Goal: Task Accomplishment & Management: Complete application form

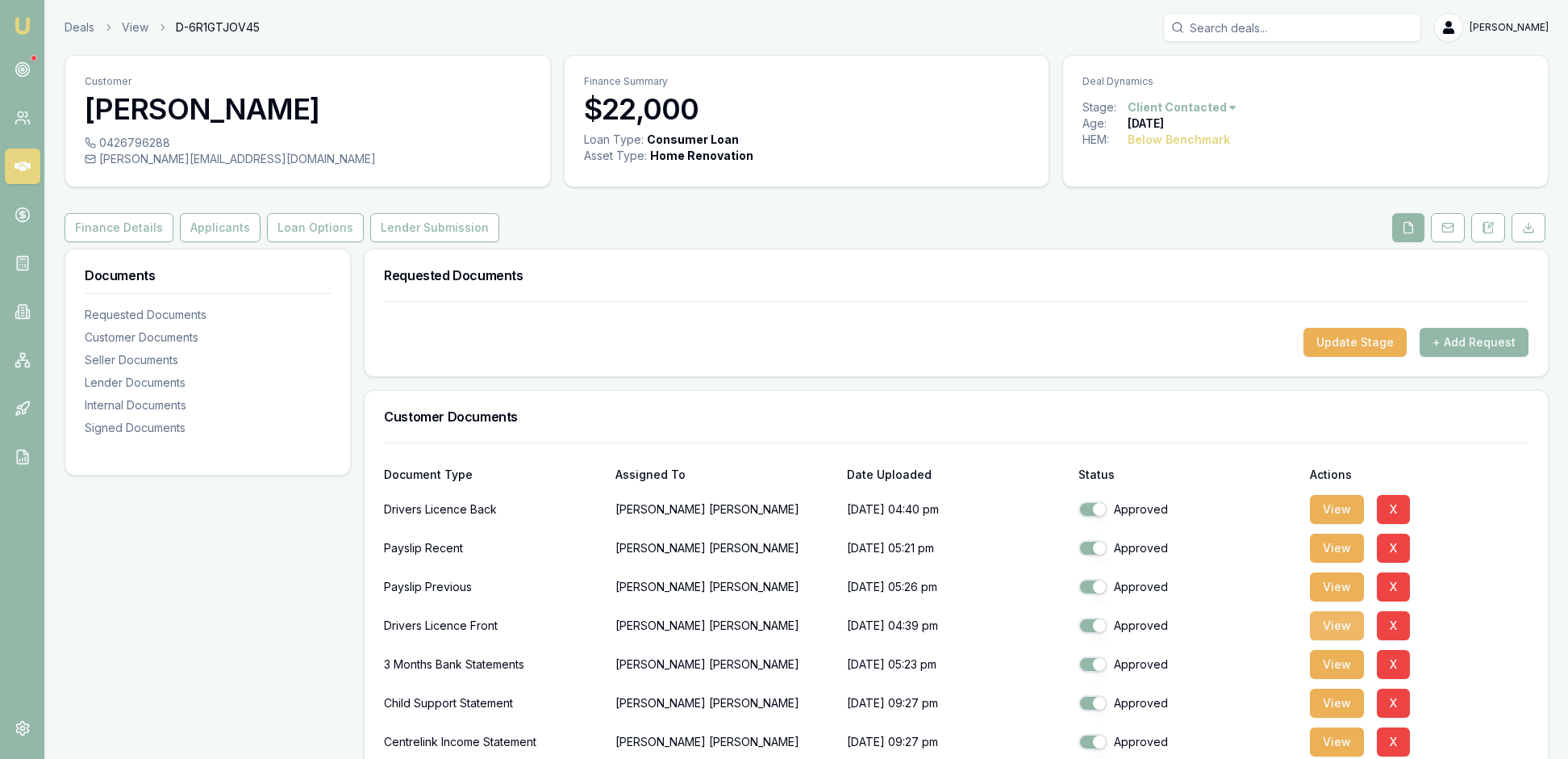
click at [1341, 640] on button "View" at bounding box center [1337, 626] width 54 height 29
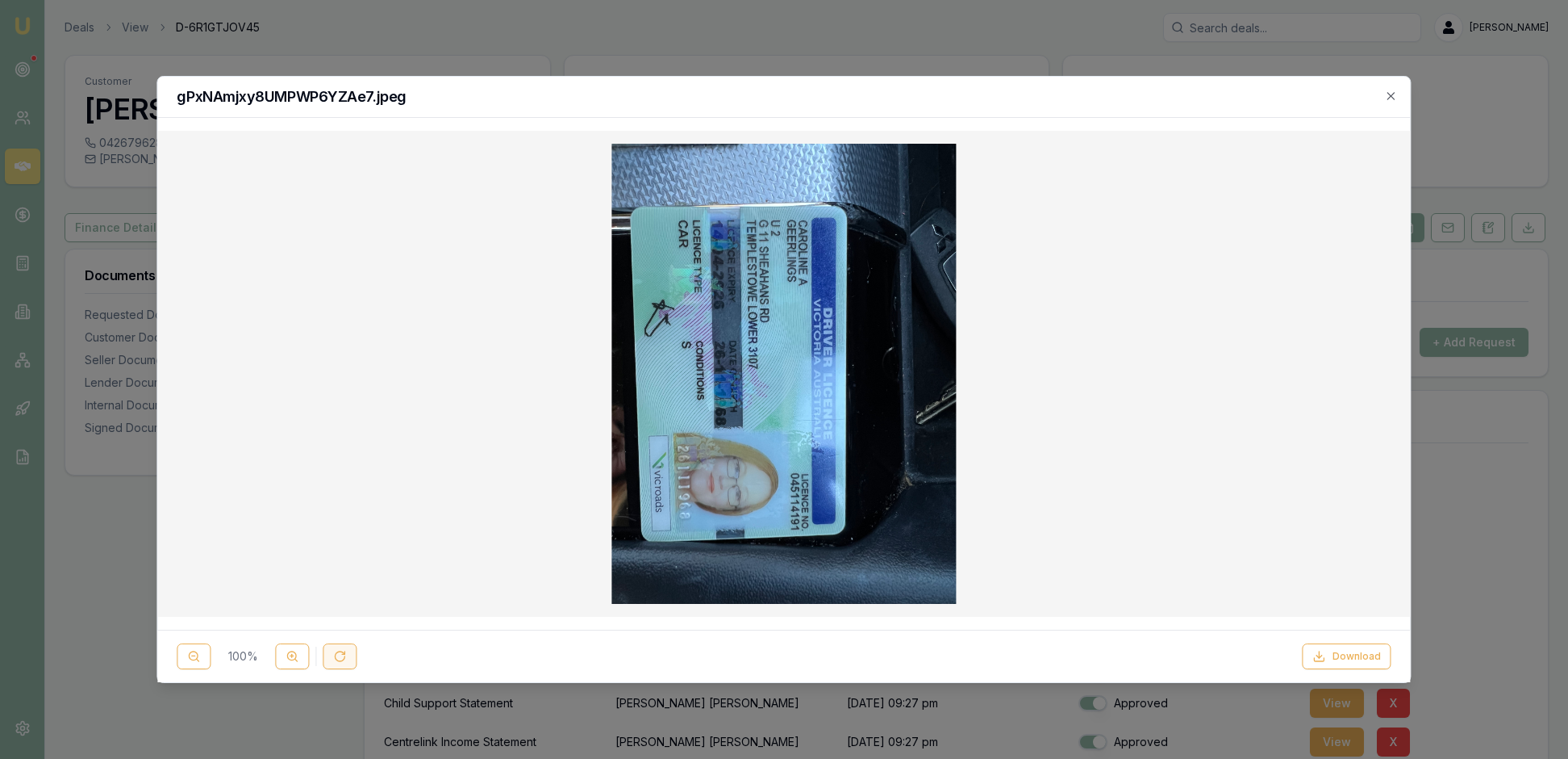
click at [346, 654] on icon at bounding box center [339, 655] width 13 height 13
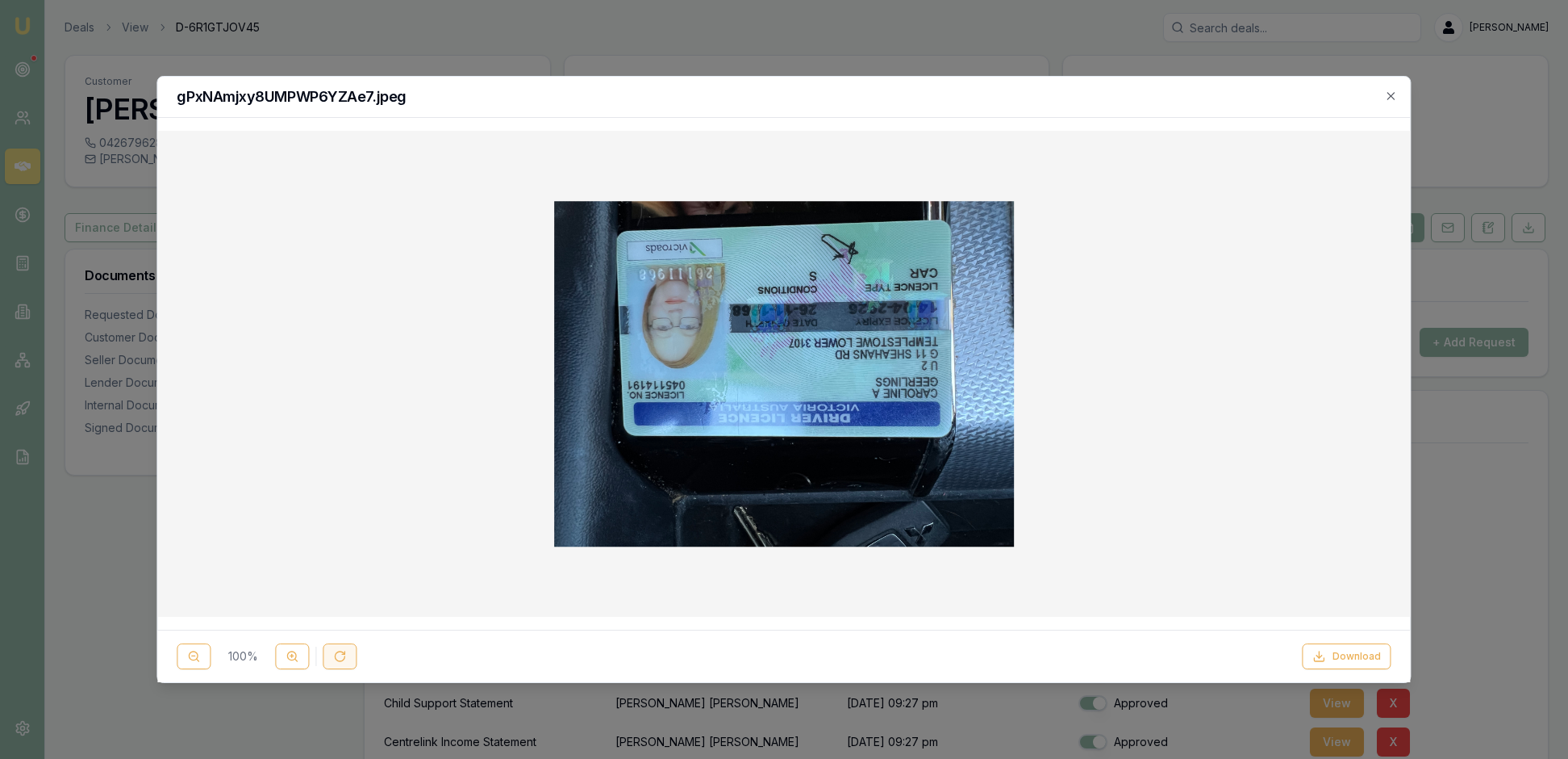
click at [346, 654] on icon at bounding box center [339, 655] width 13 height 13
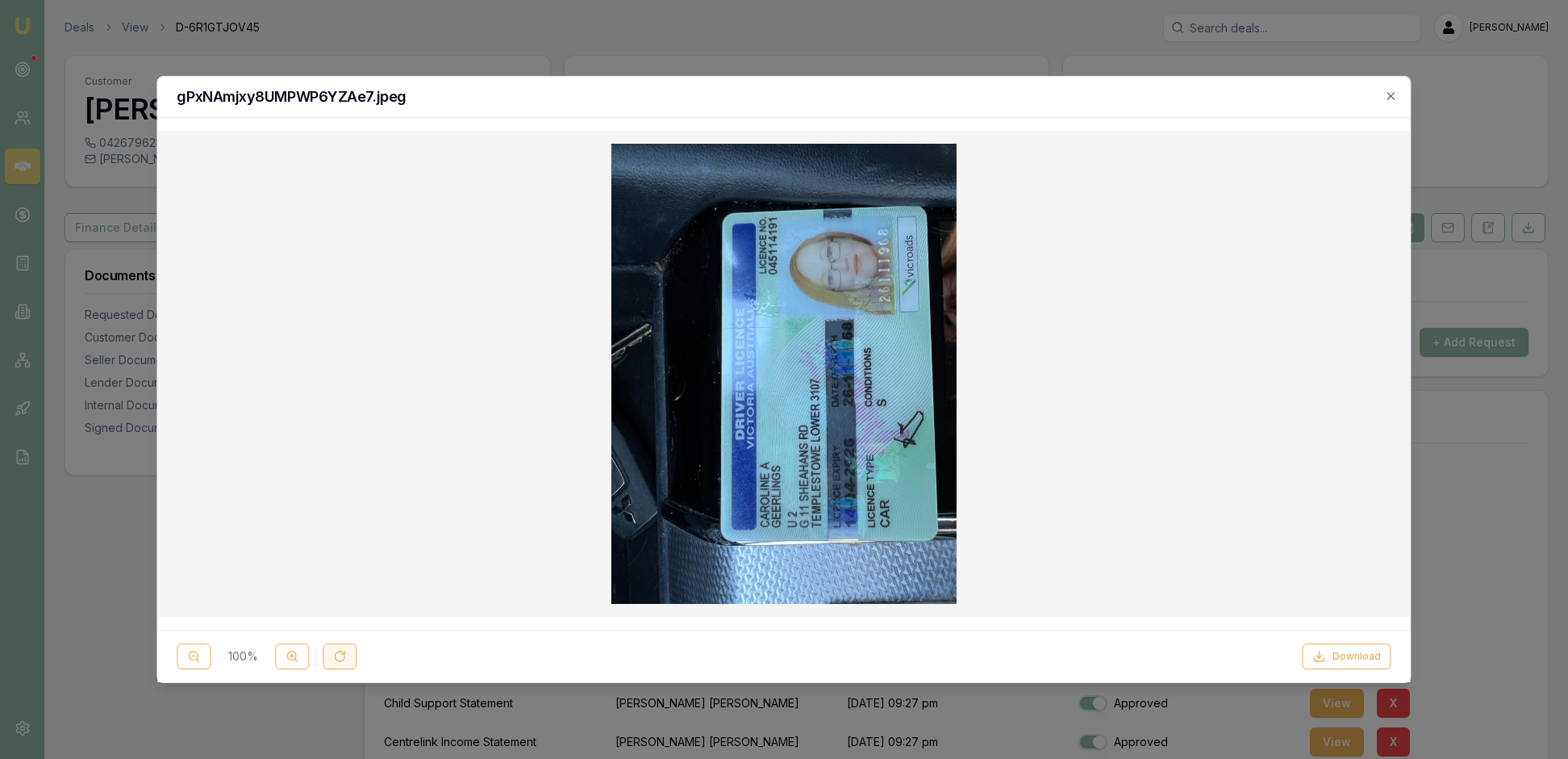
click at [346, 654] on icon at bounding box center [339, 655] width 13 height 13
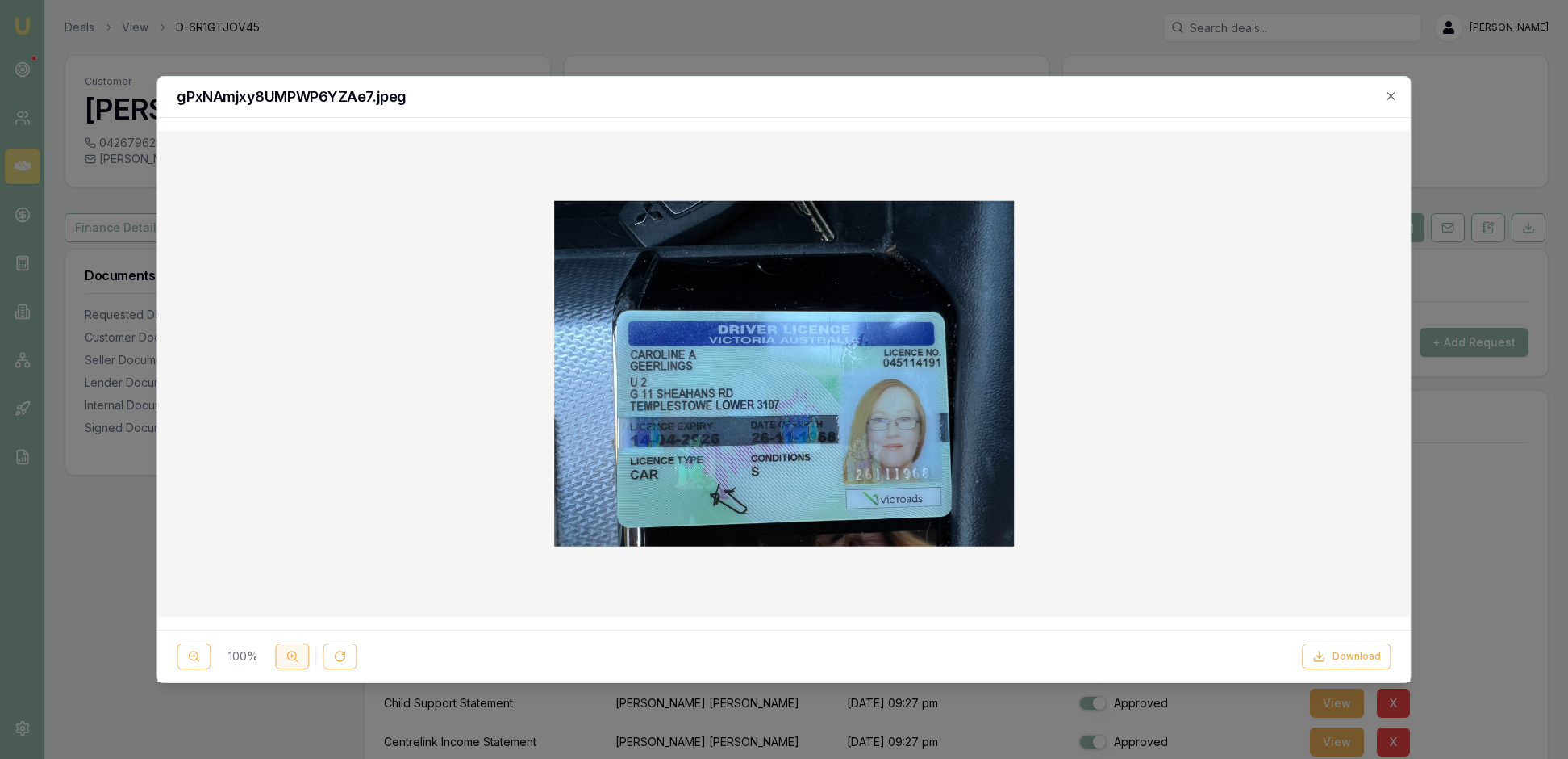
click at [299, 654] on icon at bounding box center [292, 655] width 13 height 13
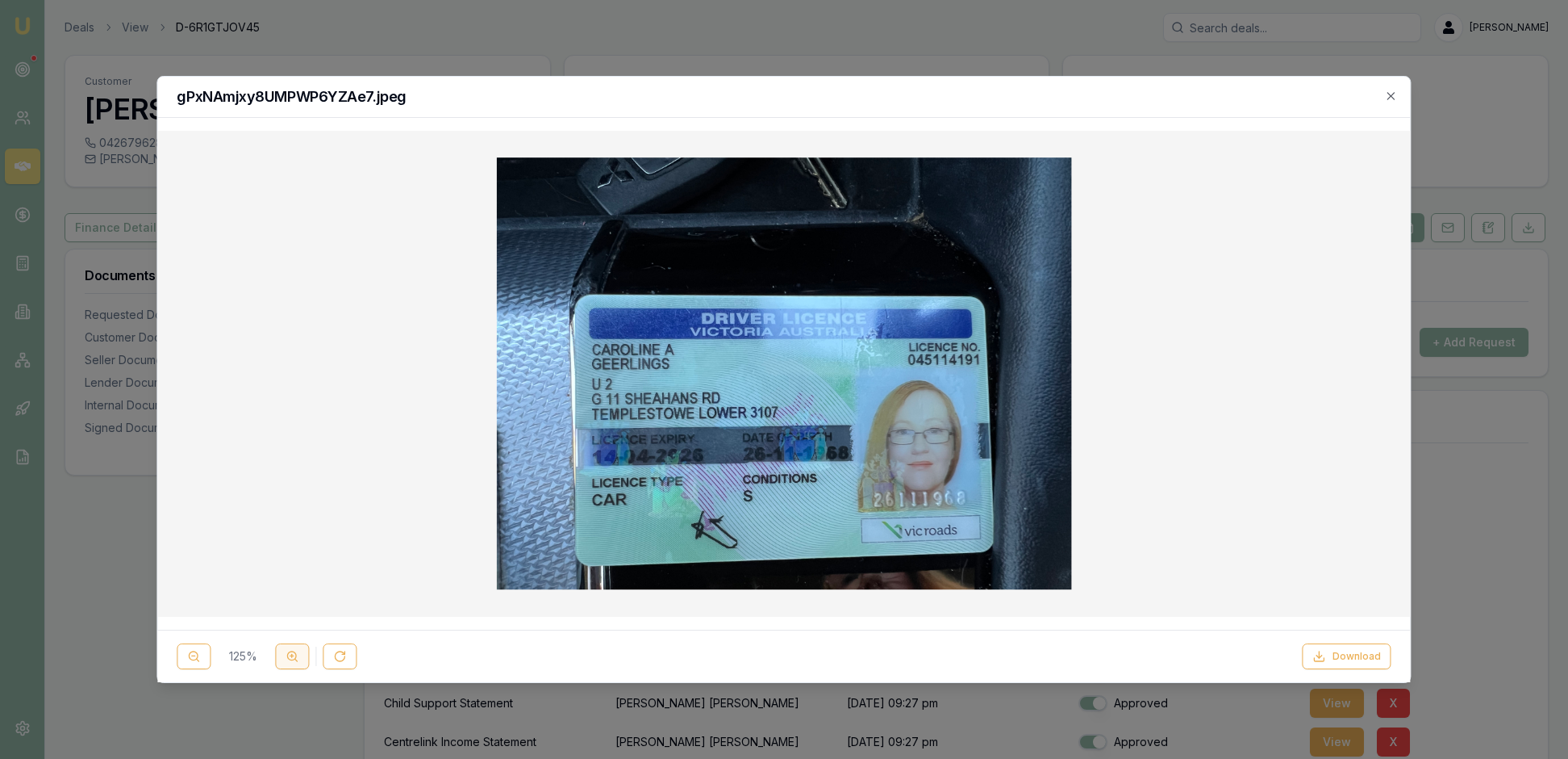
click at [299, 654] on icon at bounding box center [292, 655] width 13 height 13
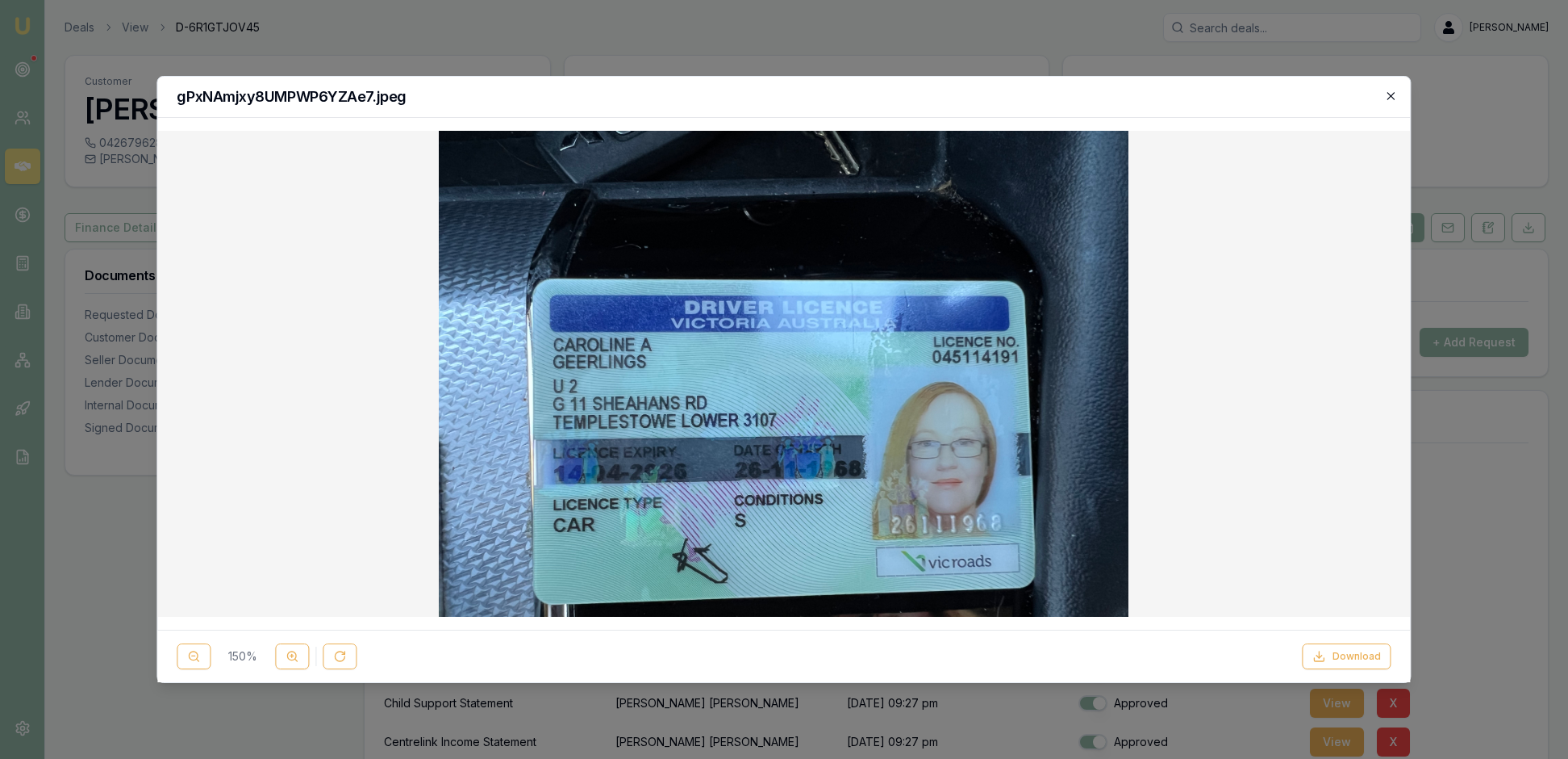
click at [1394, 98] on icon "button" at bounding box center [1391, 96] width 13 height 13
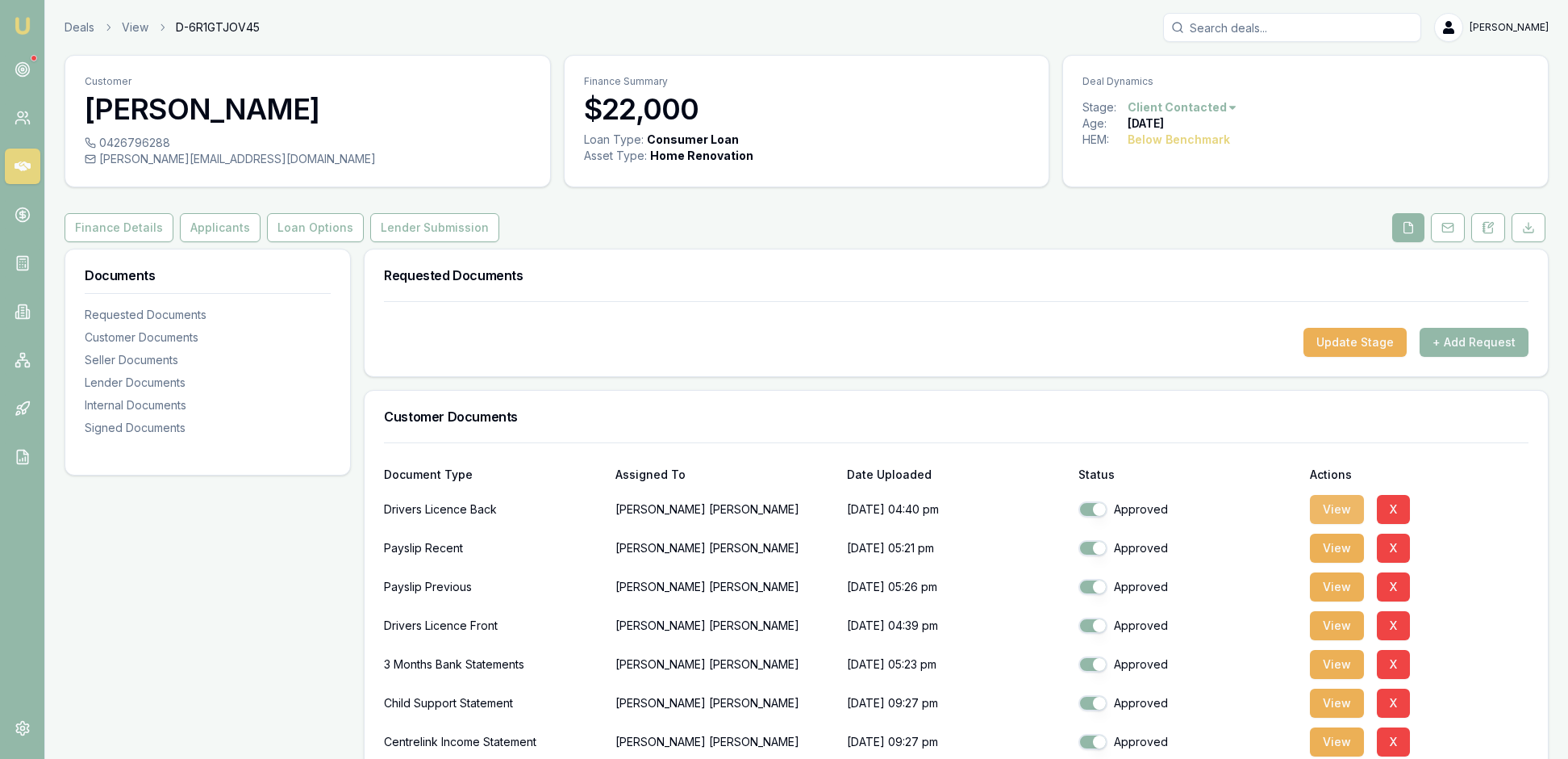
click at [1341, 524] on button "View" at bounding box center [1337, 509] width 54 height 29
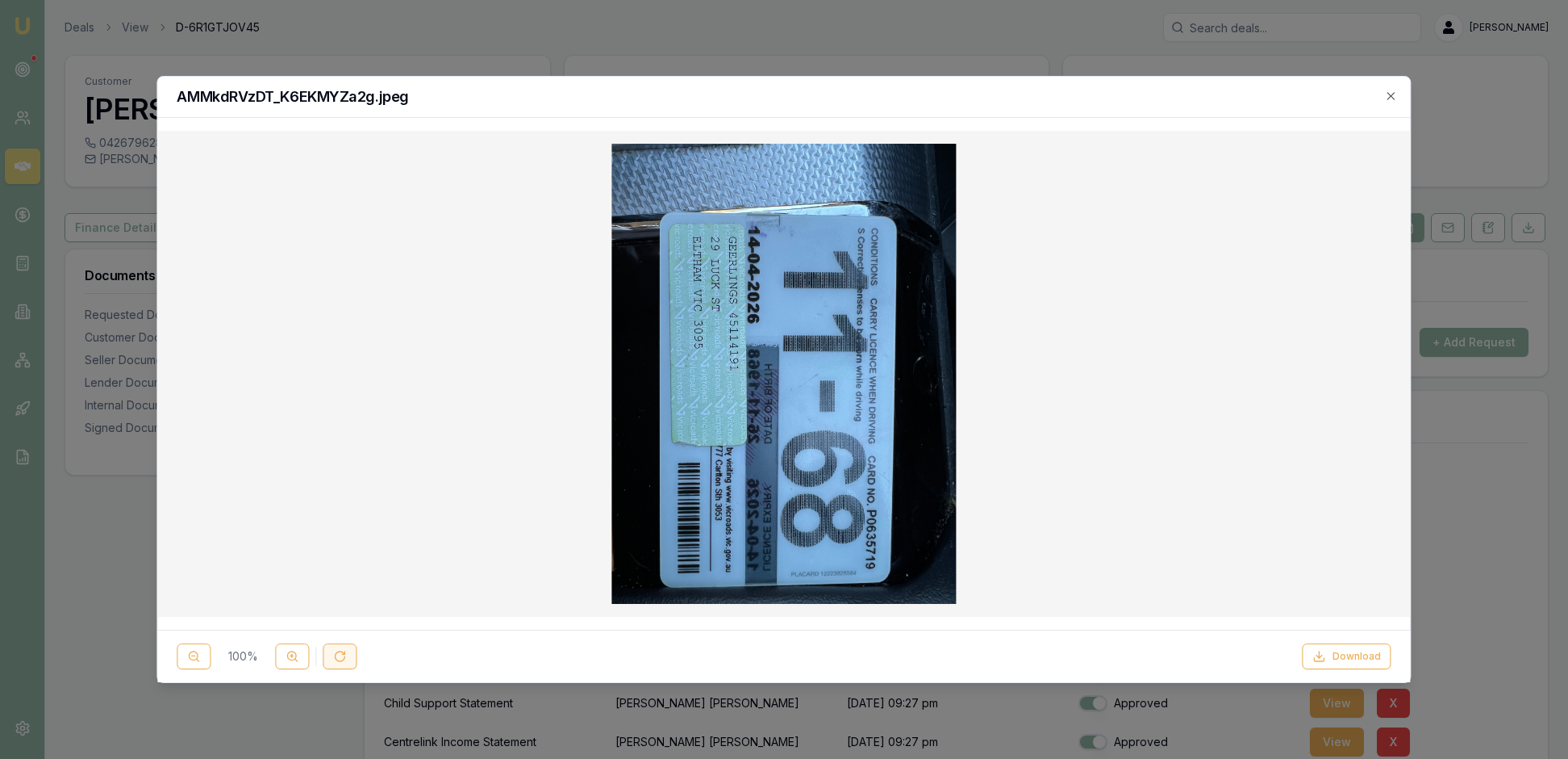
click at [346, 650] on icon at bounding box center [339, 655] width 13 height 13
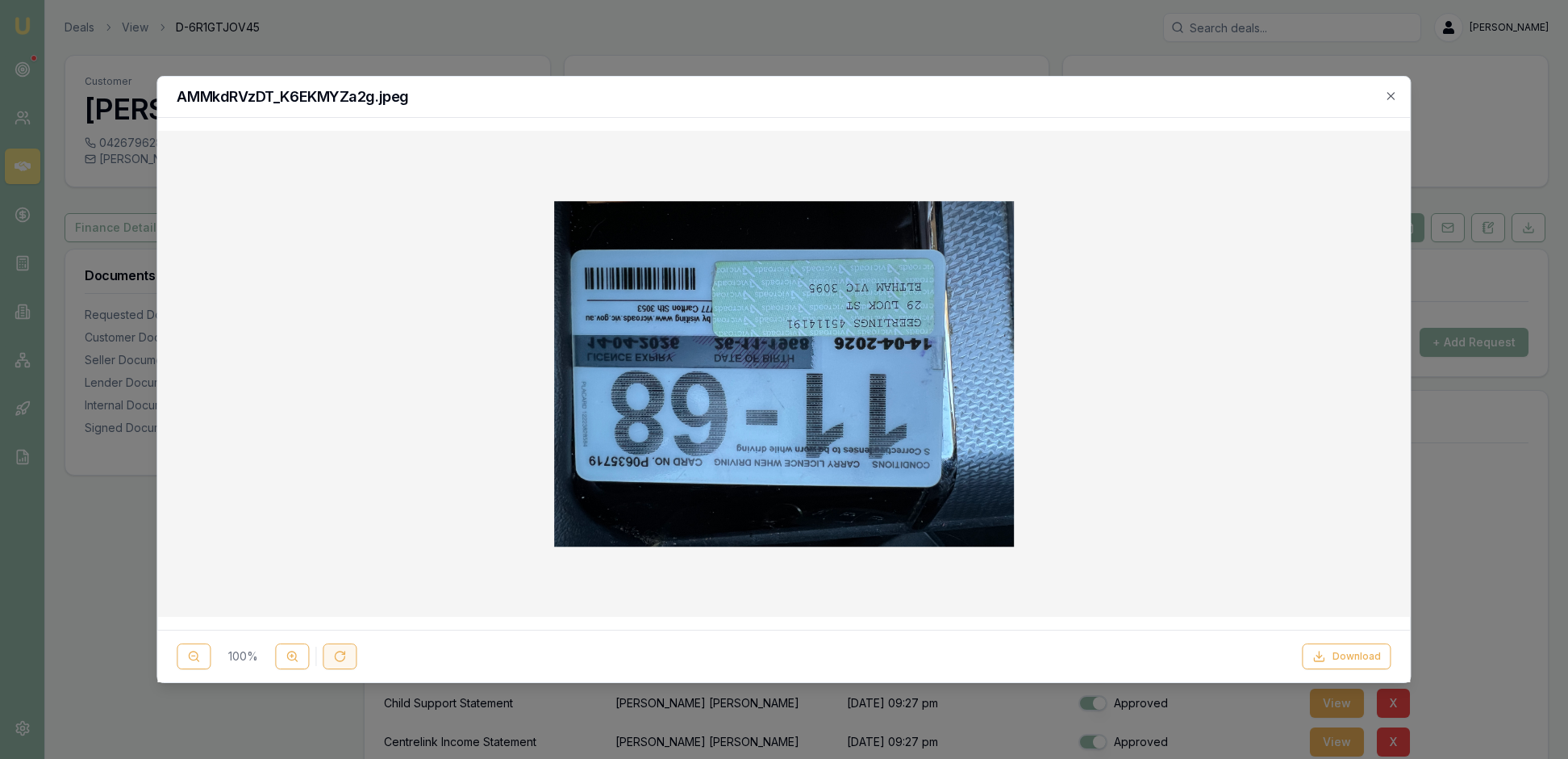
click at [346, 650] on icon at bounding box center [339, 655] width 13 height 13
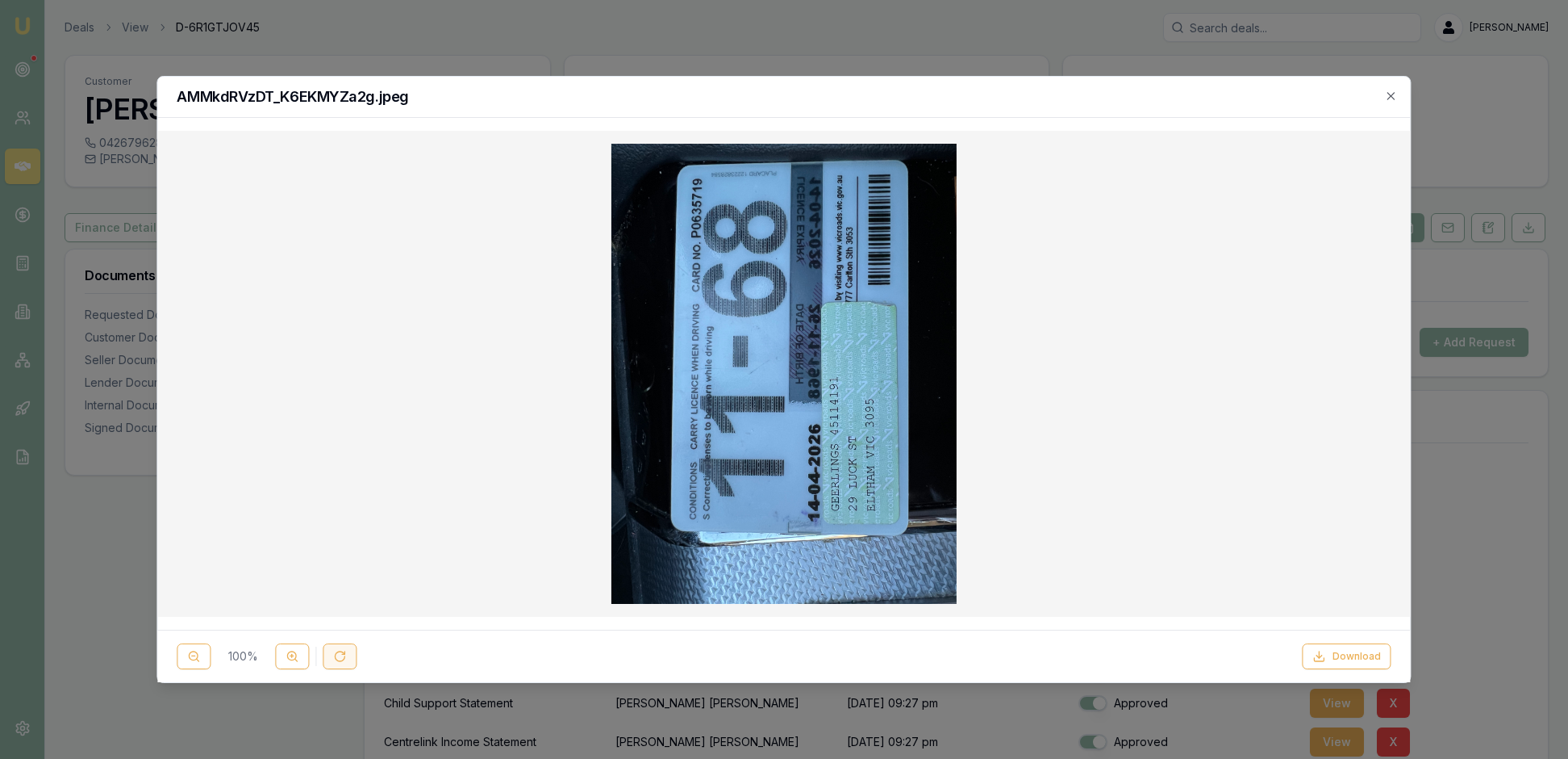
click at [346, 650] on icon at bounding box center [339, 655] width 13 height 13
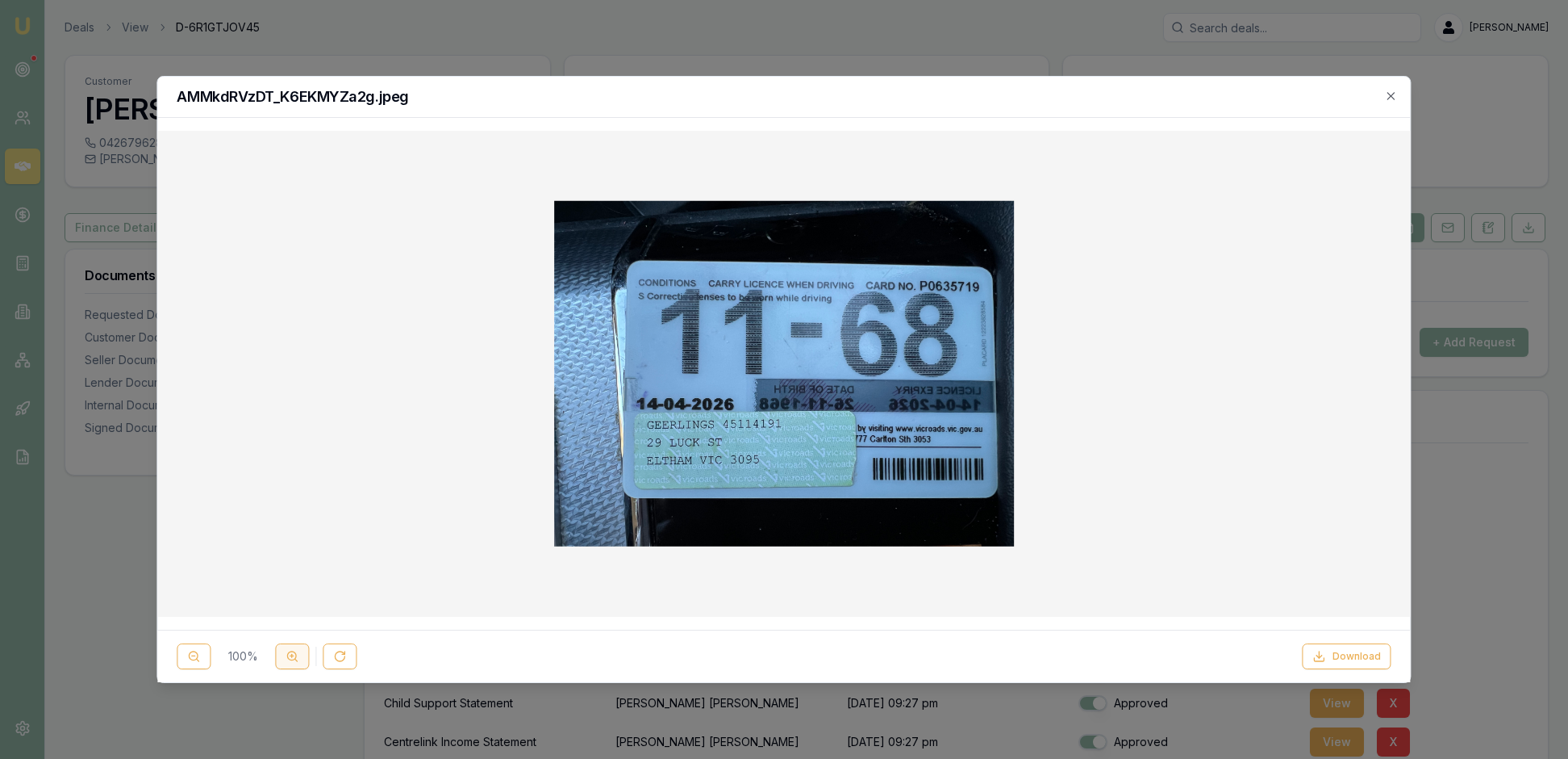
click at [299, 649] on icon at bounding box center [292, 655] width 13 height 13
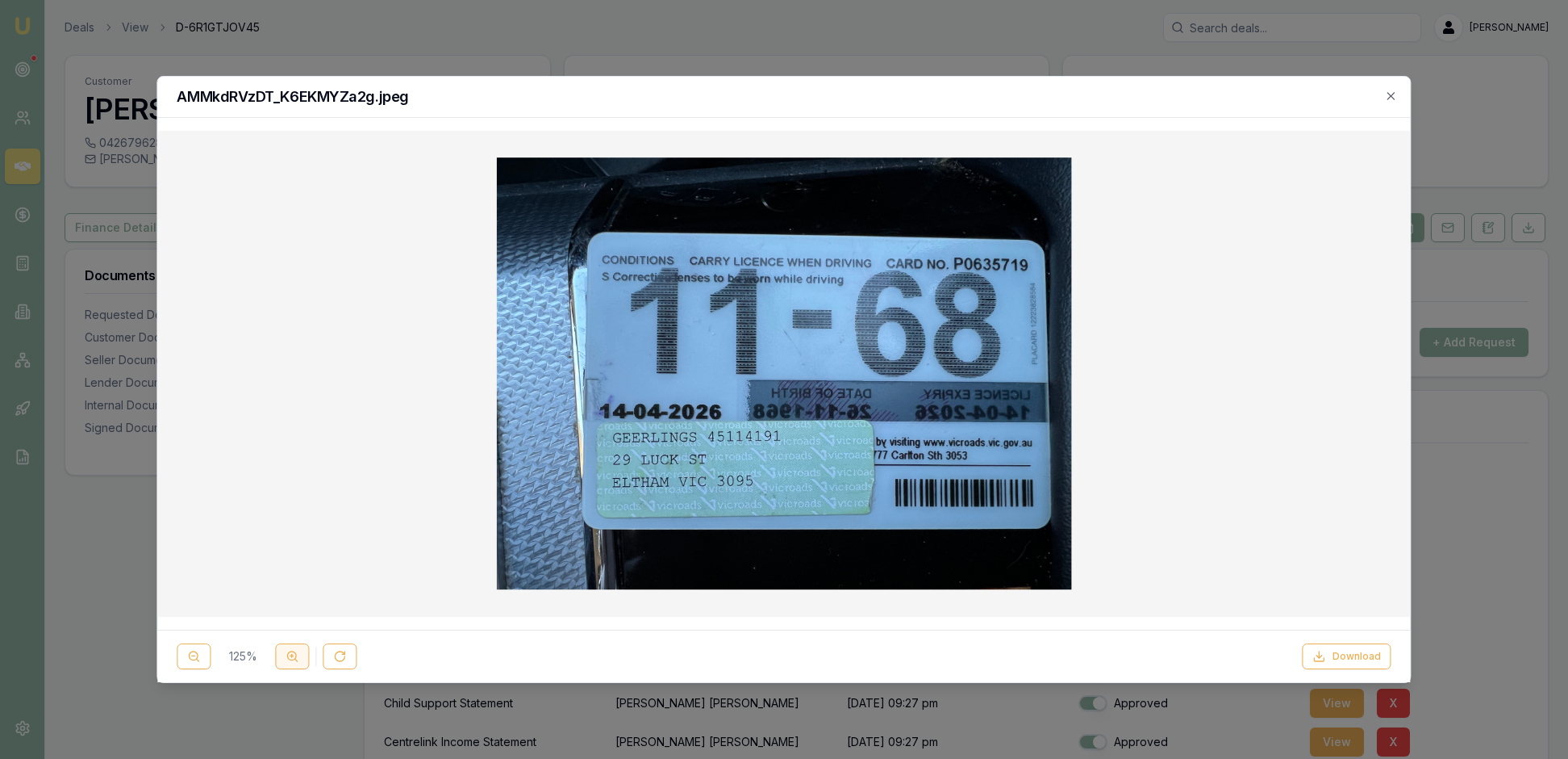
click at [299, 649] on icon at bounding box center [292, 655] width 13 height 13
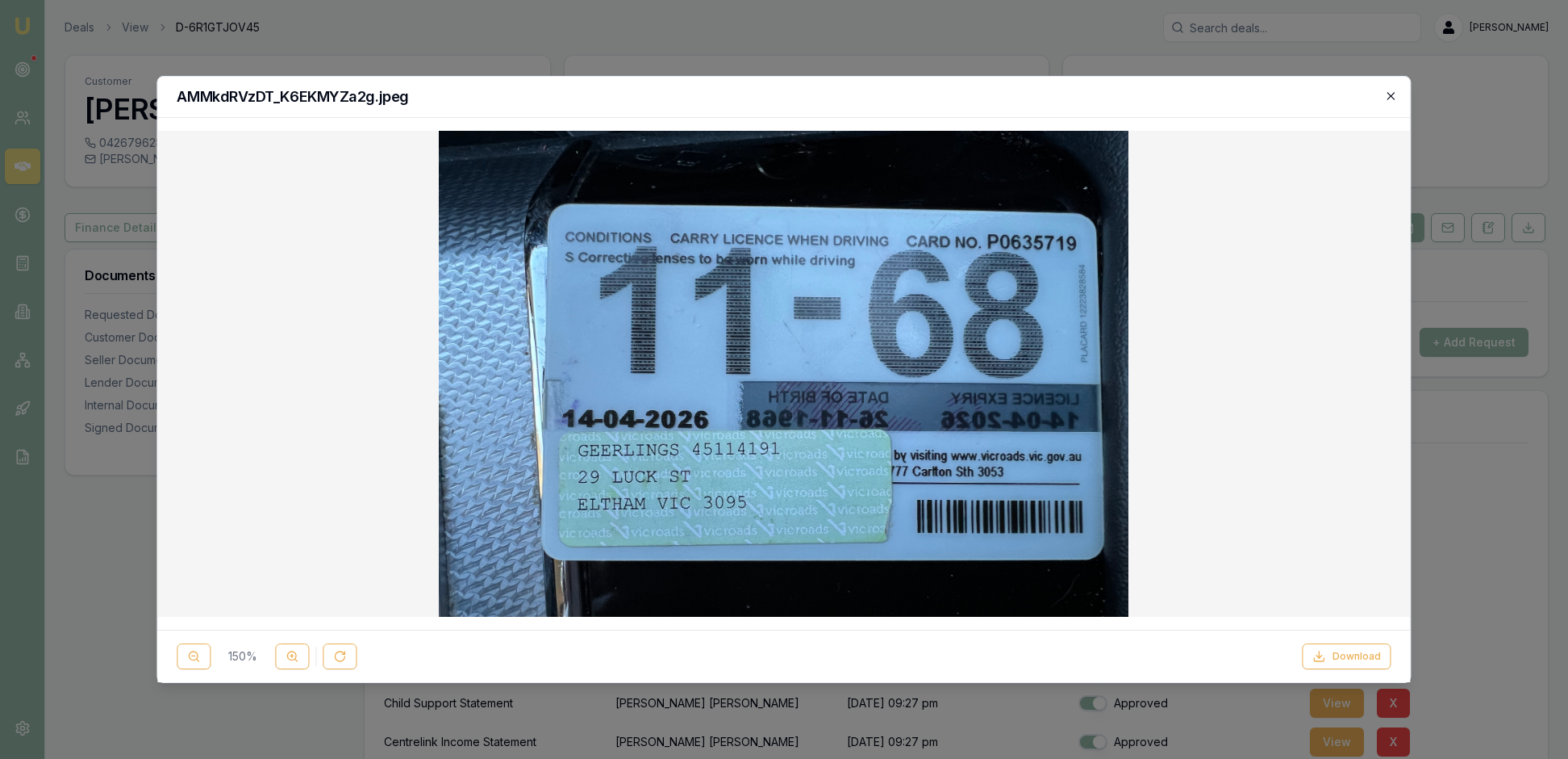
click at [1389, 97] on icon "button" at bounding box center [1391, 96] width 13 height 13
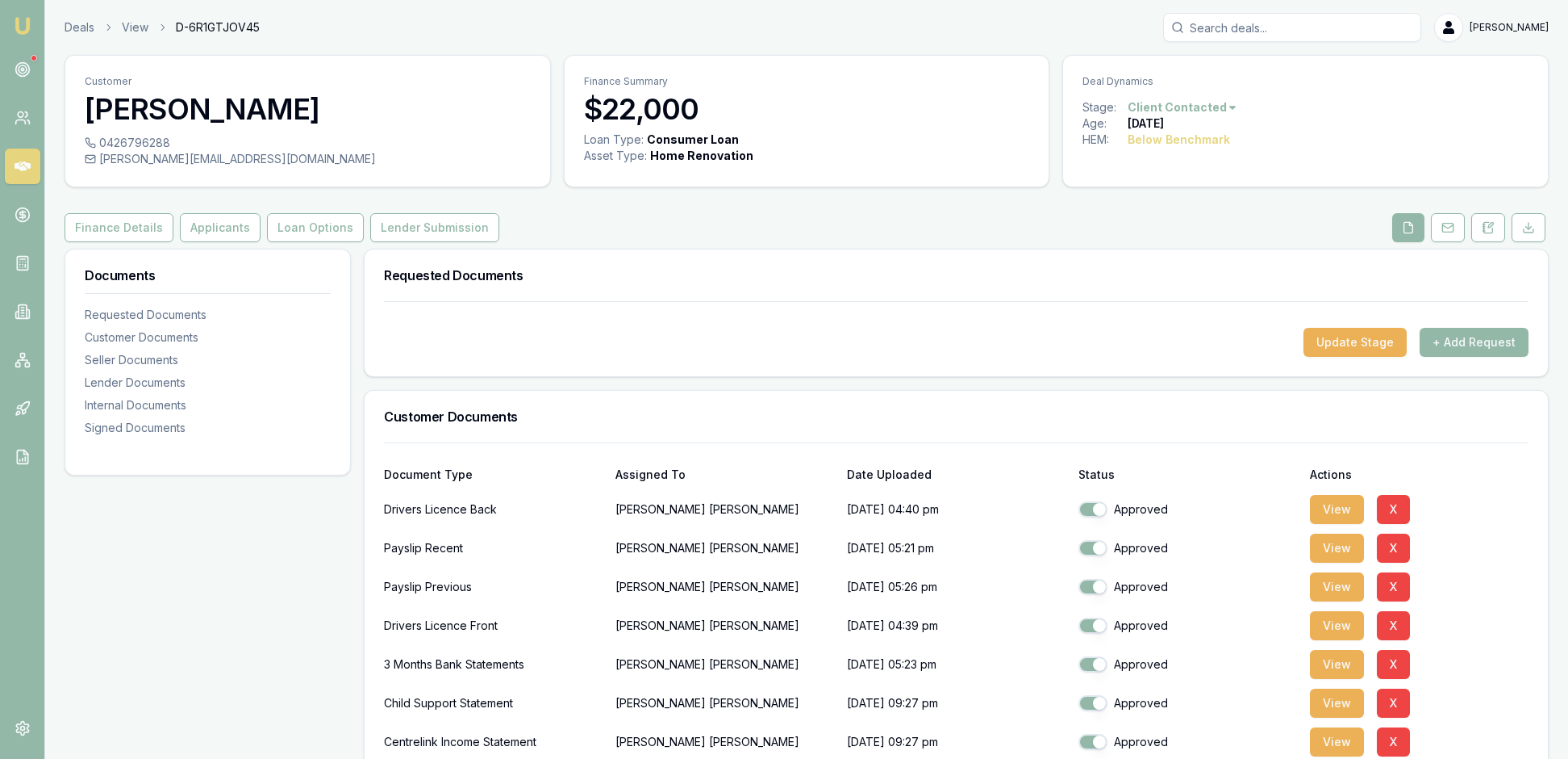
click at [23, 31] on img at bounding box center [22, 25] width 20 height 20
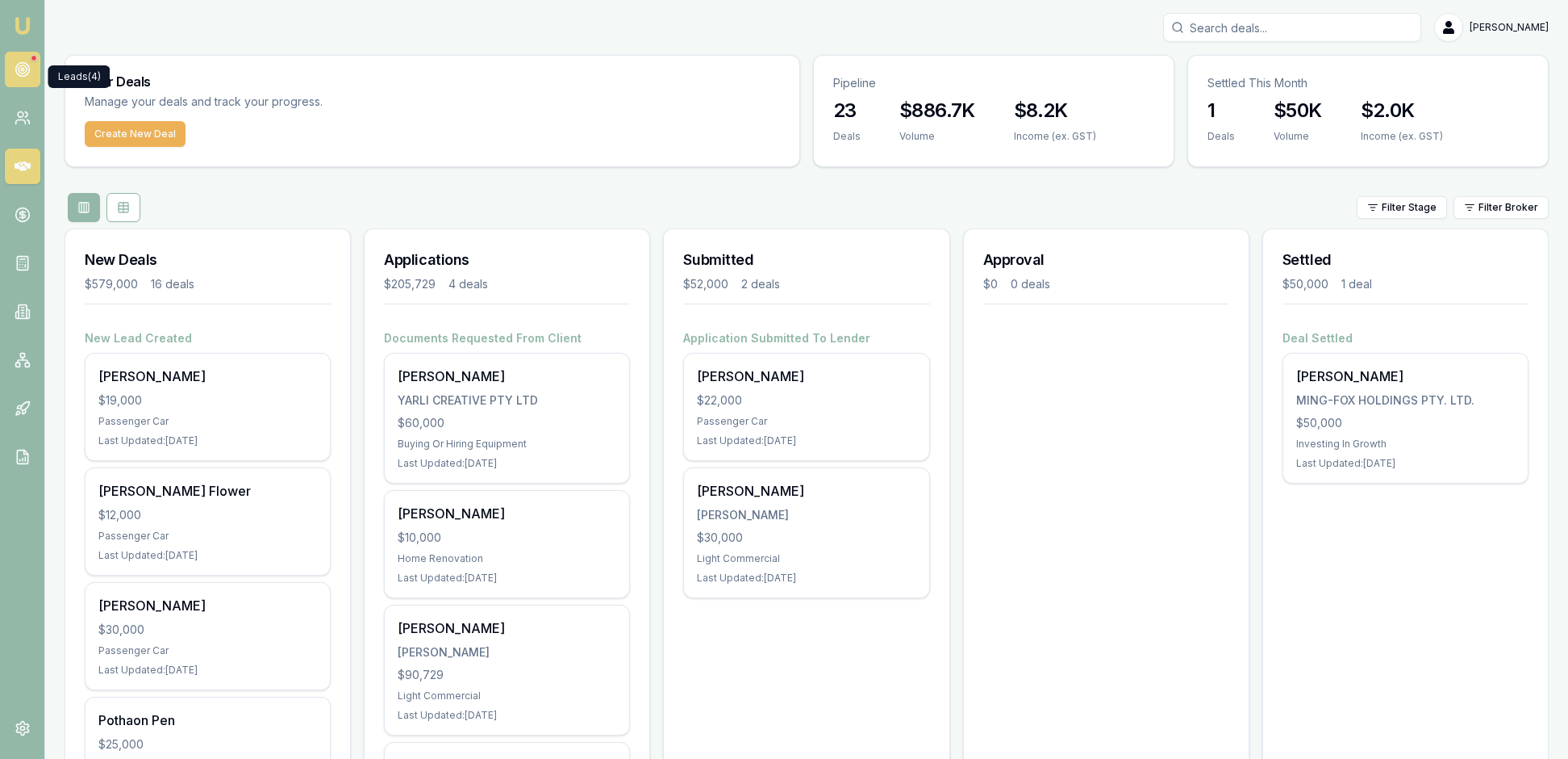
click at [23, 74] on icon at bounding box center [22, 69] width 16 height 16
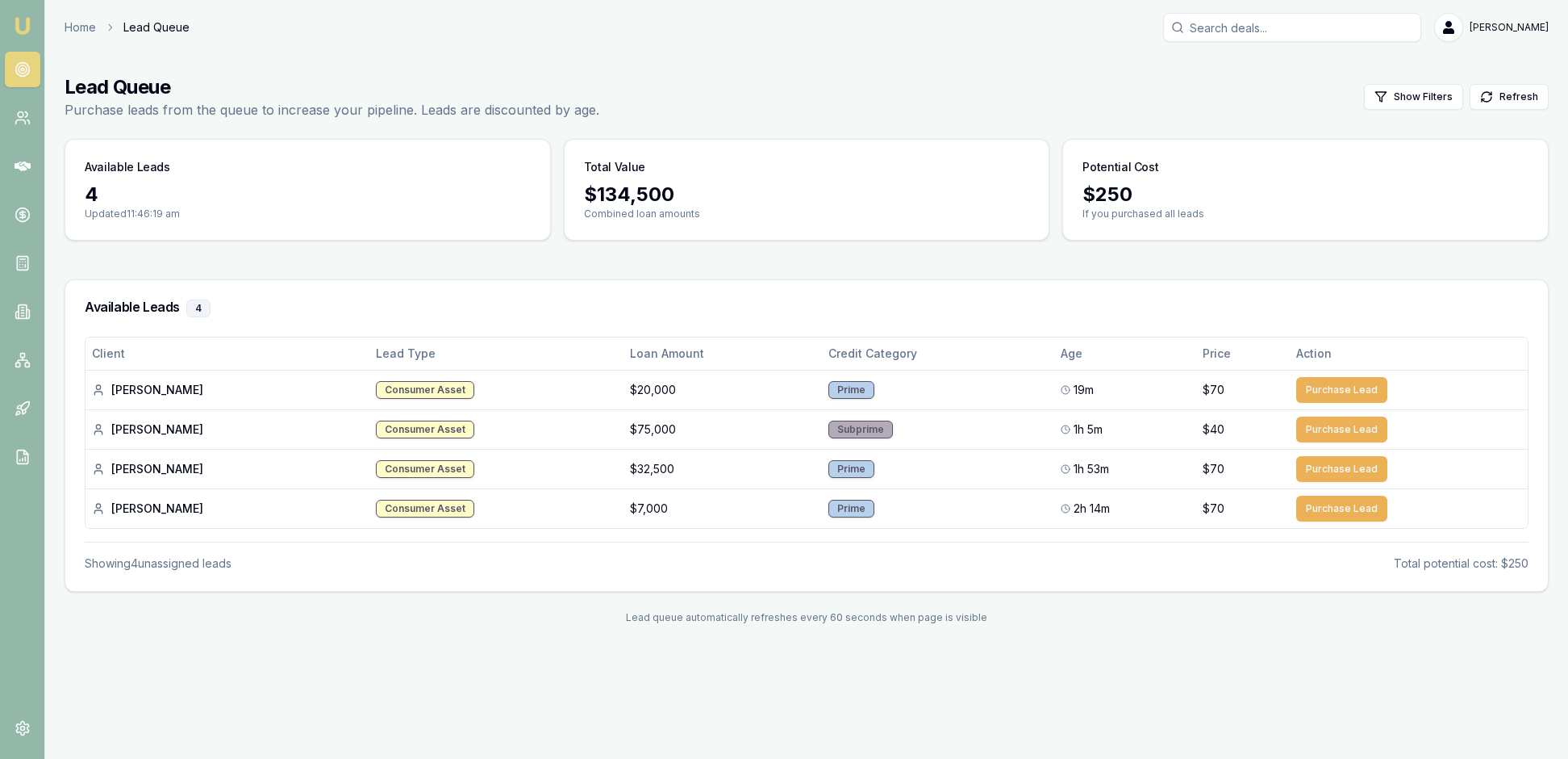
click at [739, 303] on main "Lead Queue Purchase leads from the queue to increase your pipeline. Leads are d…" at bounding box center [806, 349] width 1523 height 588
click at [1339, 482] on button "Purchase Lead" at bounding box center [1341, 469] width 91 height 25
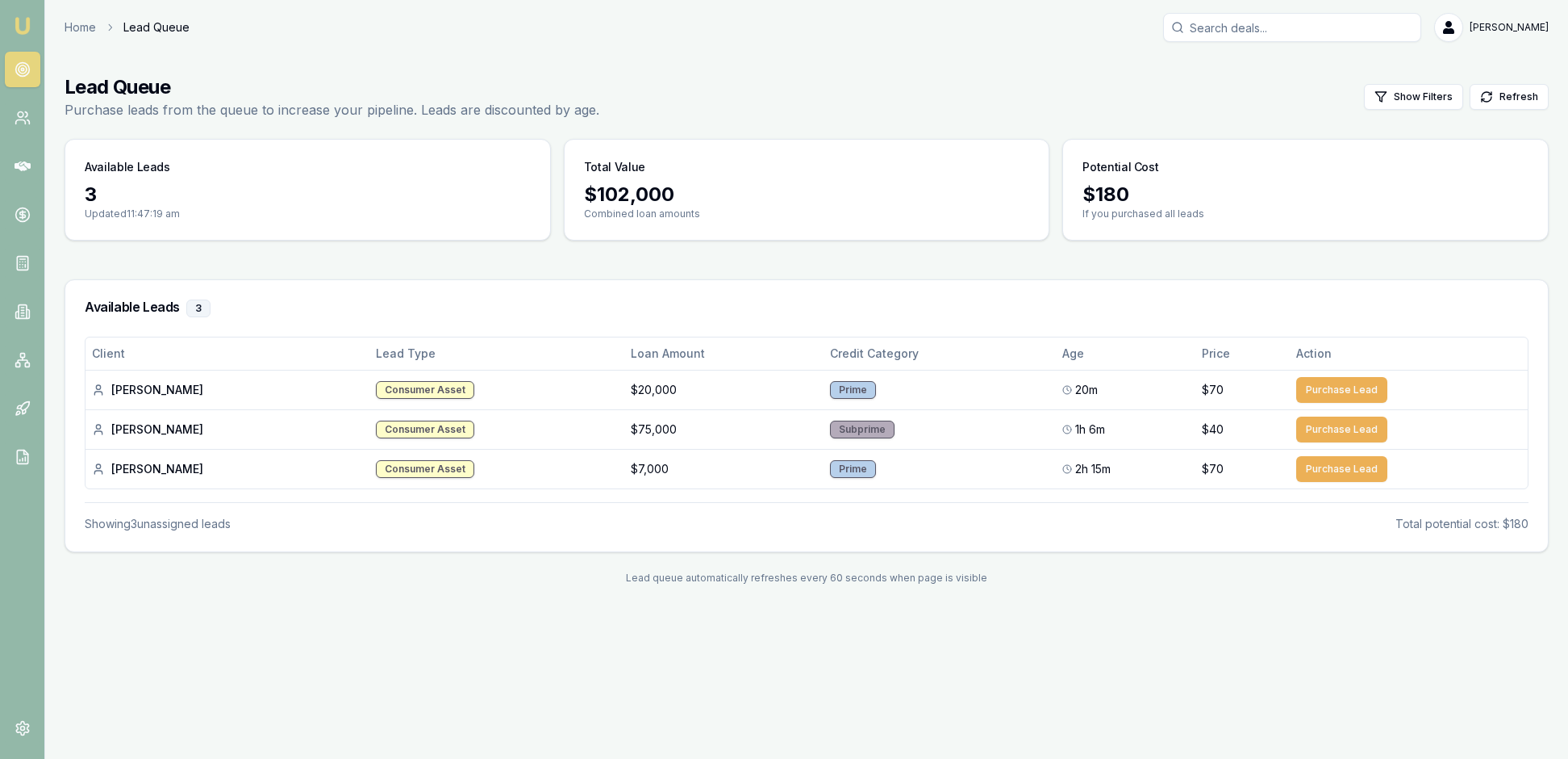
click at [25, 27] on img at bounding box center [22, 25] width 20 height 20
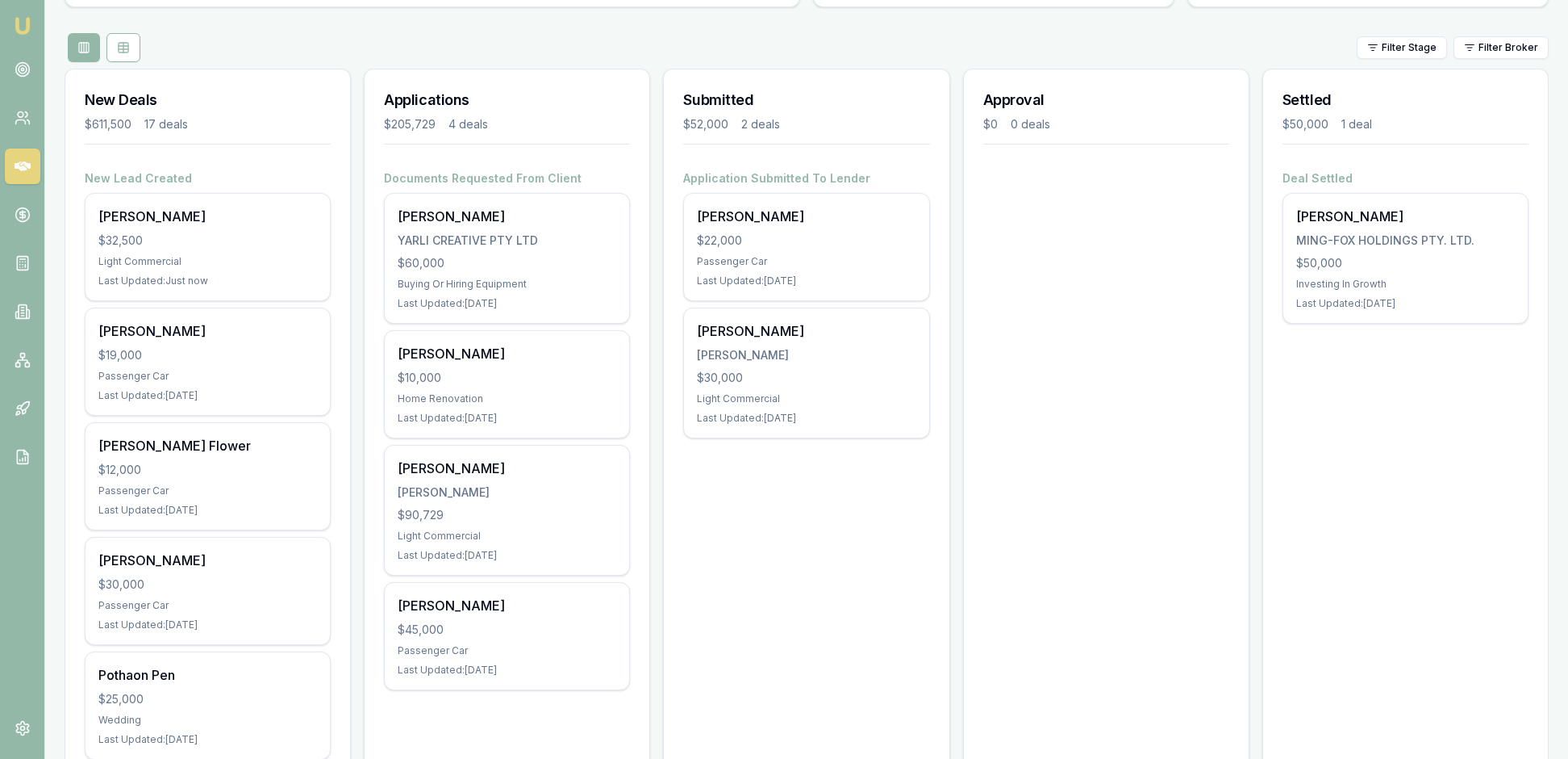
scroll to position [226, 0]
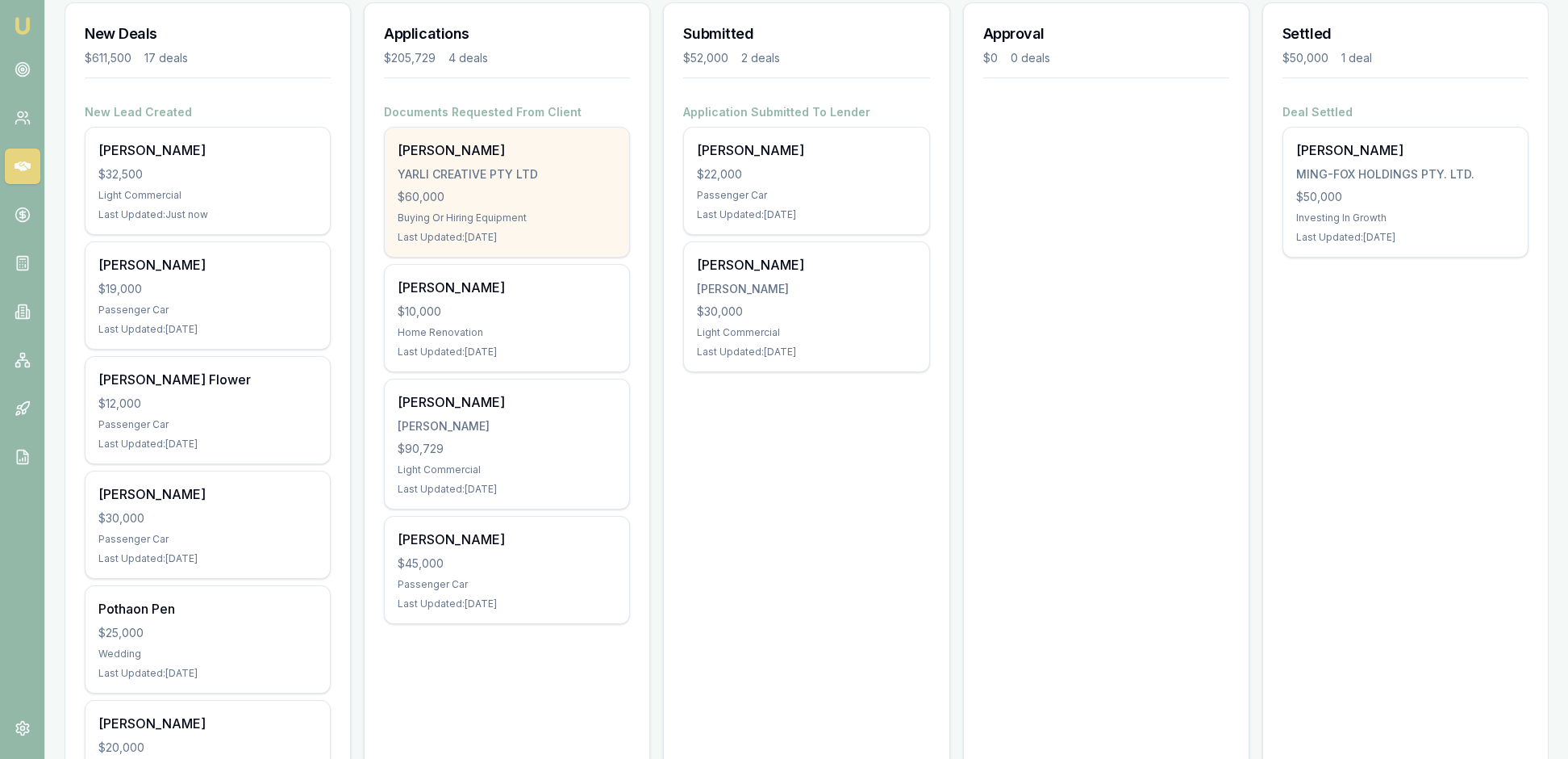
click at [516, 205] on div "$60,000" at bounding box center [507, 196] width 219 height 16
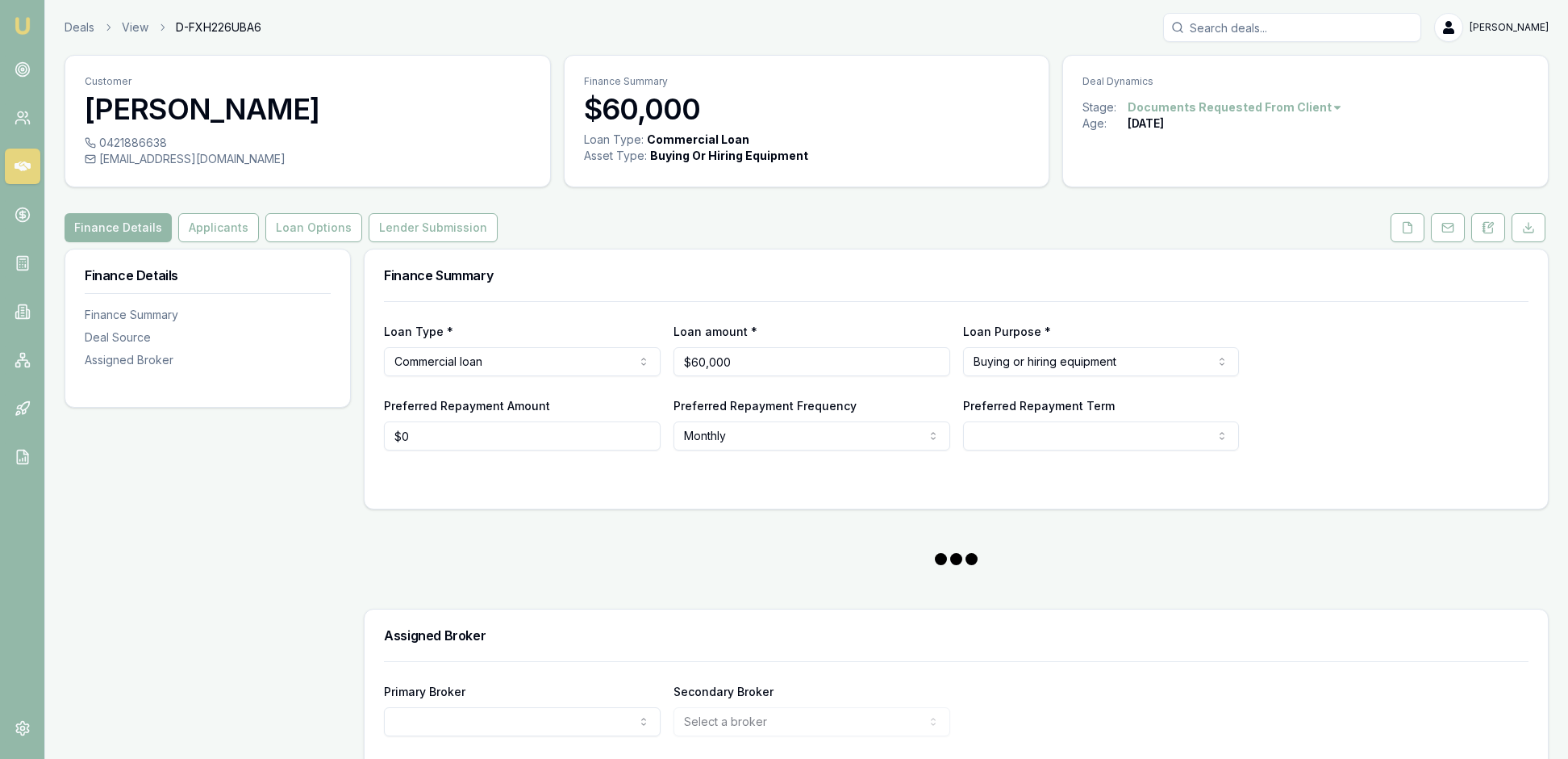
click at [986, 224] on div "Customer [PERSON_NAME] 0421886638 [EMAIL_ADDRESS][DOMAIN_NAME] Finance Summary …" at bounding box center [806, 433] width 1484 height 756
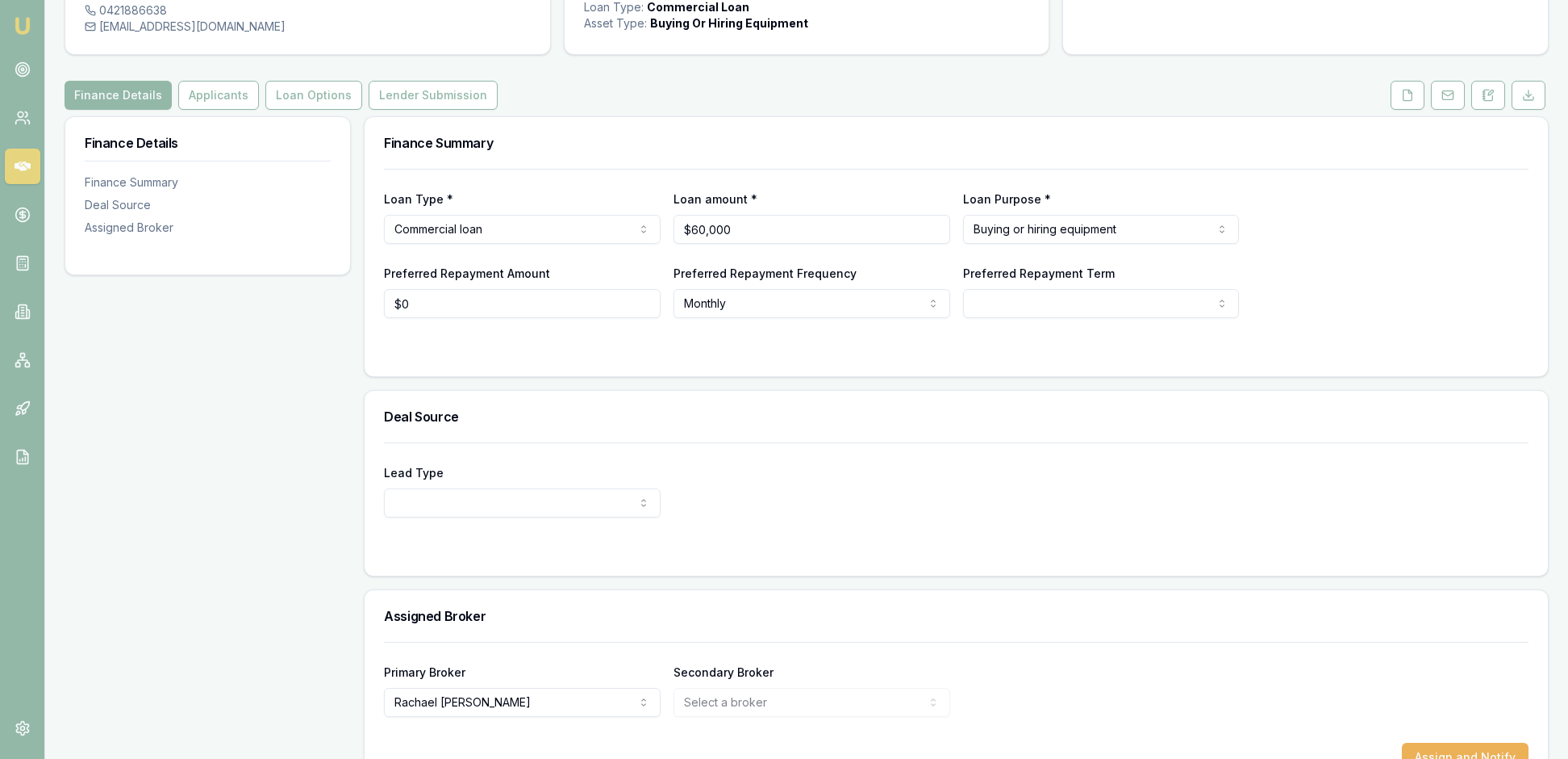
scroll to position [147, 0]
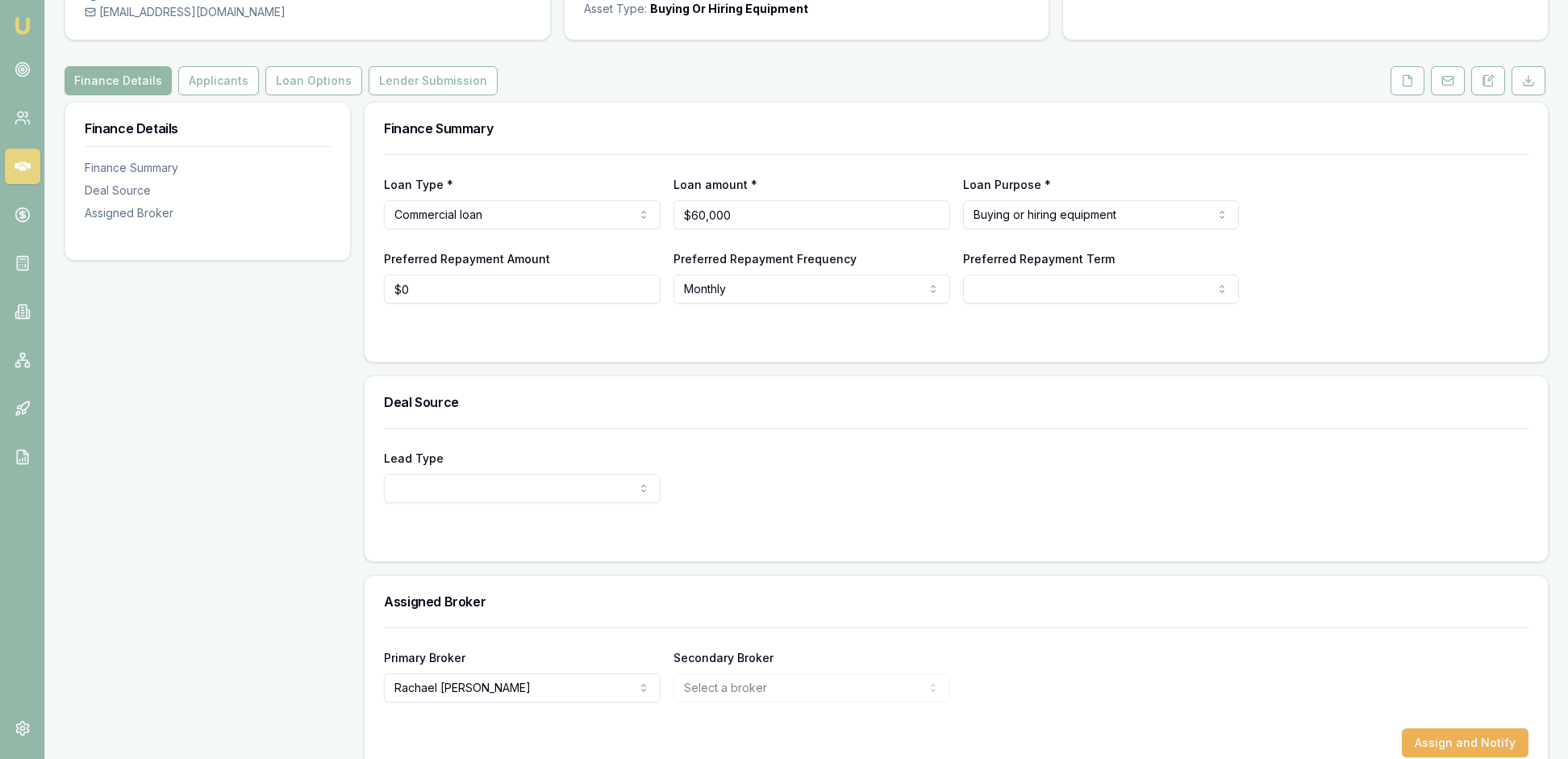
click at [1213, 337] on html "Emu Broker Deals View D-FXH226UBA6 Rachael Connors Toggle Menu Customer Madison…" at bounding box center [784, 233] width 1568 height 759
select select "60"
click at [858, 342] on form "Loan Type * Commercial loan Consumer loan Consumer asset Commercial loan Commer…" at bounding box center [956, 248] width 1145 height 188
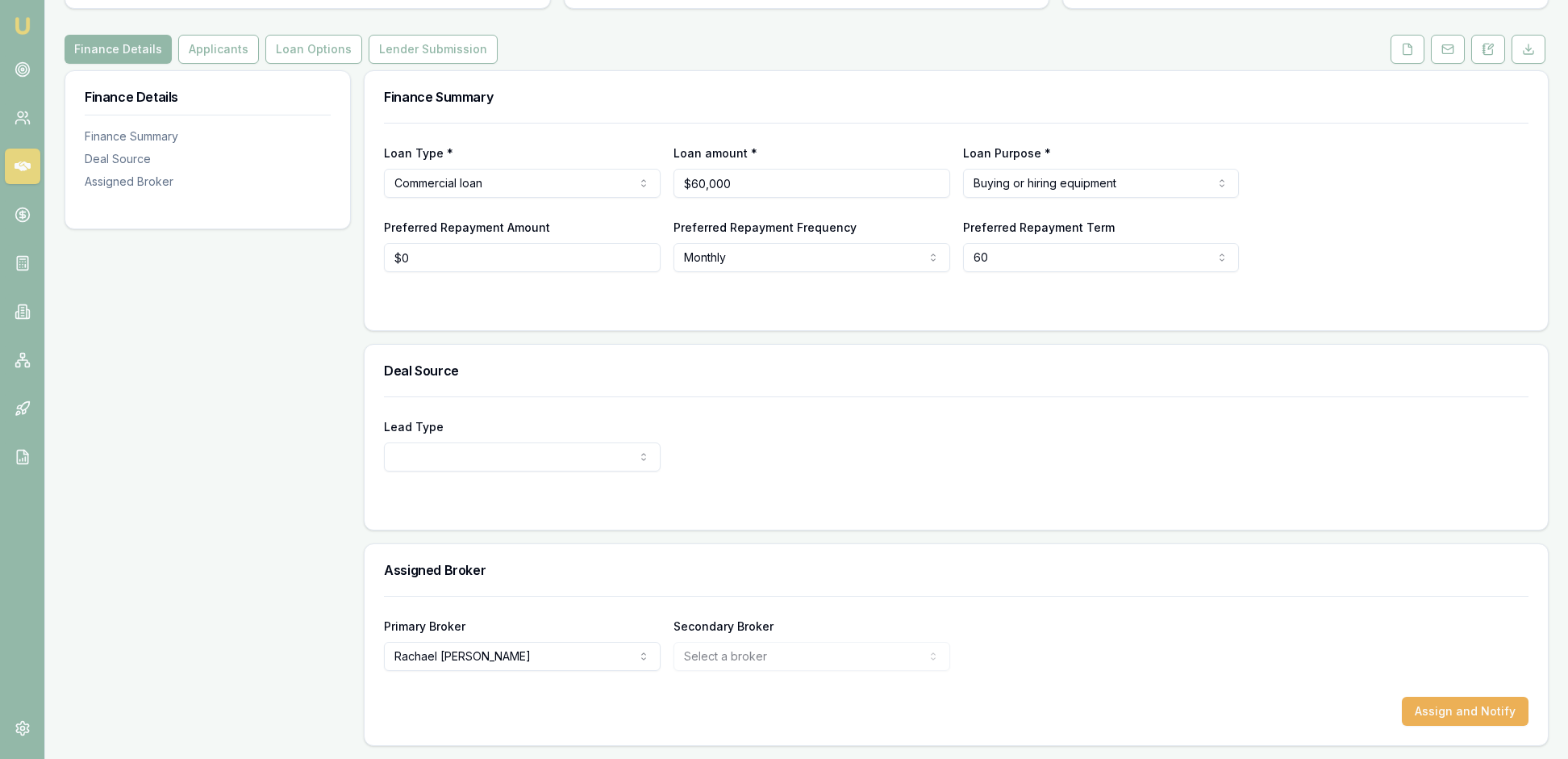
scroll to position [295, 0]
click at [650, 418] on html "Emu Broker Deals View D-FXH226UBA6 Rachael Connors Toggle Menu Customer Madison…" at bounding box center [784, 201] width 1568 height 759
select select "OTHER"
click at [932, 417] on html "Emu Broker Deals View D-FXH226UBA6 Rachael Connors Toggle Menu Customer Madison…" at bounding box center [784, 201] width 1568 height 759
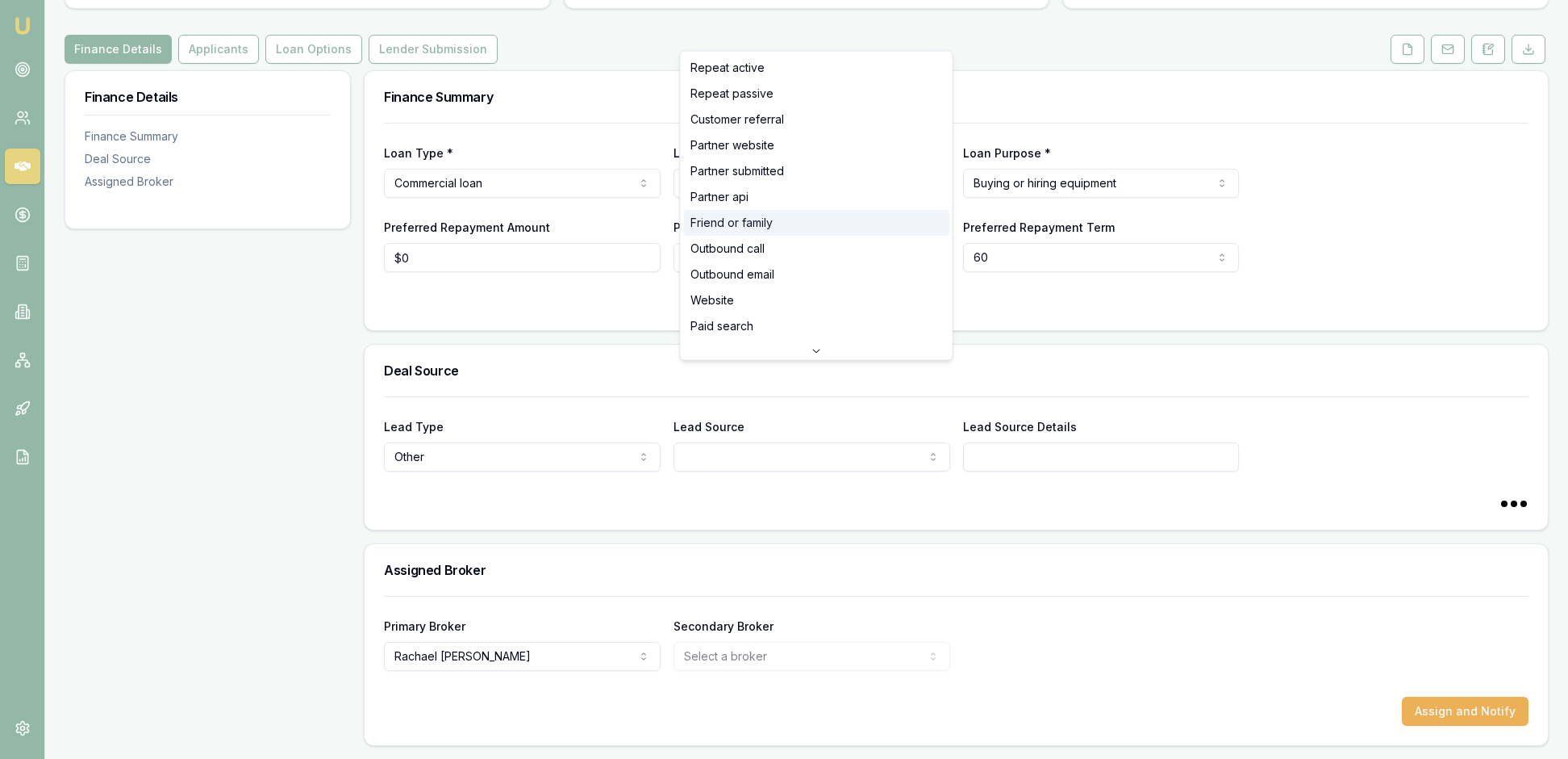
select select "FRIEND_OR_FAMILY"
select select
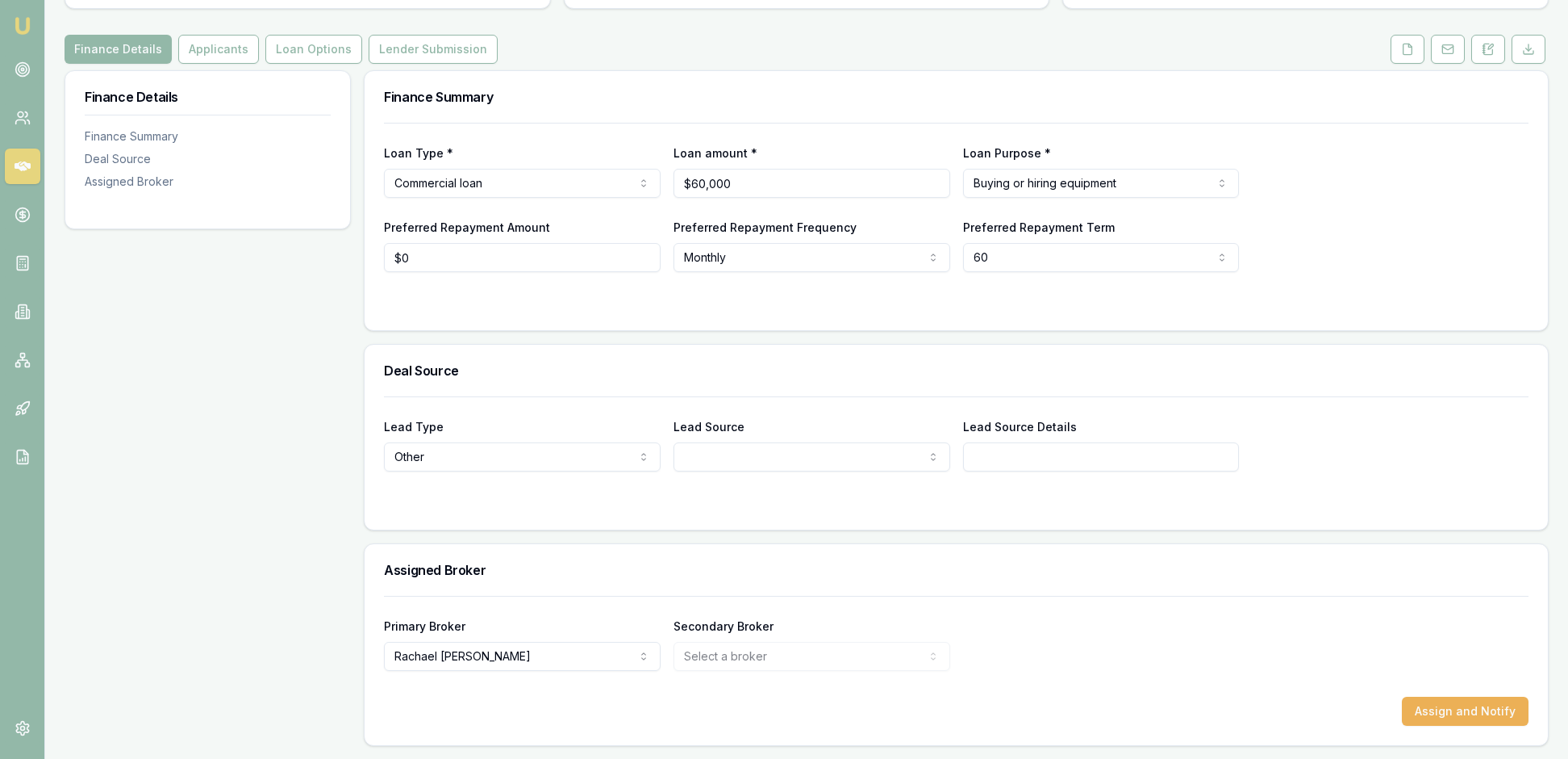
click at [1339, 421] on div "Lead Type Other New client Repeat client Partner Campaign Other Lead Source Rep…" at bounding box center [956, 444] width 1145 height 55
click at [1473, 699] on button "Assign and Notify" at bounding box center [1464, 711] width 126 height 29
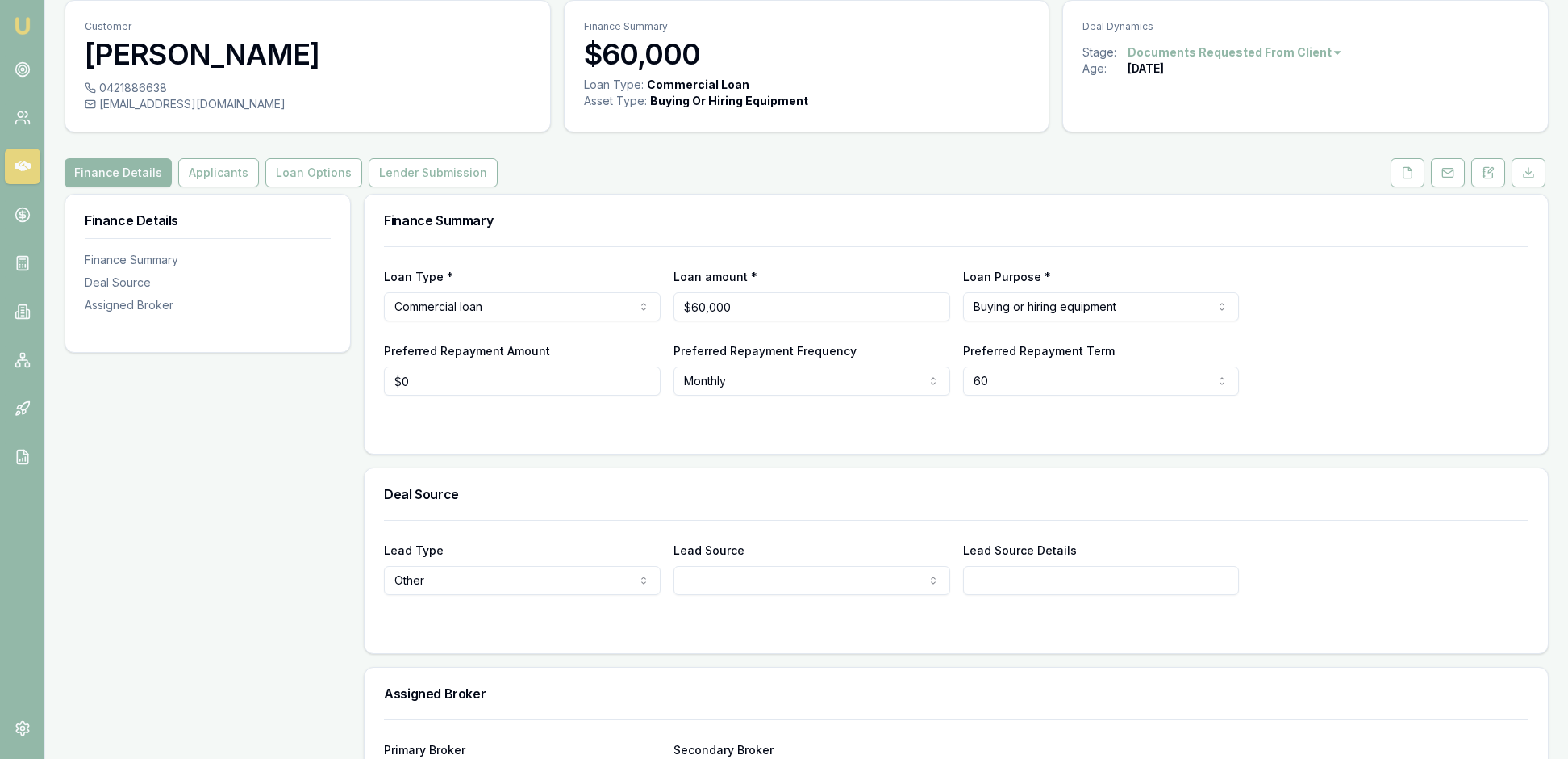
scroll to position [50, 0]
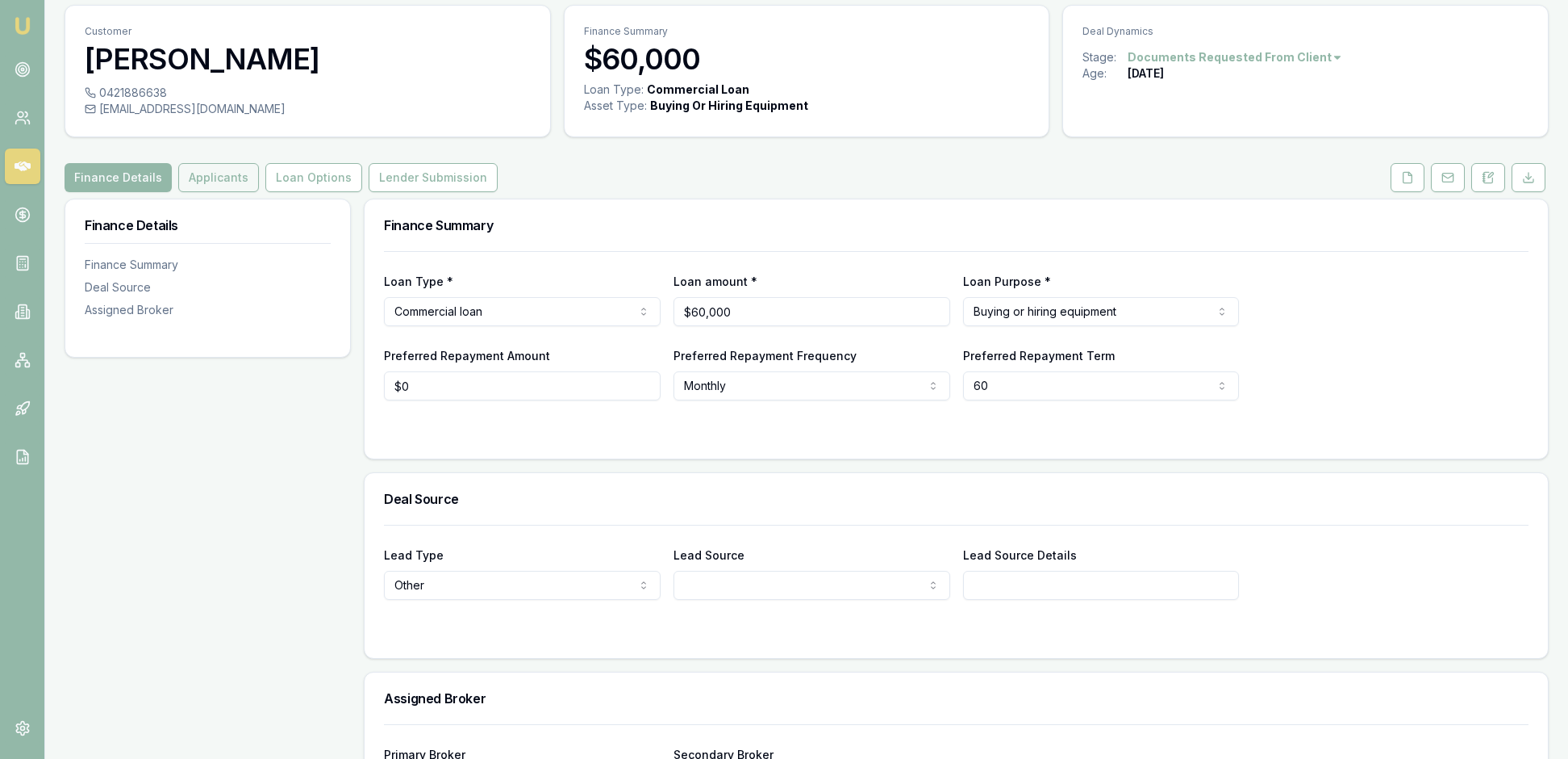
click at [255, 192] on button "Applicants" at bounding box center [218, 177] width 81 height 29
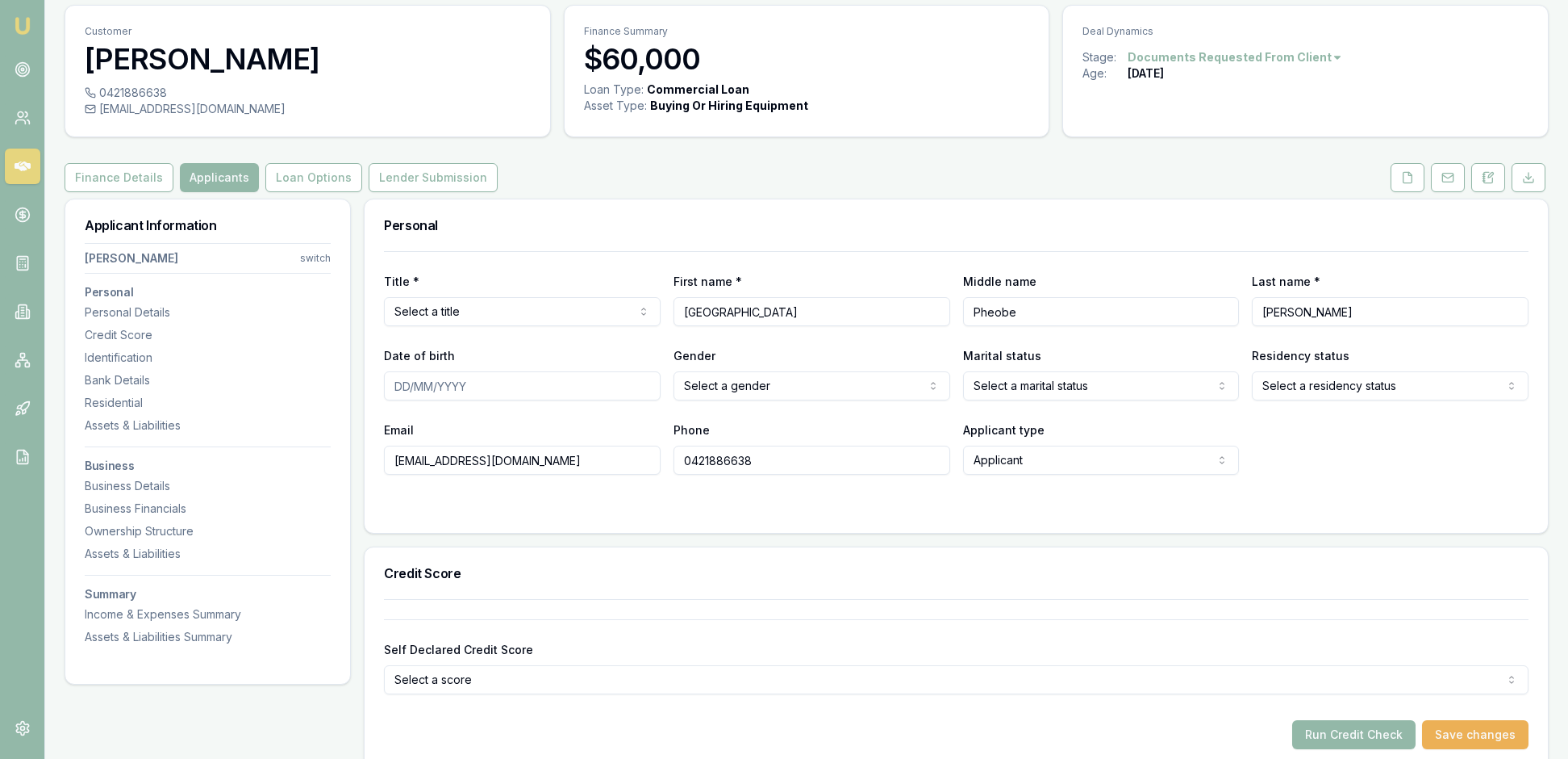
click at [644, 355] on html "Emu Broker Deals View D-FXH226UBA6 Rachael Connors Toggle Menu Customer Madison…" at bounding box center [784, 329] width 1568 height 759
select select "Miss"
type input "30/09/1990"
click at [924, 442] on html "Emu Broker Deals View D-FXH226UBA6 Rachael Connors Toggle Menu Customer Madison…" at bounding box center [784, 329] width 1568 height 759
select select "FEMALE"
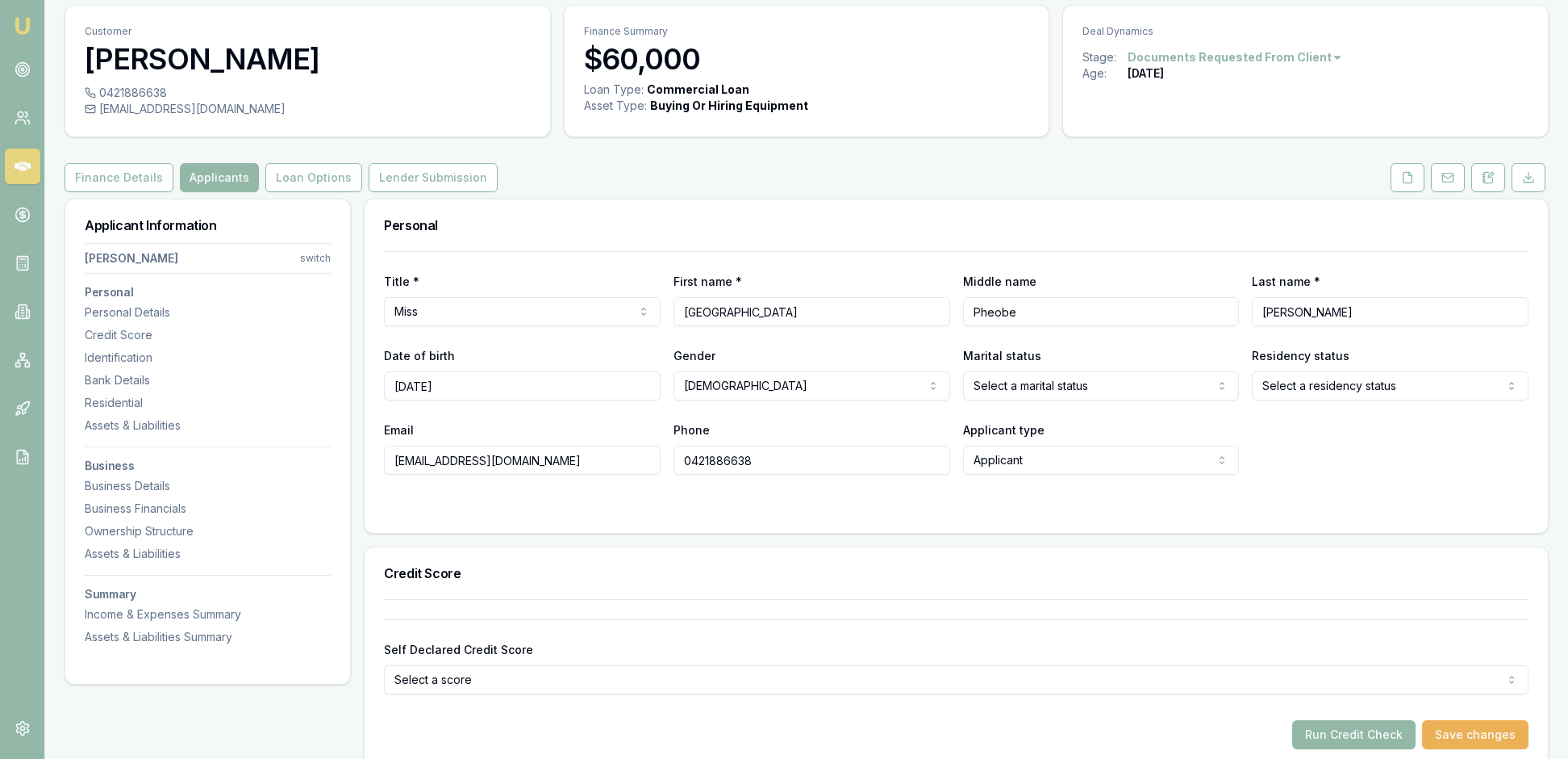
click at [1226, 436] on html "Emu Broker Deals View D-FXH226UBA6 Rachael Connors Toggle Menu Customer Madison…" at bounding box center [784, 329] width 1568 height 759
select select "DE_FACTO"
click at [1505, 439] on html "Emu Broker Deals View D-FXH226UBA6 Rachael Connors Toggle Menu Customer Madison…" at bounding box center [784, 329] width 1568 height 759
click at [881, 514] on div at bounding box center [956, 506] width 1145 height 13
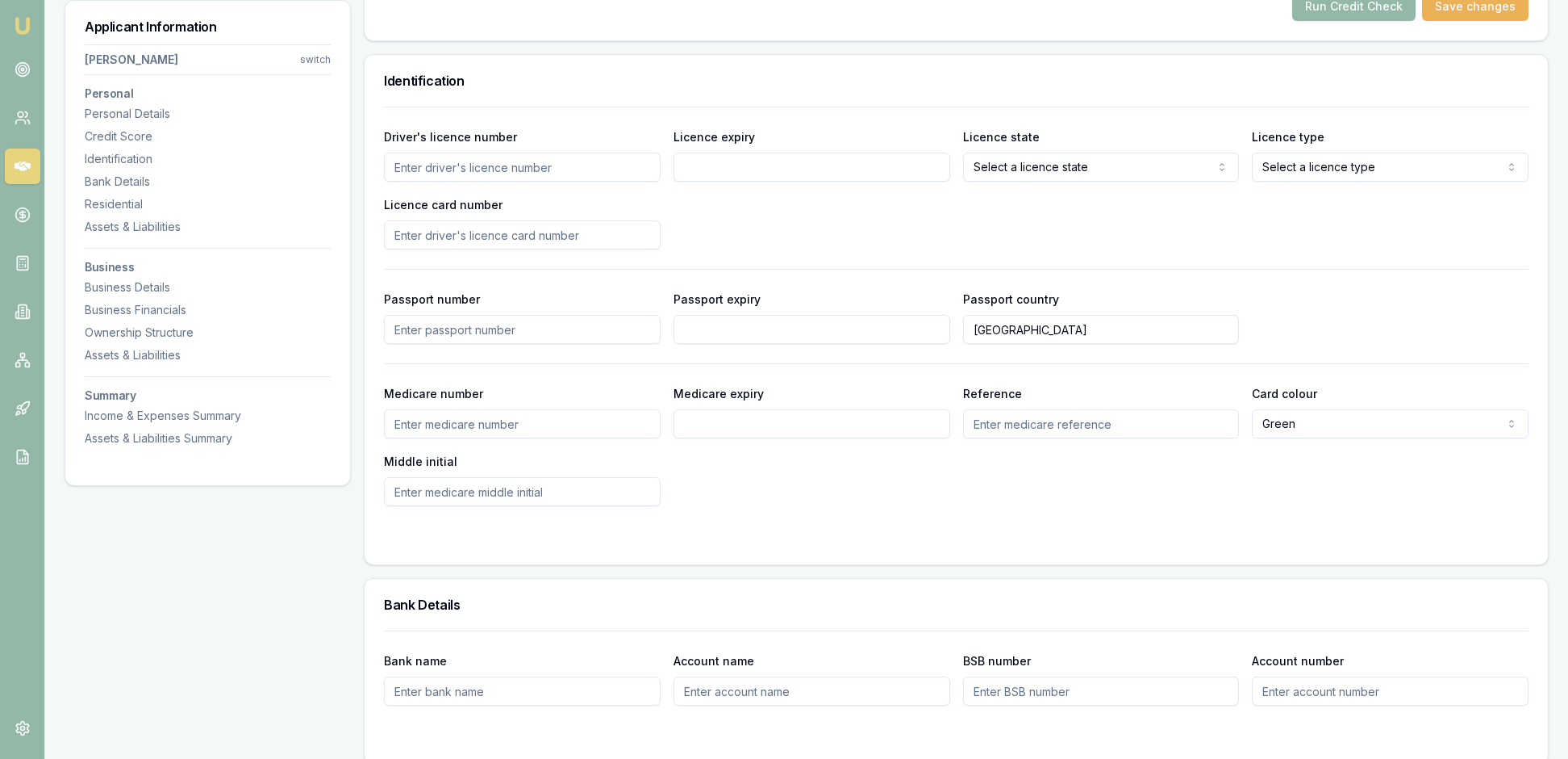
scroll to position [786, 0]
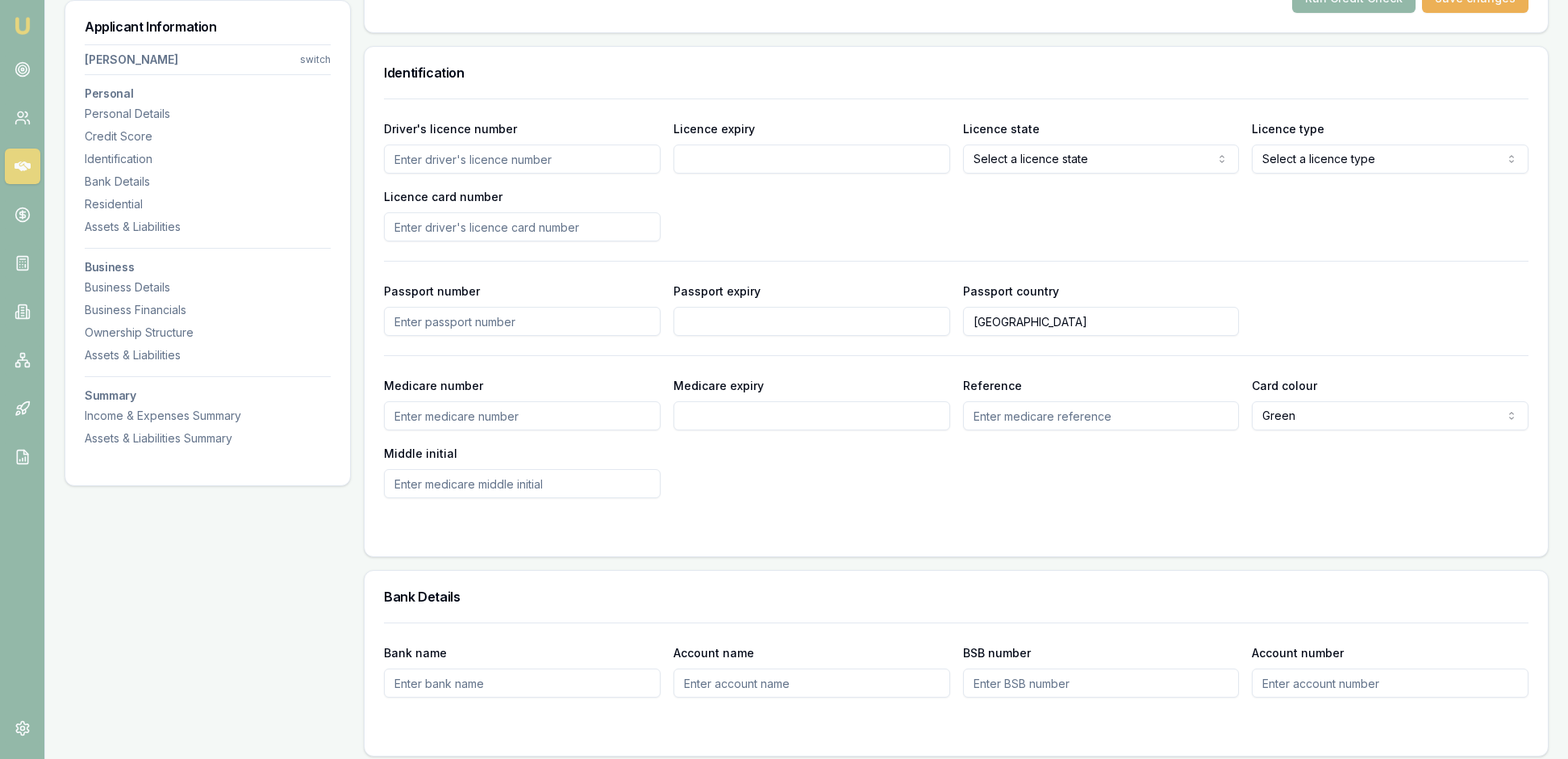
click at [429, 173] on input "Driver's licence number" at bounding box center [523, 159] width 277 height 29
paste input "091624622"
type input "091624622"
click at [501, 241] on input "Licence card number" at bounding box center [523, 227] width 277 height 29
paste input "P3546502"
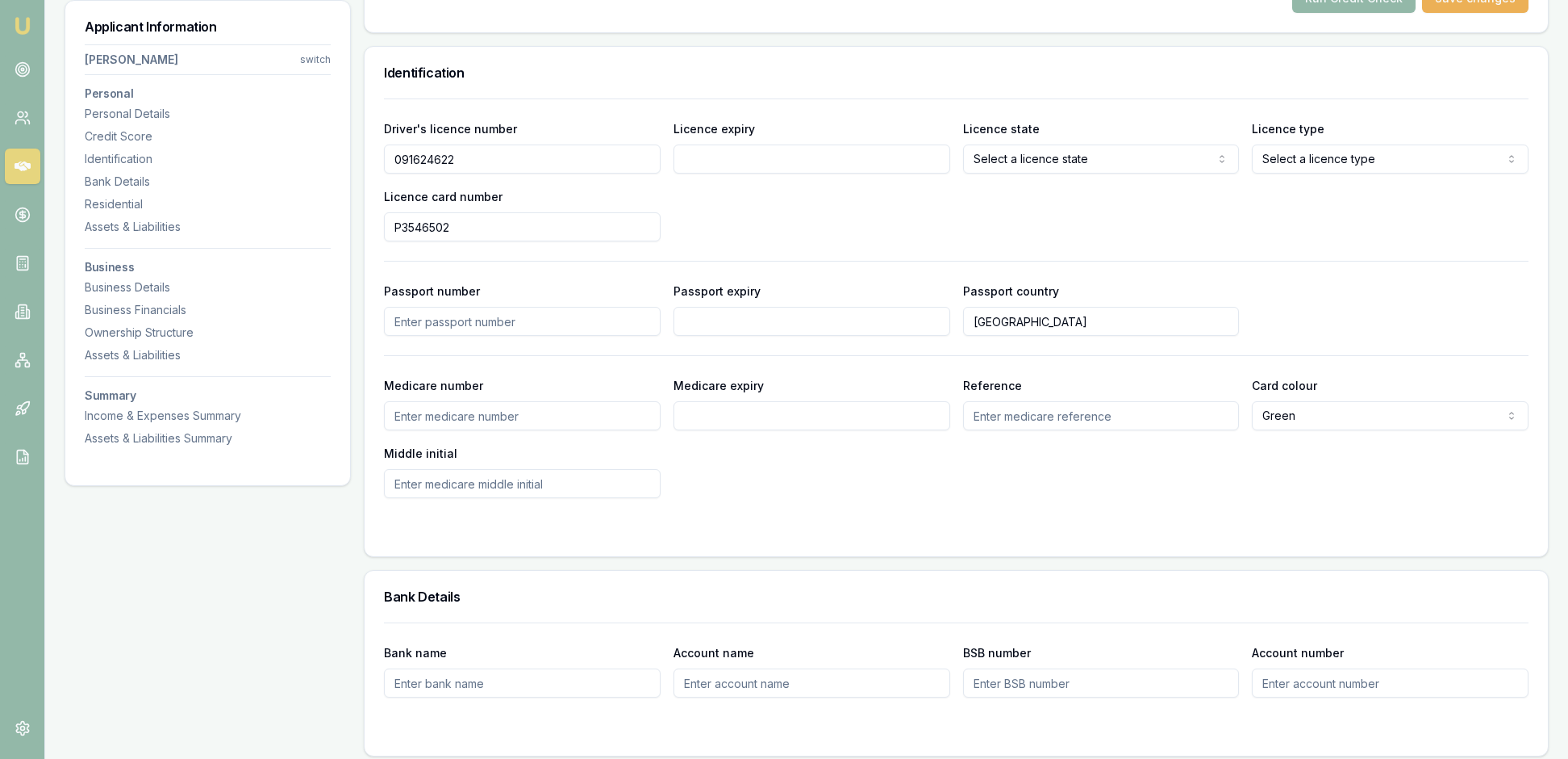
type input "P3546502"
click at [755, 173] on input "Licence expiry" at bounding box center [812, 159] width 277 height 29
type input "27/10/2027"
select select "VIC"
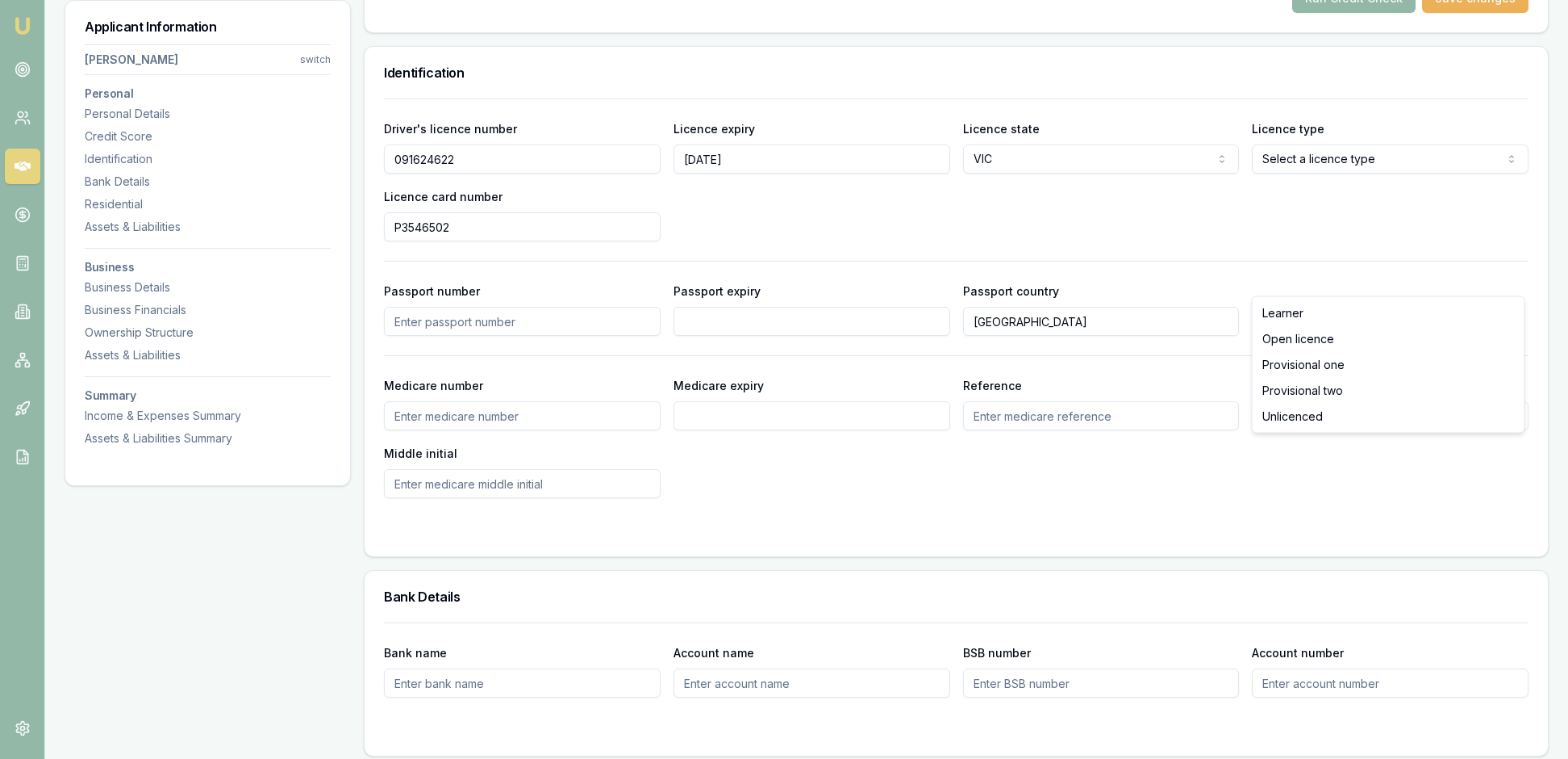
select select "OPEN_LICENCE"
click at [718, 498] on div "Medicare number Medicare expiry Reference Card colour Green Green Blue Yellow M…" at bounding box center [956, 436] width 1145 height 122
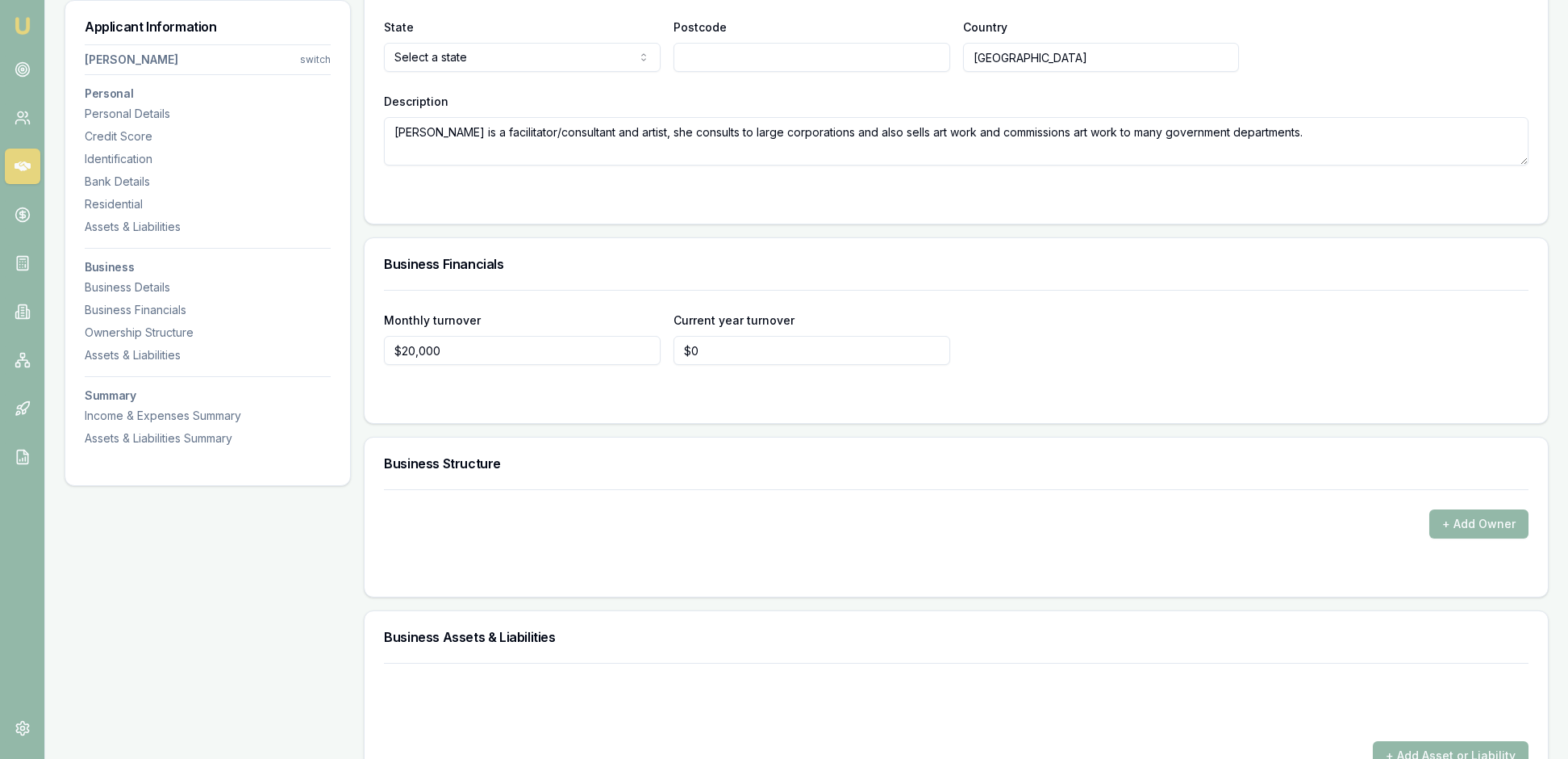
scroll to position [2302, 0]
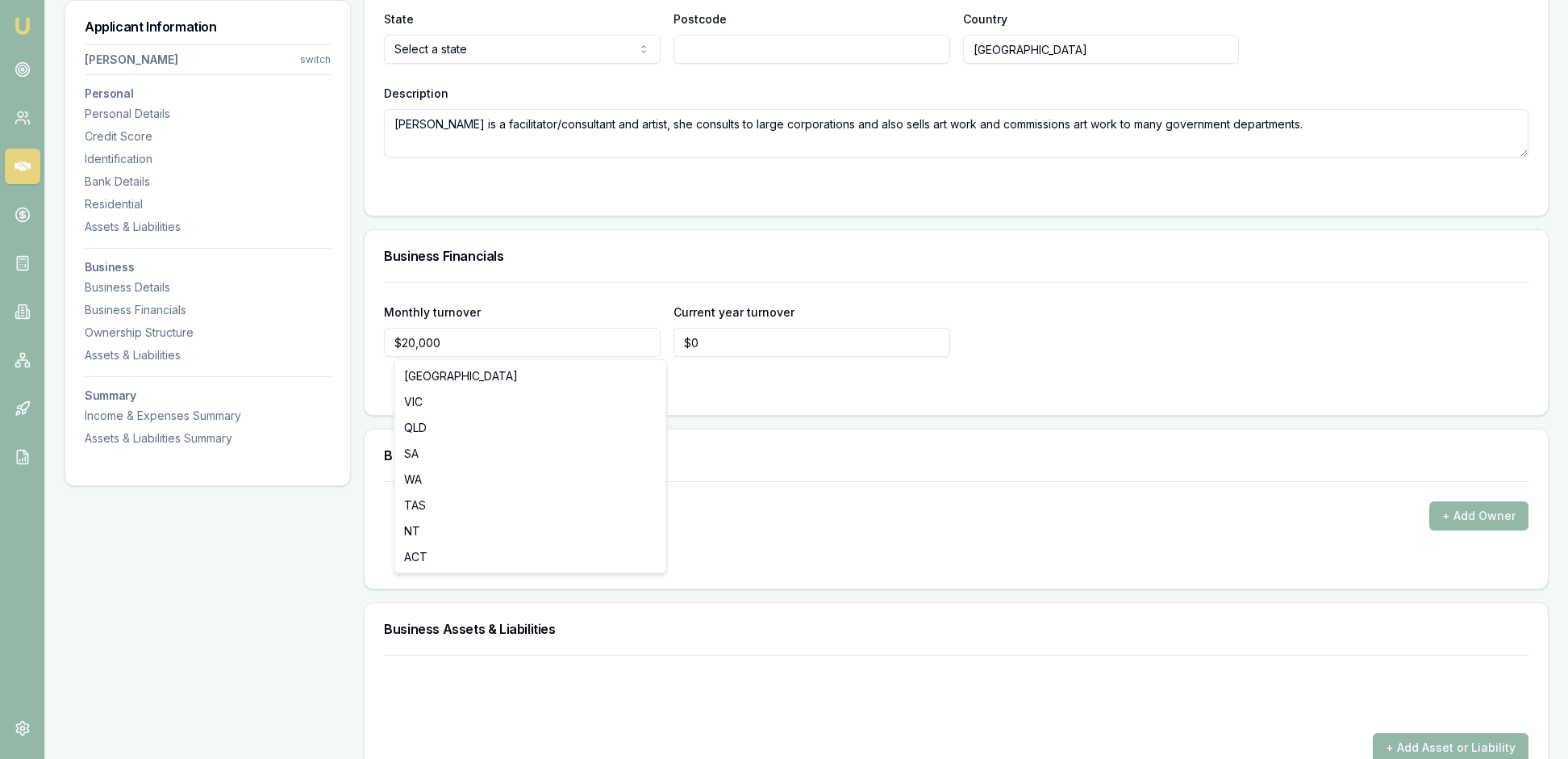
select select "VIC"
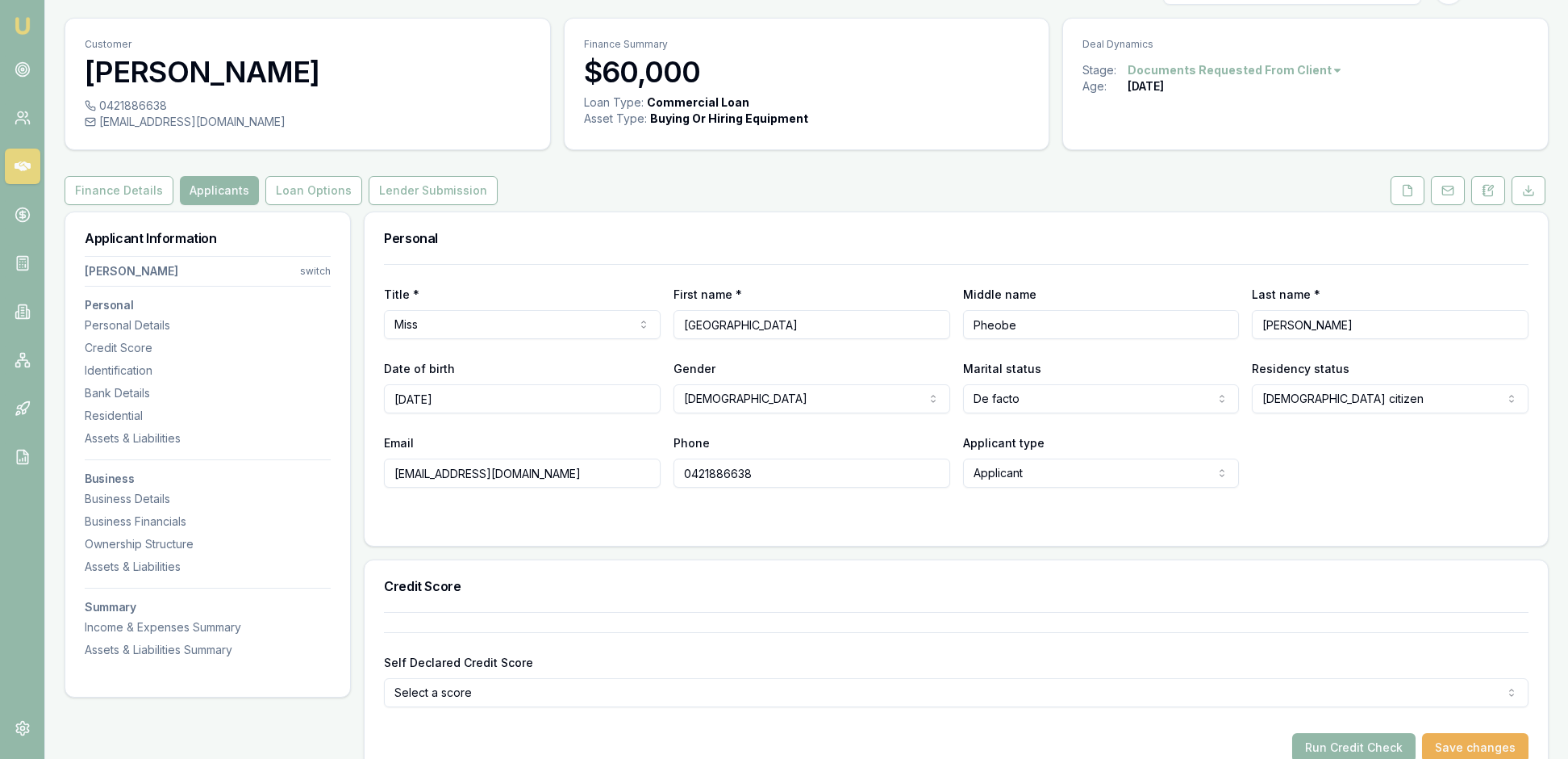
scroll to position [-2, 0]
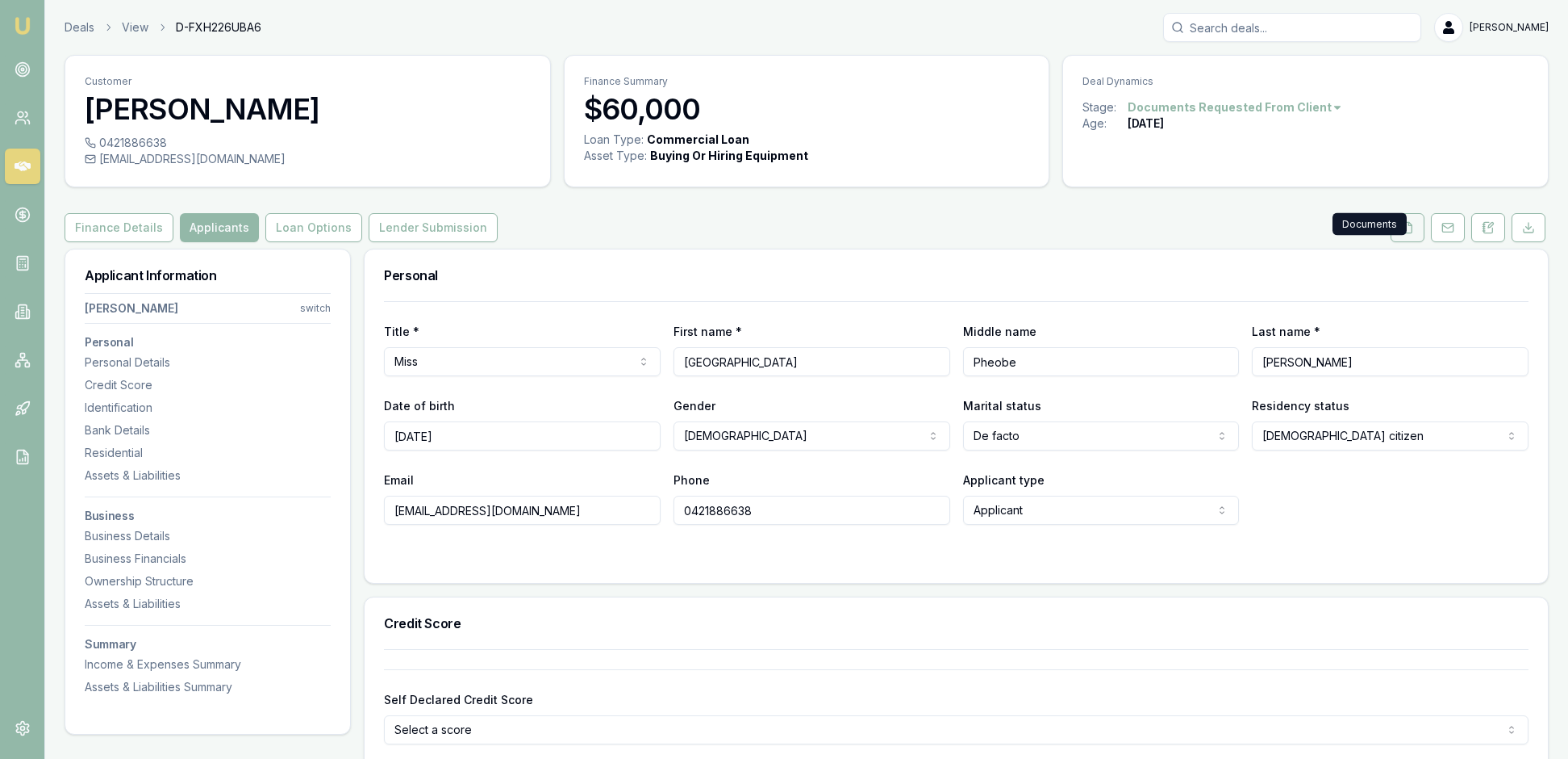
click at [1401, 234] on icon at bounding box center [1407, 227] width 13 height 13
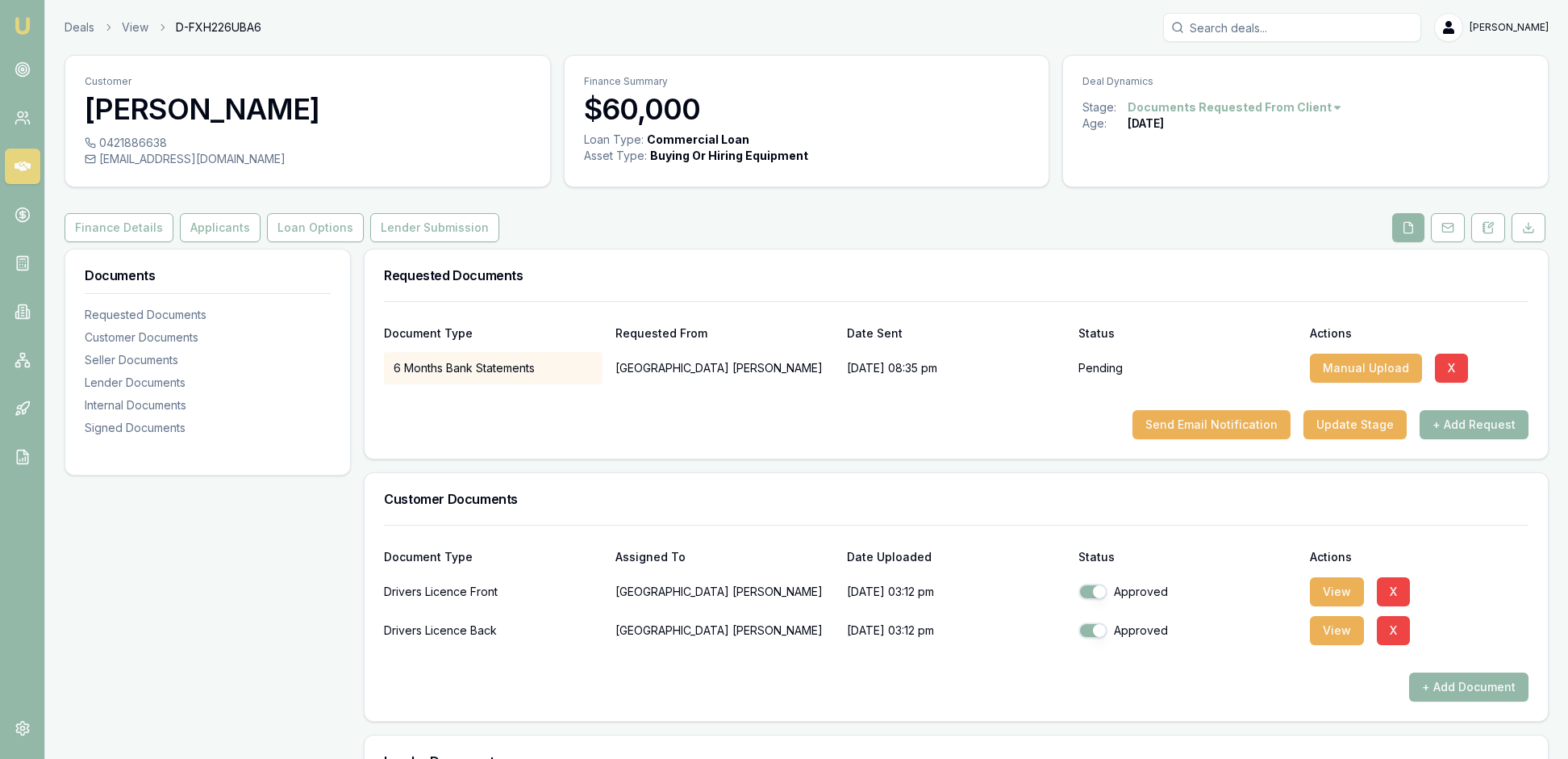
click at [1151, 301] on div "Requested Documents" at bounding box center [956, 275] width 1184 height 52
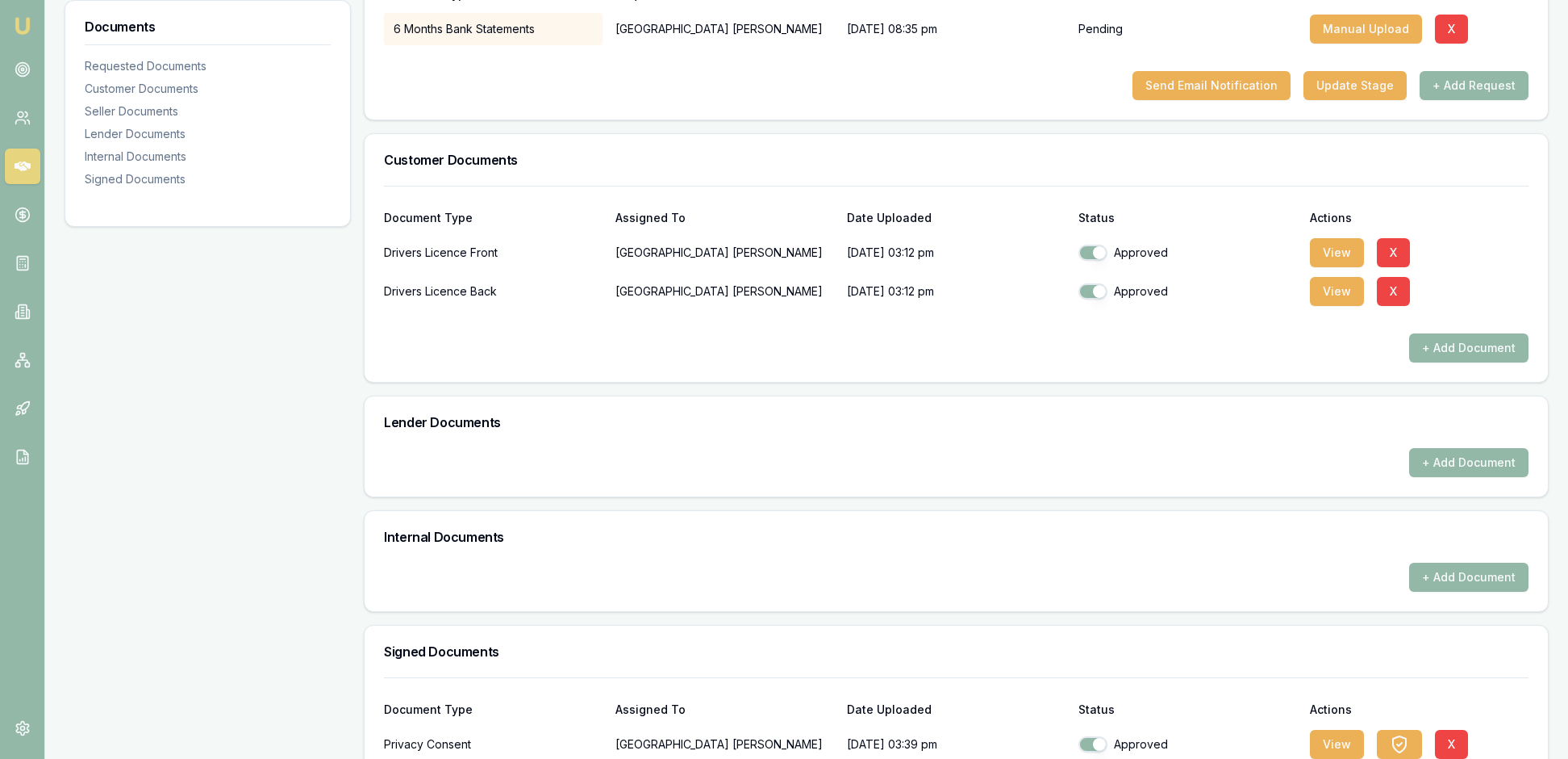
scroll to position [368, 0]
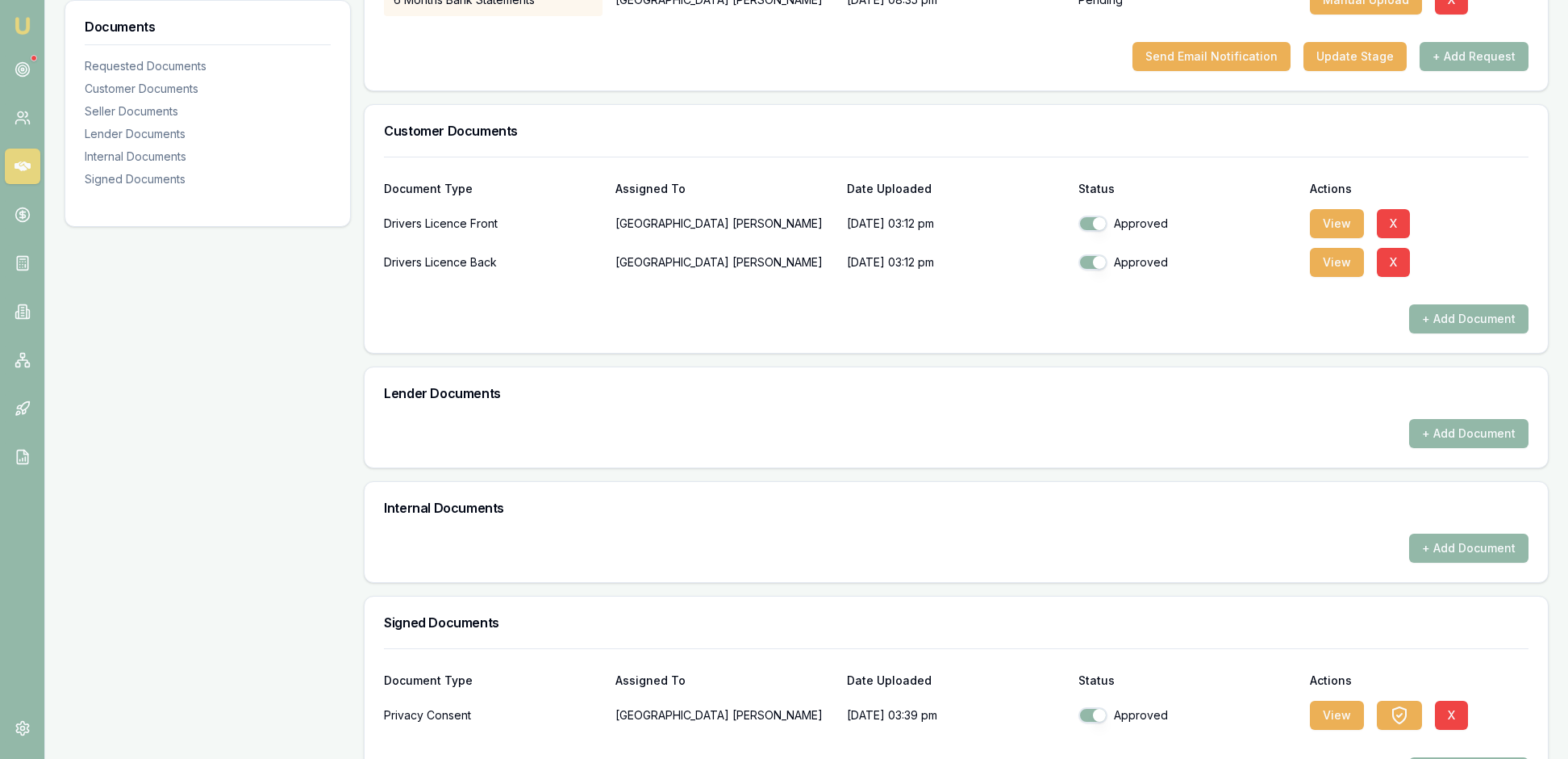
click at [1436, 138] on h3 "Customer Documents" at bounding box center [956, 130] width 1145 height 13
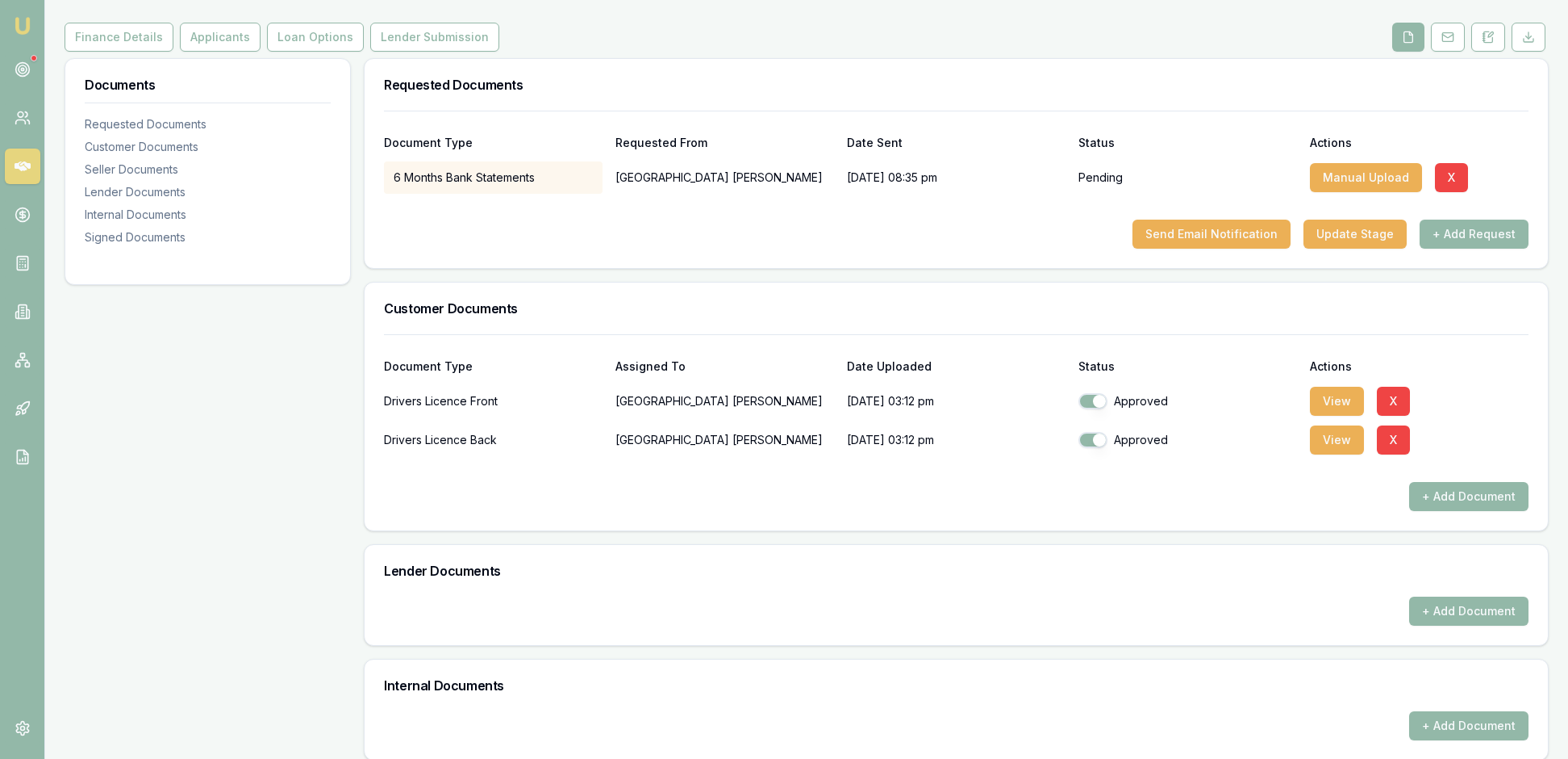
scroll to position [186, 0]
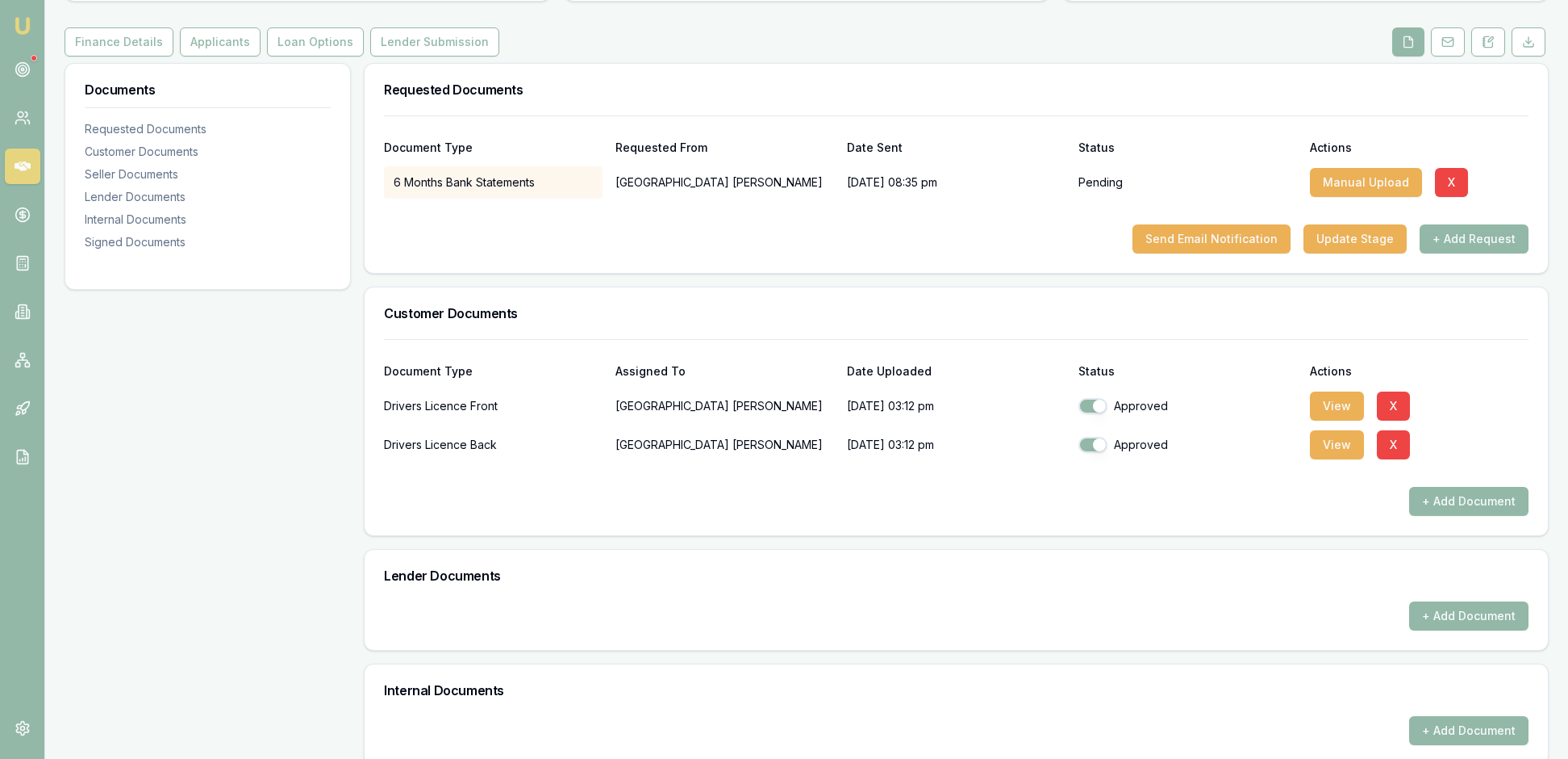
click at [1434, 154] on div "Actions" at bounding box center [1420, 147] width 219 height 11
click at [924, 339] on div "Customer Documents" at bounding box center [956, 312] width 1184 height 52
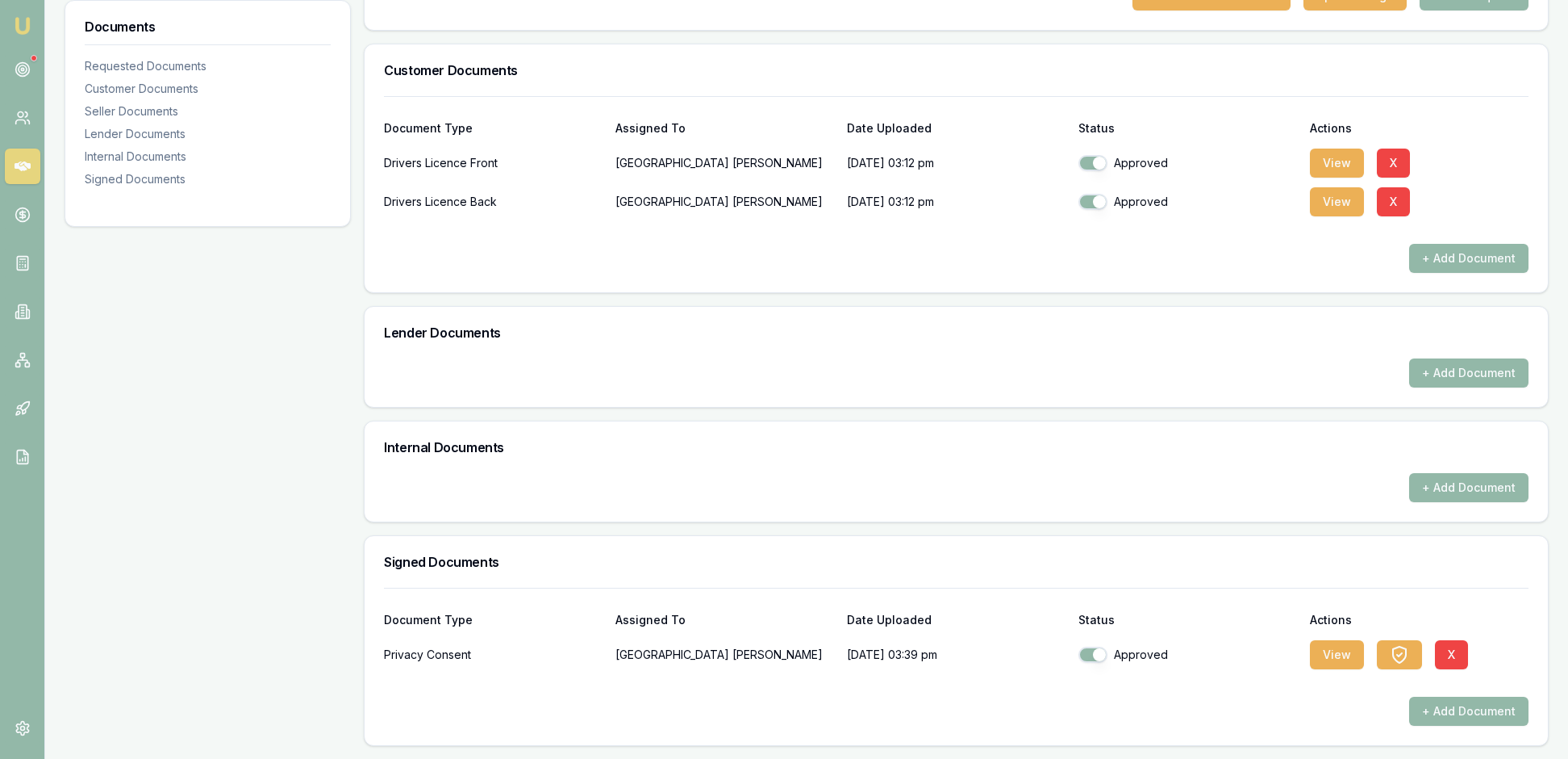
scroll to position [589, 0]
click at [1342, 640] on button "View" at bounding box center [1337, 655] width 54 height 29
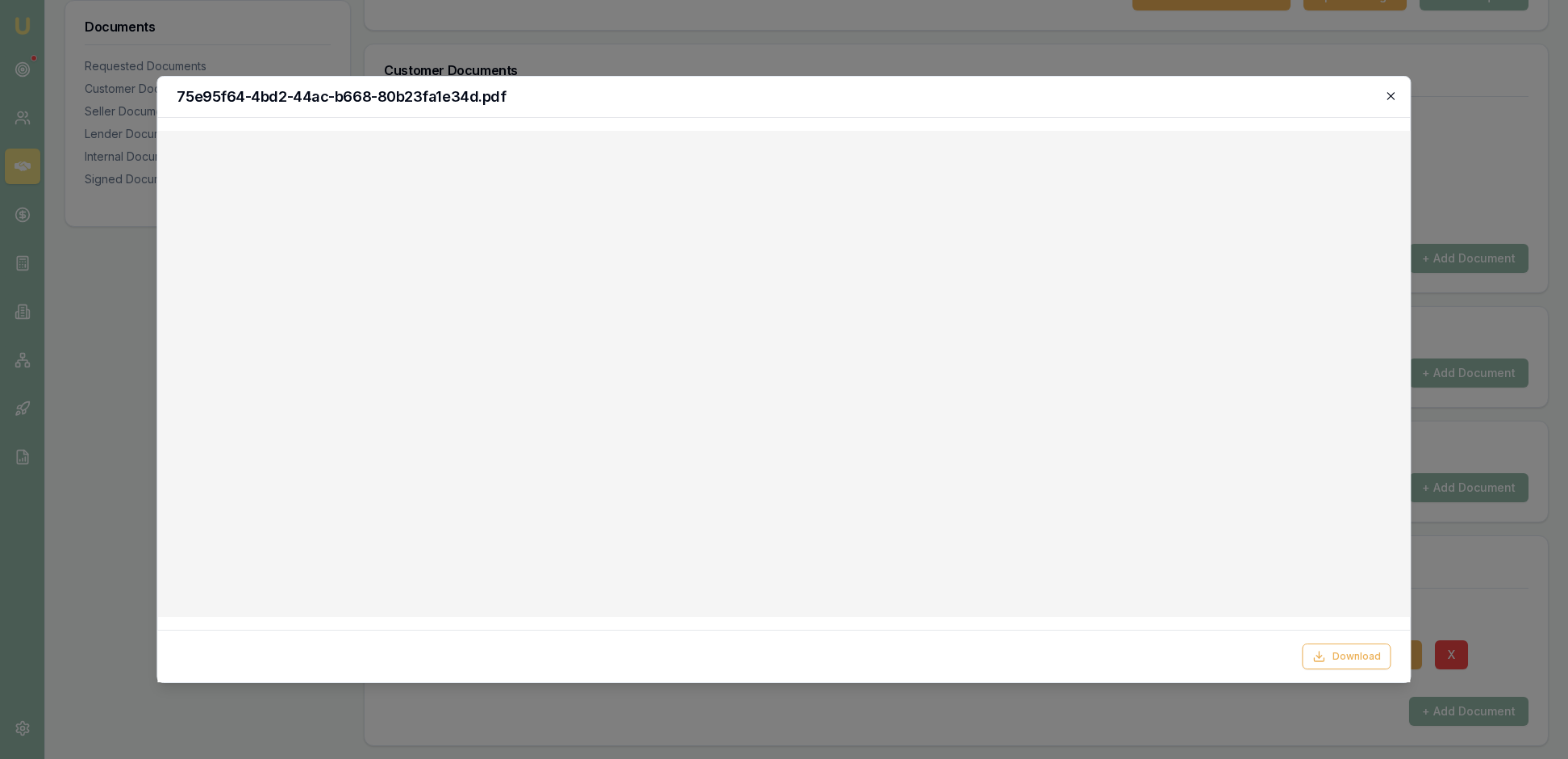
click at [1389, 95] on icon "button" at bounding box center [1391, 96] width 13 height 13
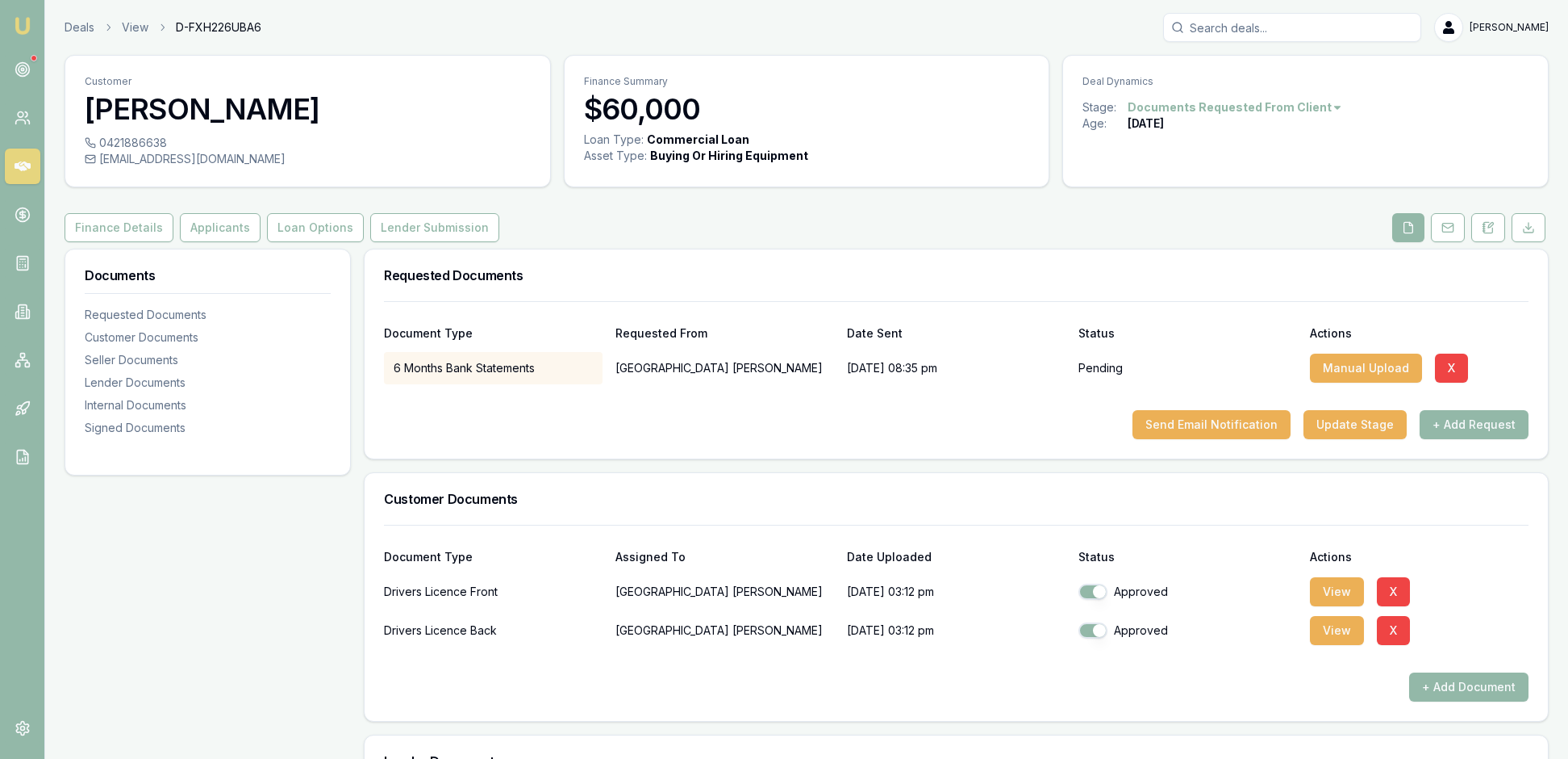
scroll to position [0, 0]
click at [260, 242] on button "Applicants" at bounding box center [220, 228] width 81 height 29
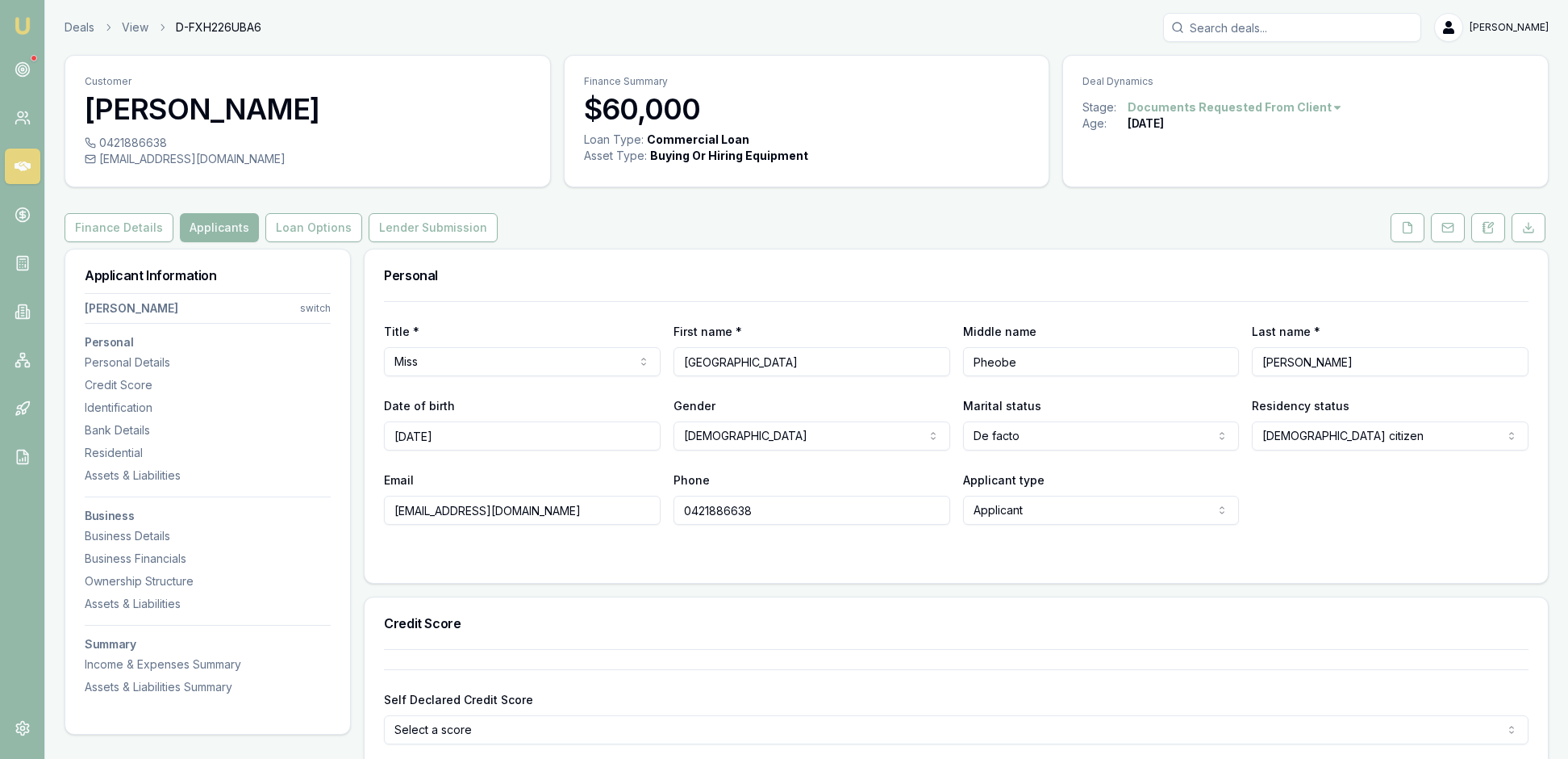
click at [952, 297] on div "Personal" at bounding box center [956, 275] width 1184 height 52
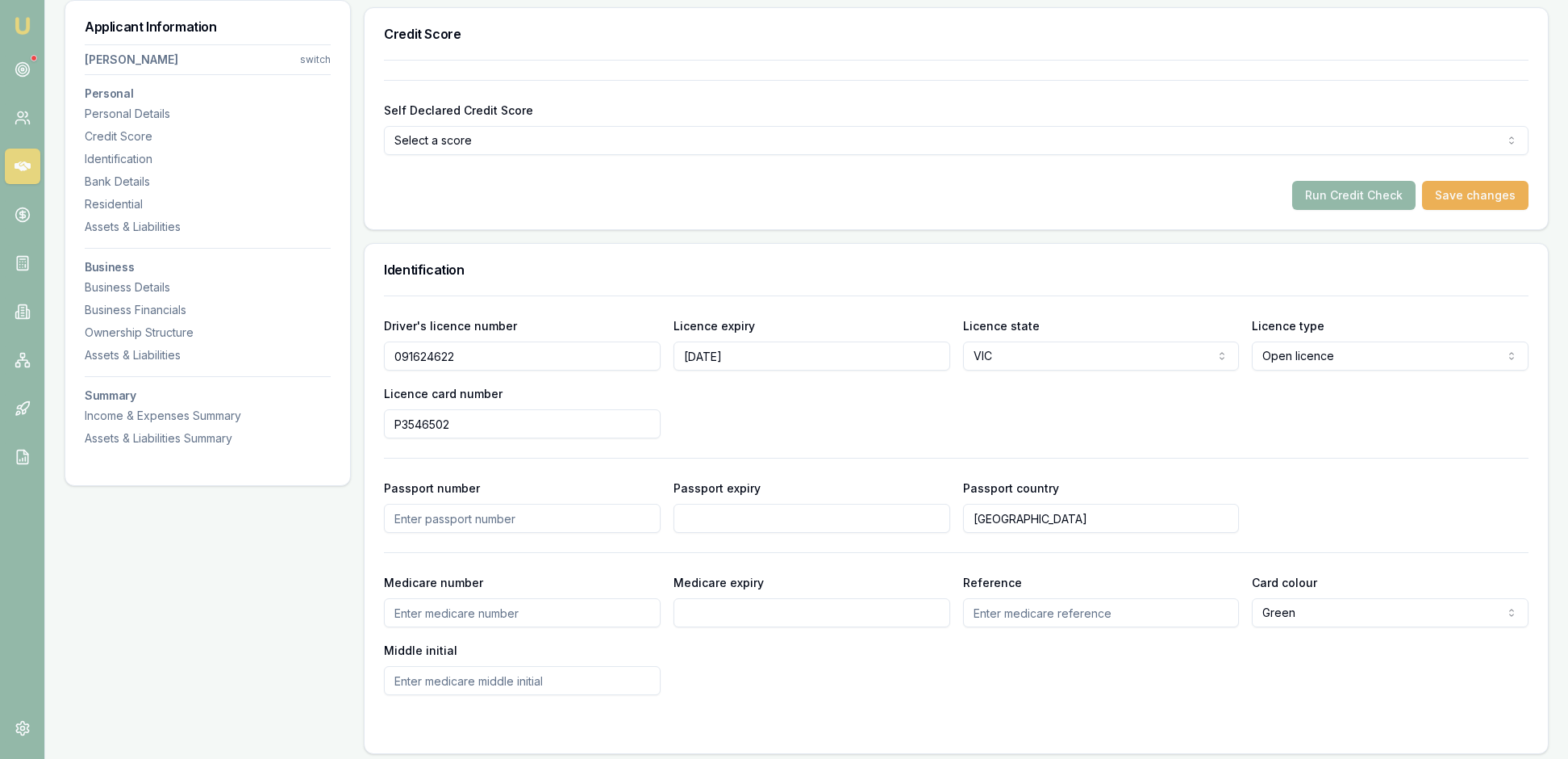
scroll to position [584, 0]
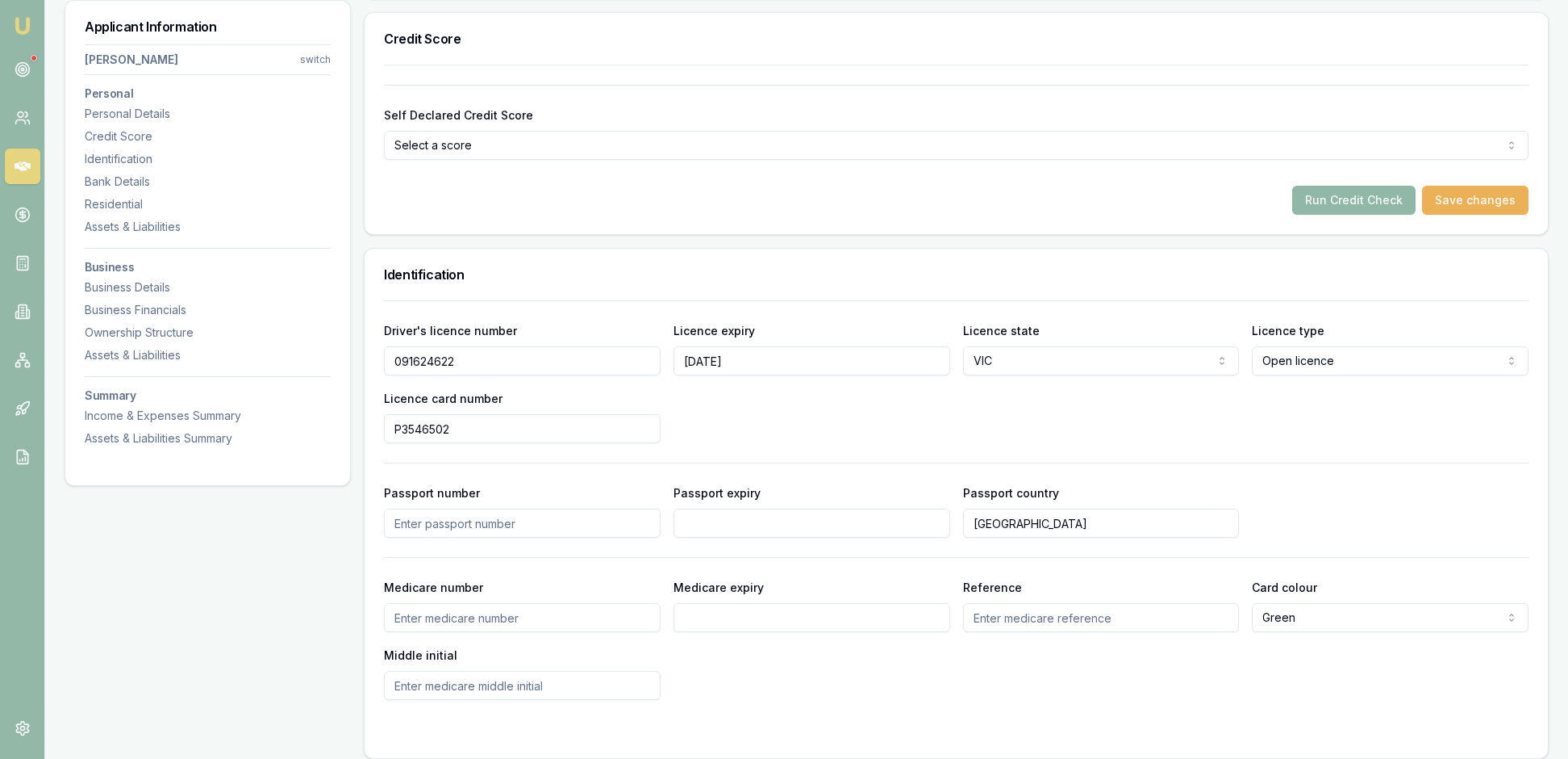
click at [1321, 215] on button "Run Credit Check" at bounding box center [1353, 200] width 123 height 29
click at [1371, 573] on div "Driver's licence number 091624622 Licence expiry 27/10/2027 Licence state VIC N…" at bounding box center [956, 500] width 1145 height 400
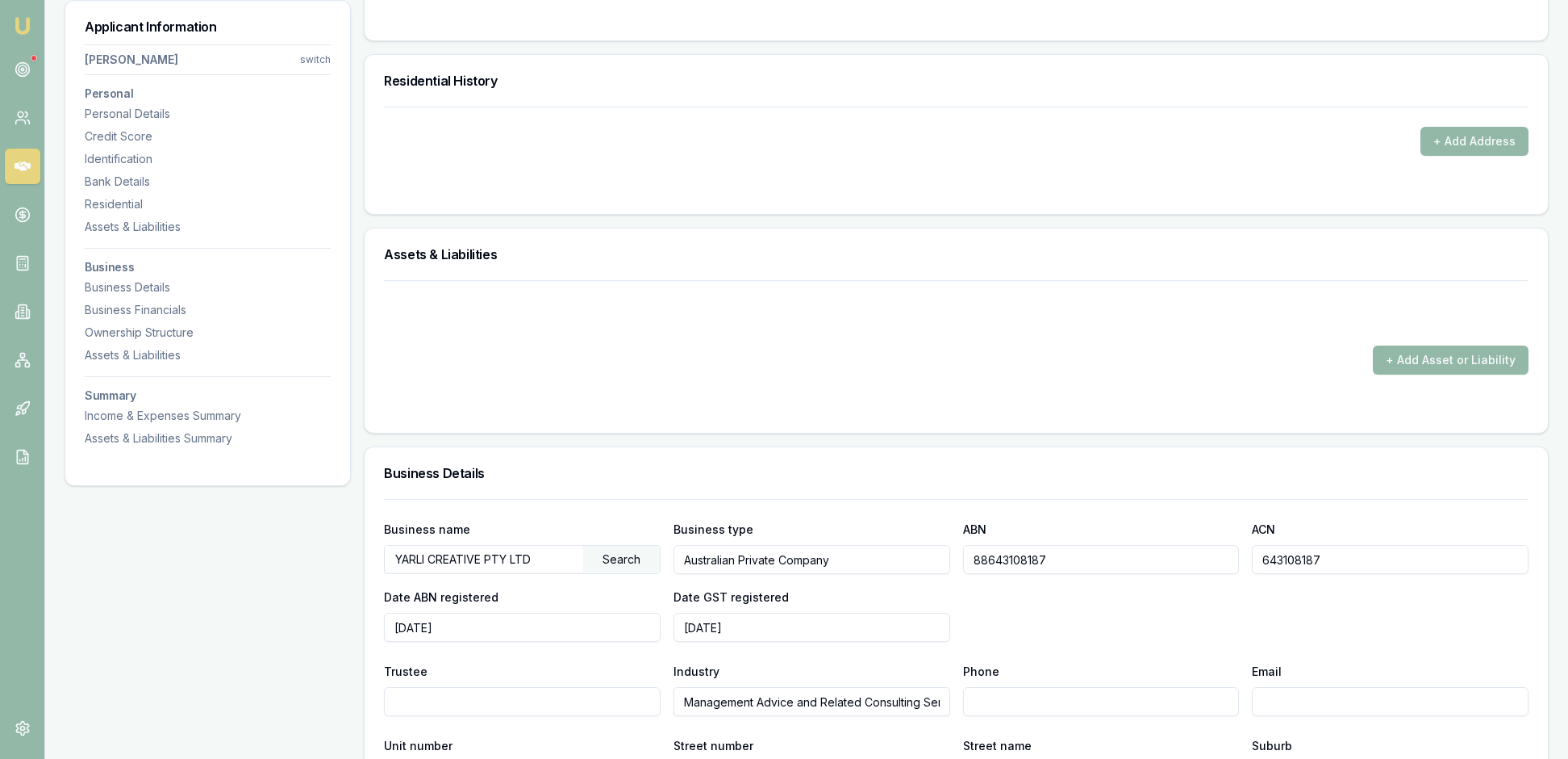
scroll to position [1514, 0]
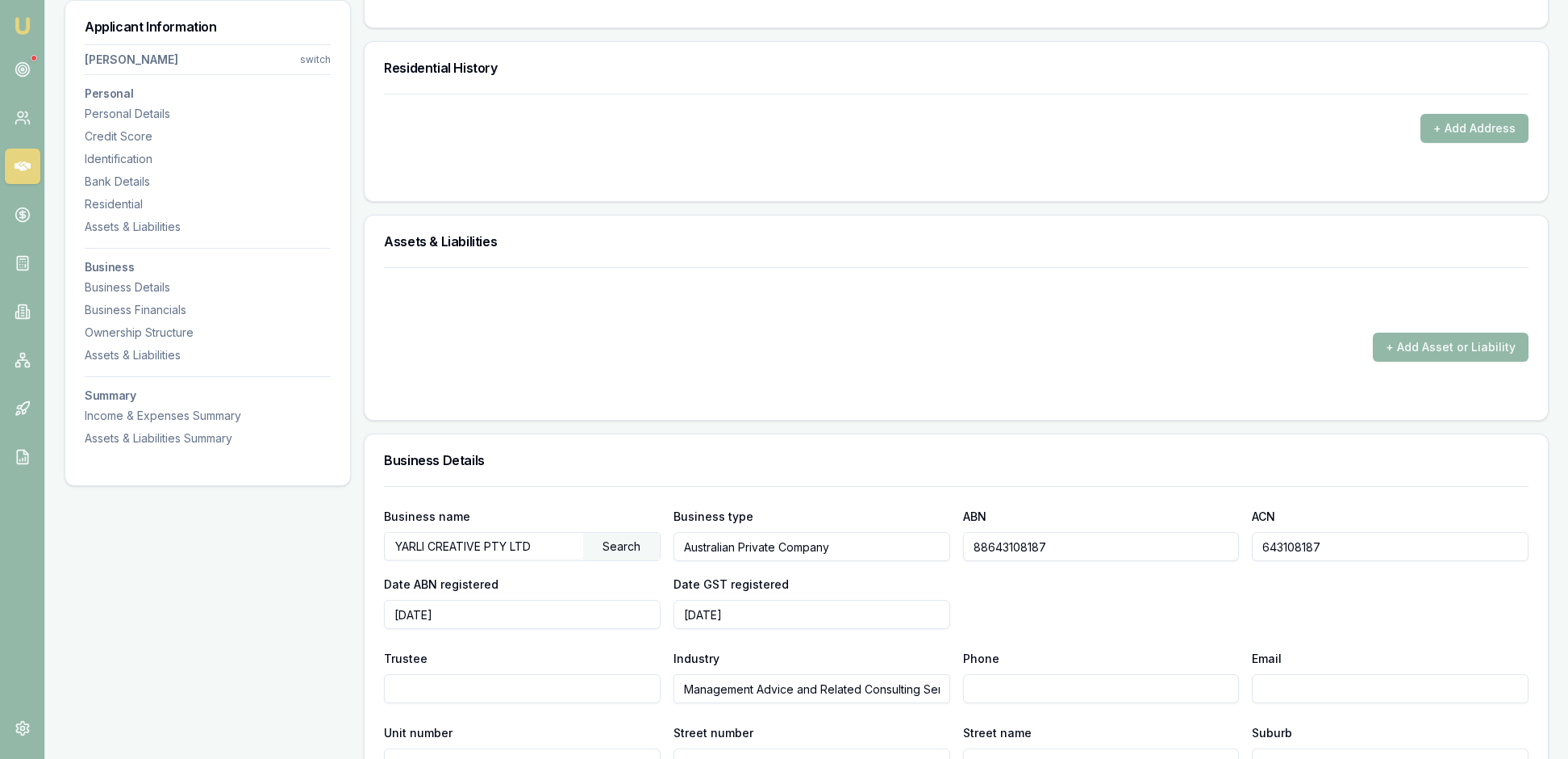
click at [1450, 143] on button "+ Add Address" at bounding box center [1474, 128] width 108 height 29
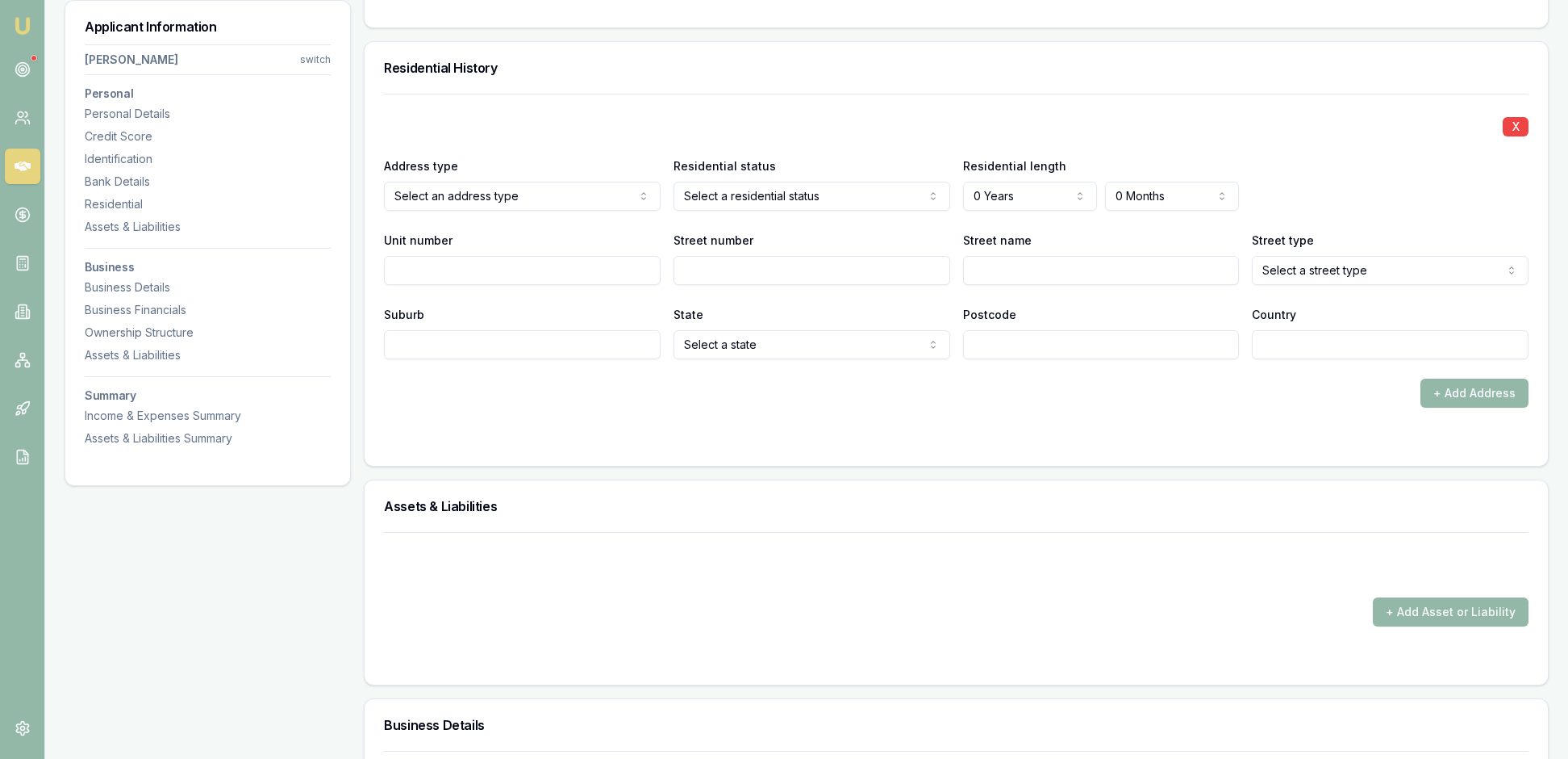
type input "8"
click at [1022, 359] on div "X Address type Current Current Previous Residential status Owner with mortgage …" at bounding box center [956, 226] width 1145 height 266
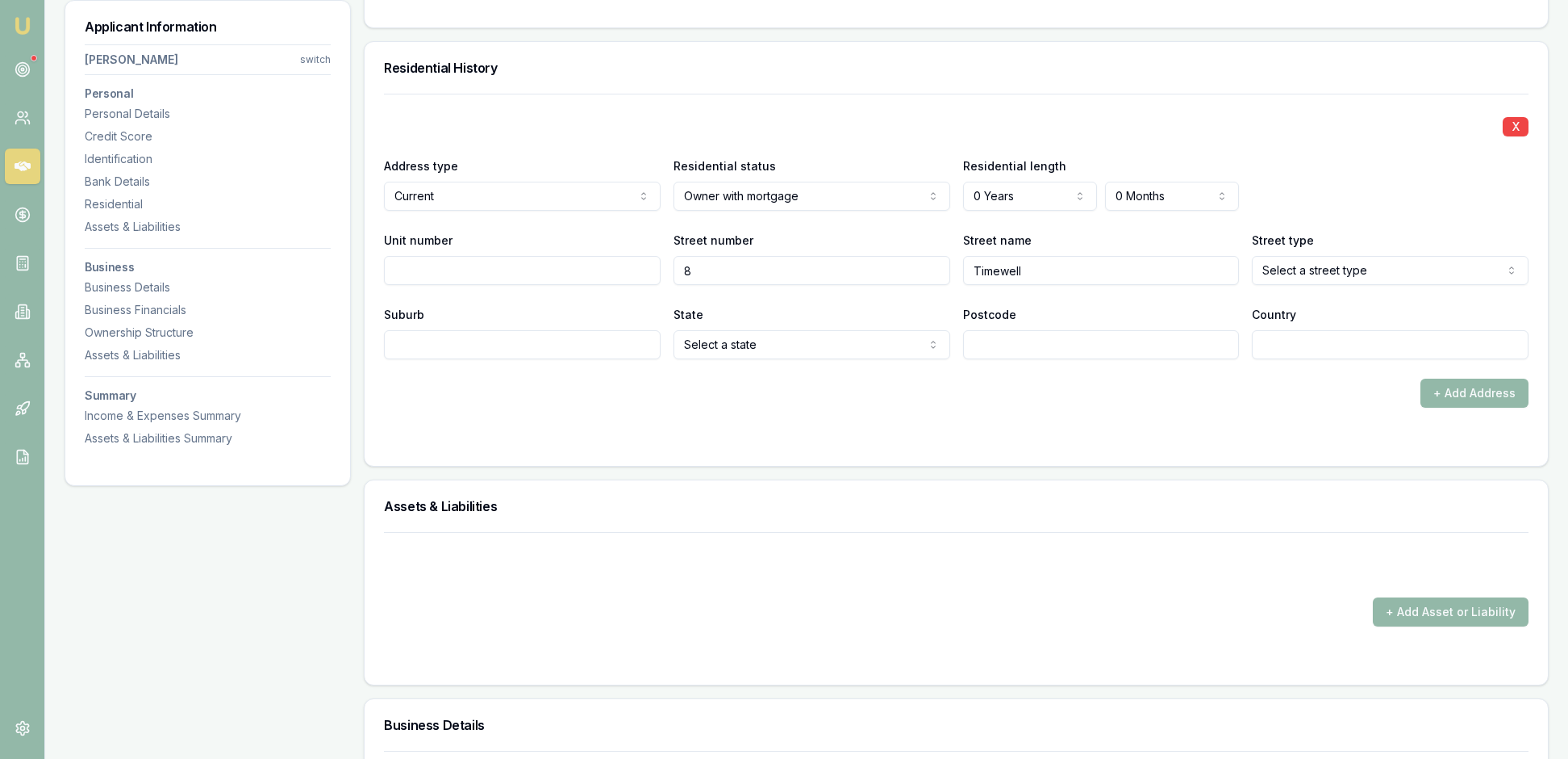
type input "Timewell"
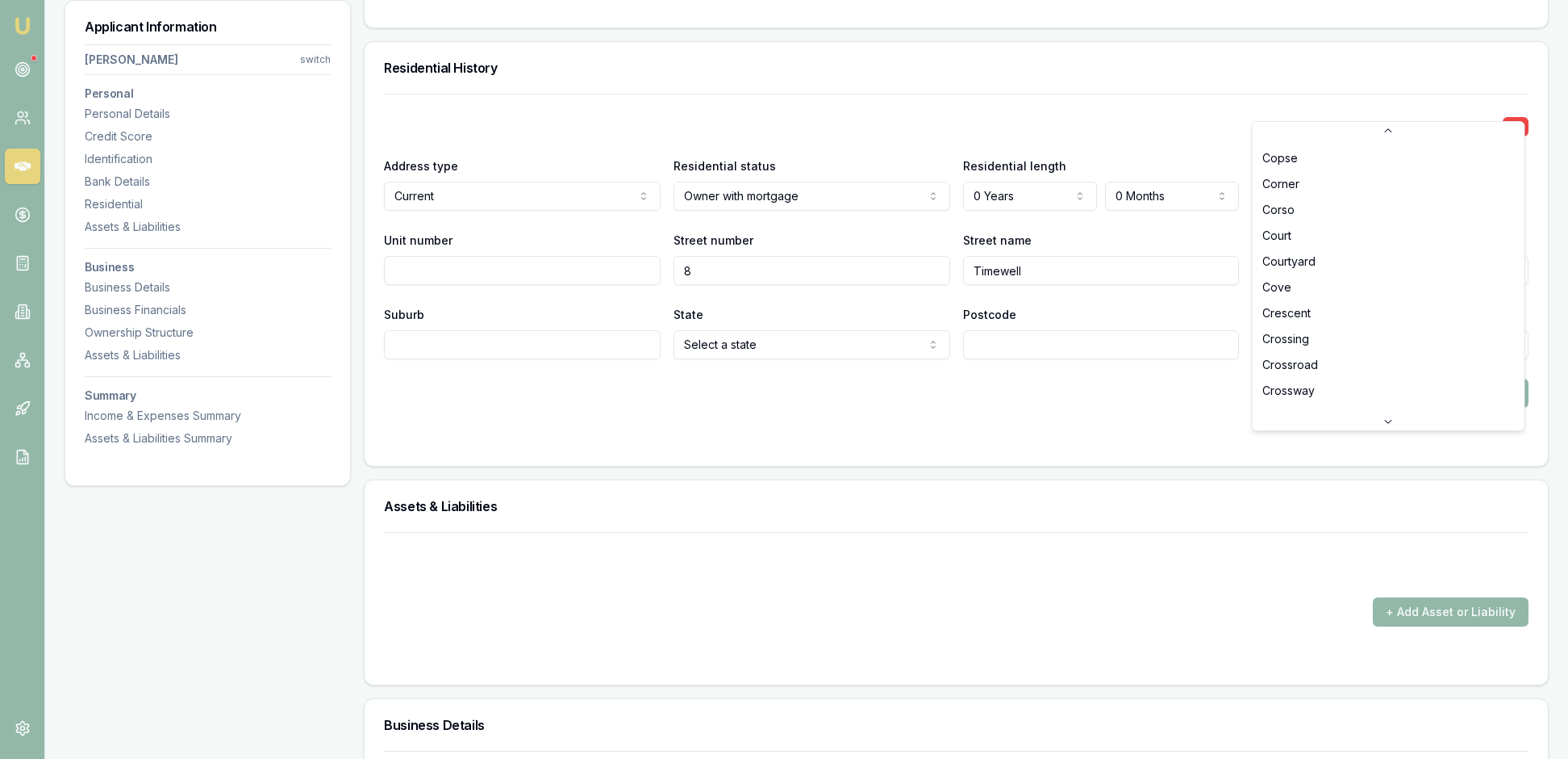
scroll to position [989, 0]
select select "Crescent"
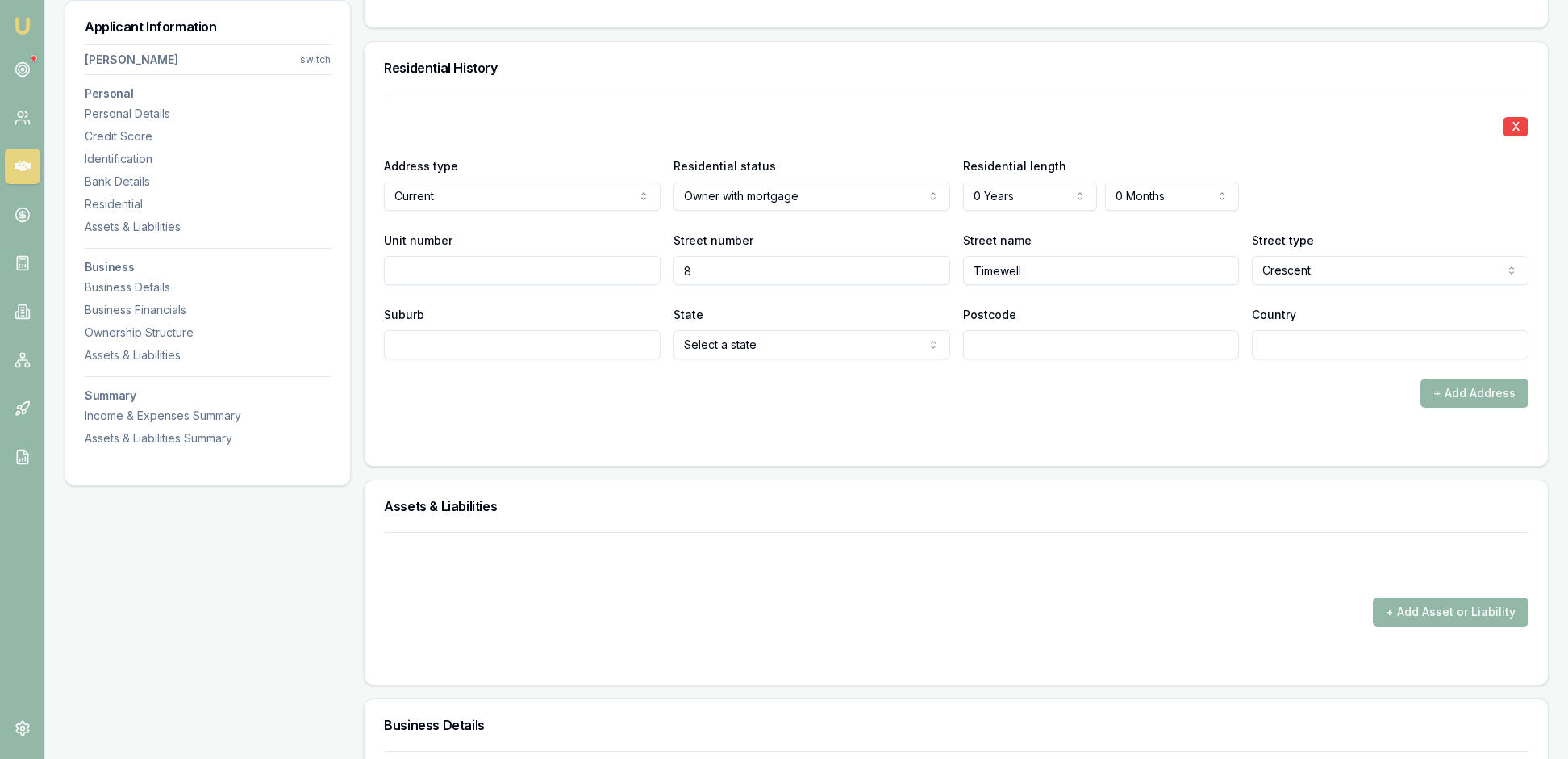
type input "B"
type input "Boronia"
select select "VIC"
click at [1058, 408] on div "X Address type Current Current Previous Residential status Owner with mortgage …" at bounding box center [956, 250] width 1145 height 314
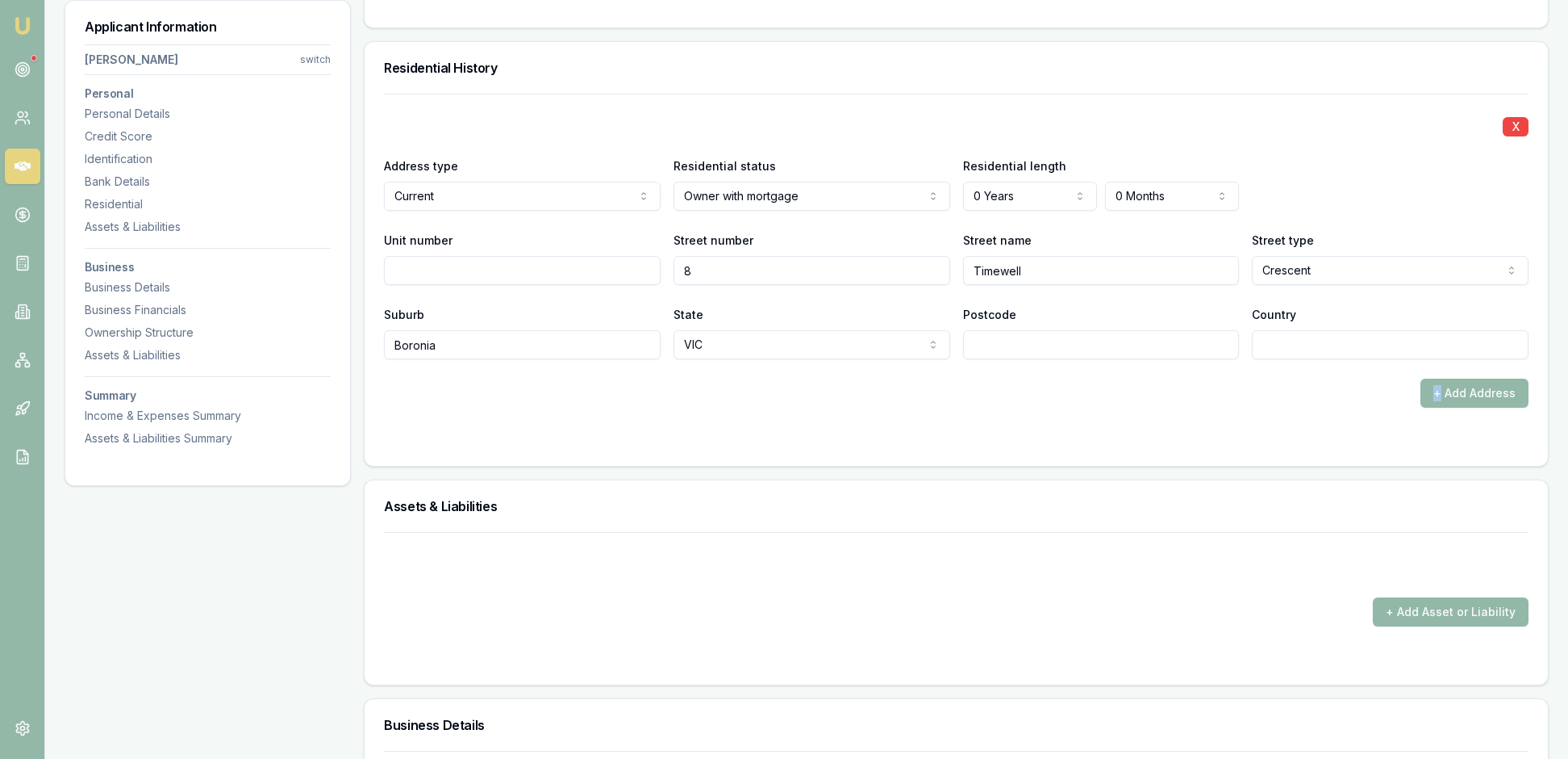
click at [1058, 408] on div "X Address type Current Current Previous Residential status Owner with mortgage …" at bounding box center [956, 250] width 1145 height 314
type input "3155"
type input "Australia"
click at [1271, 408] on div "+ Add Address" at bounding box center [956, 393] width 1145 height 29
click at [1252, 447] on div at bounding box center [956, 439] width 1145 height 13
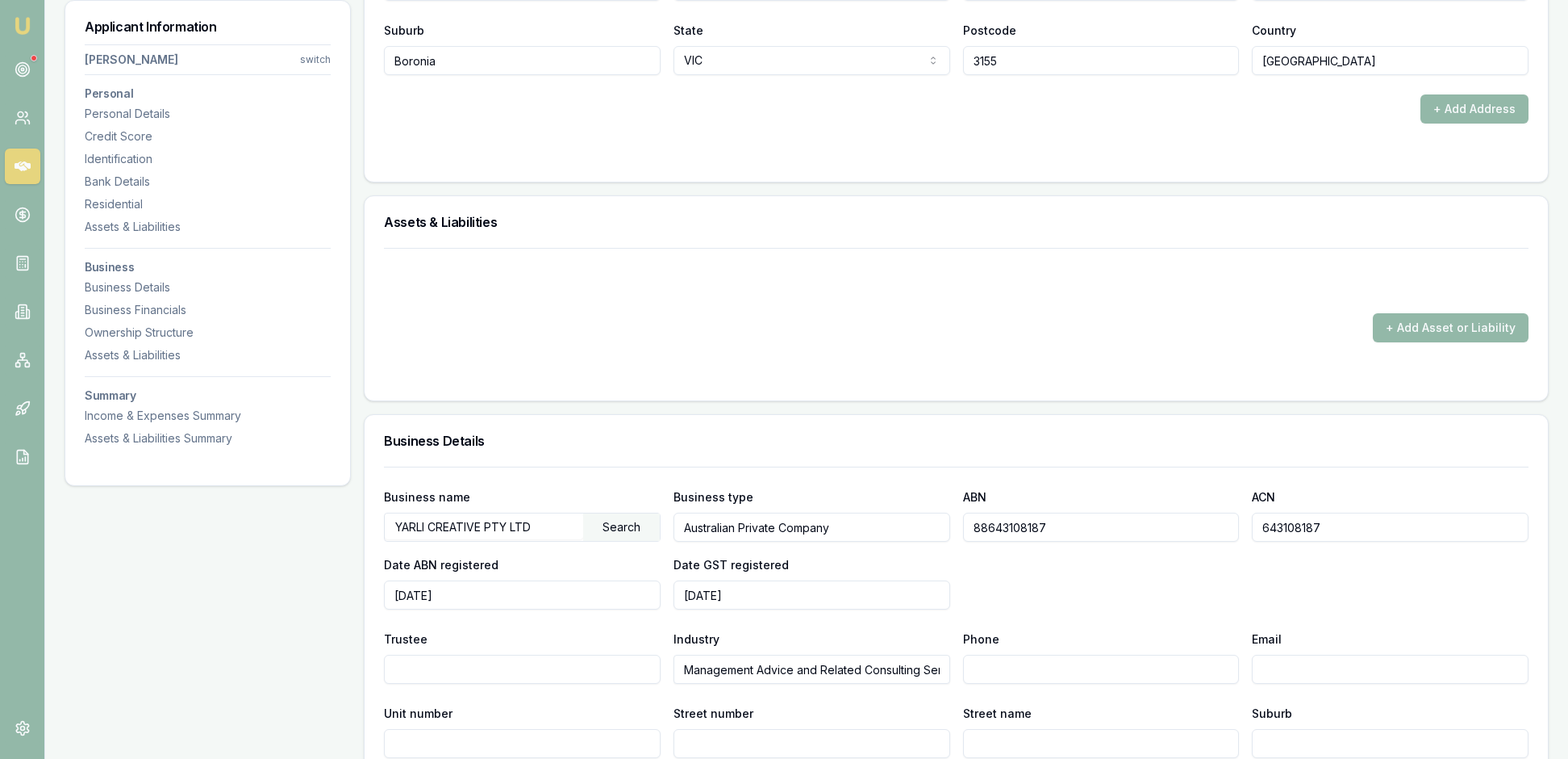
scroll to position [1791, 0]
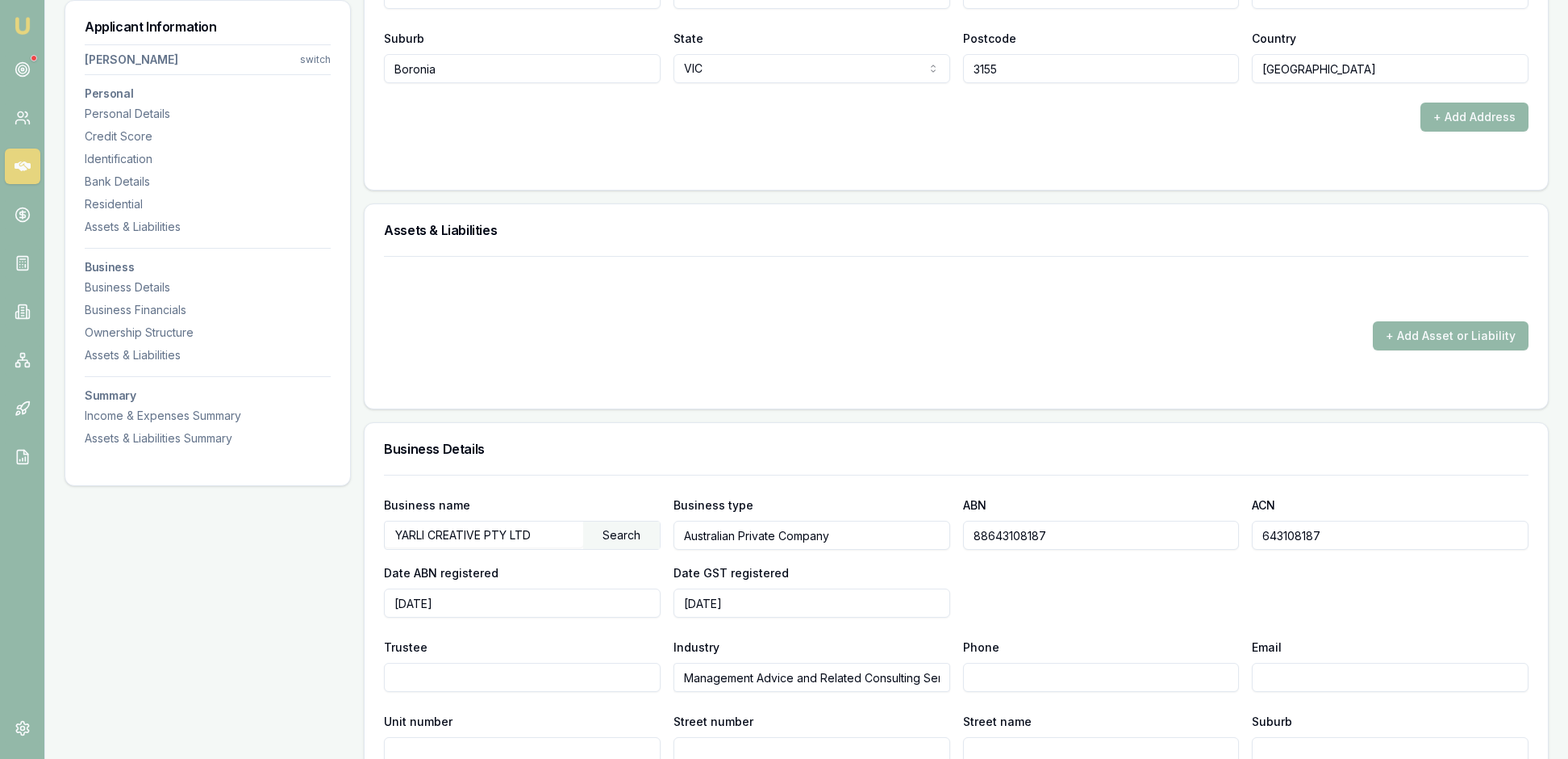
select select "3"
click at [1155, 132] on div "+ Add Address" at bounding box center [956, 117] width 1145 height 29
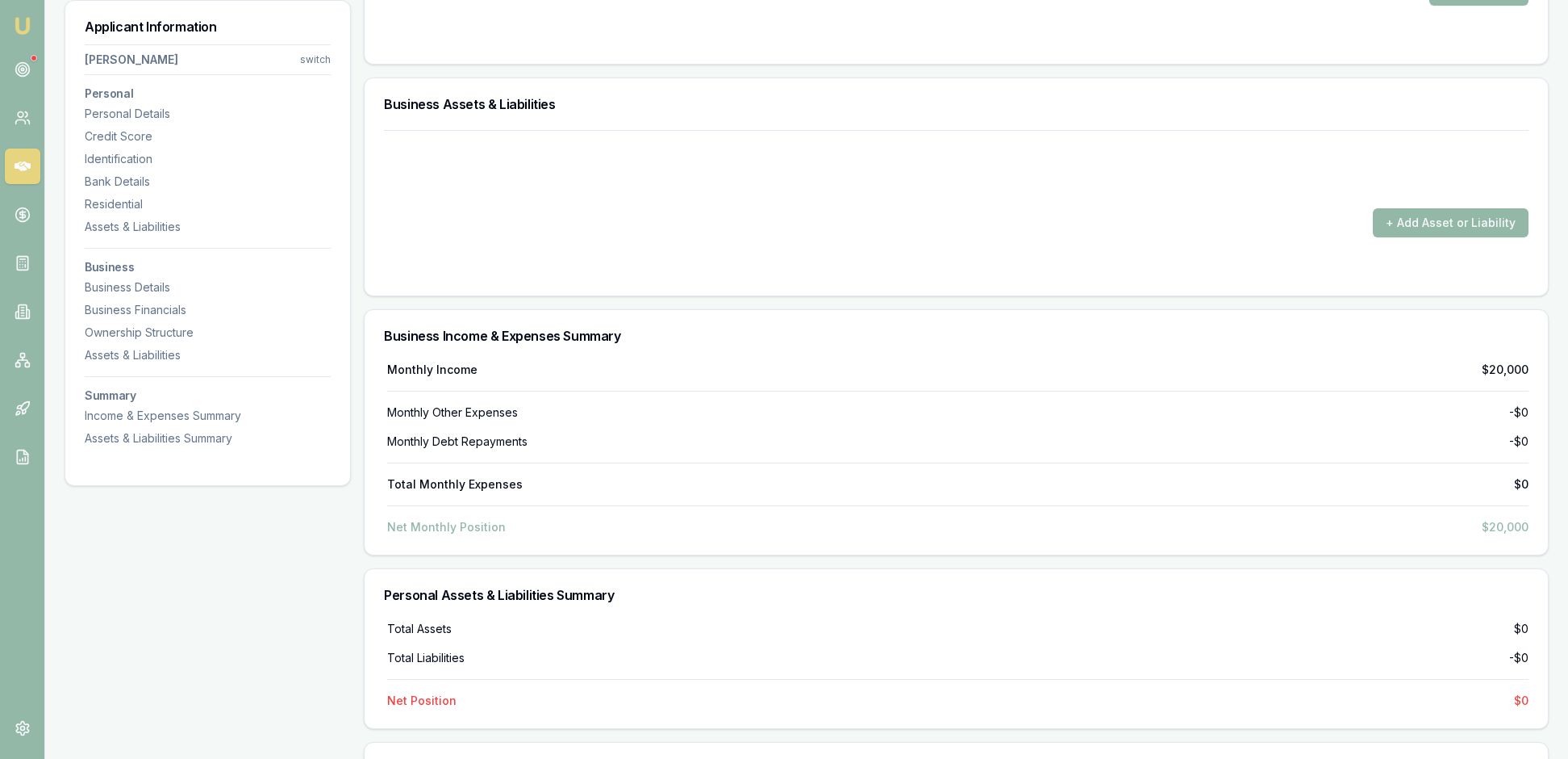
scroll to position [3101, 0]
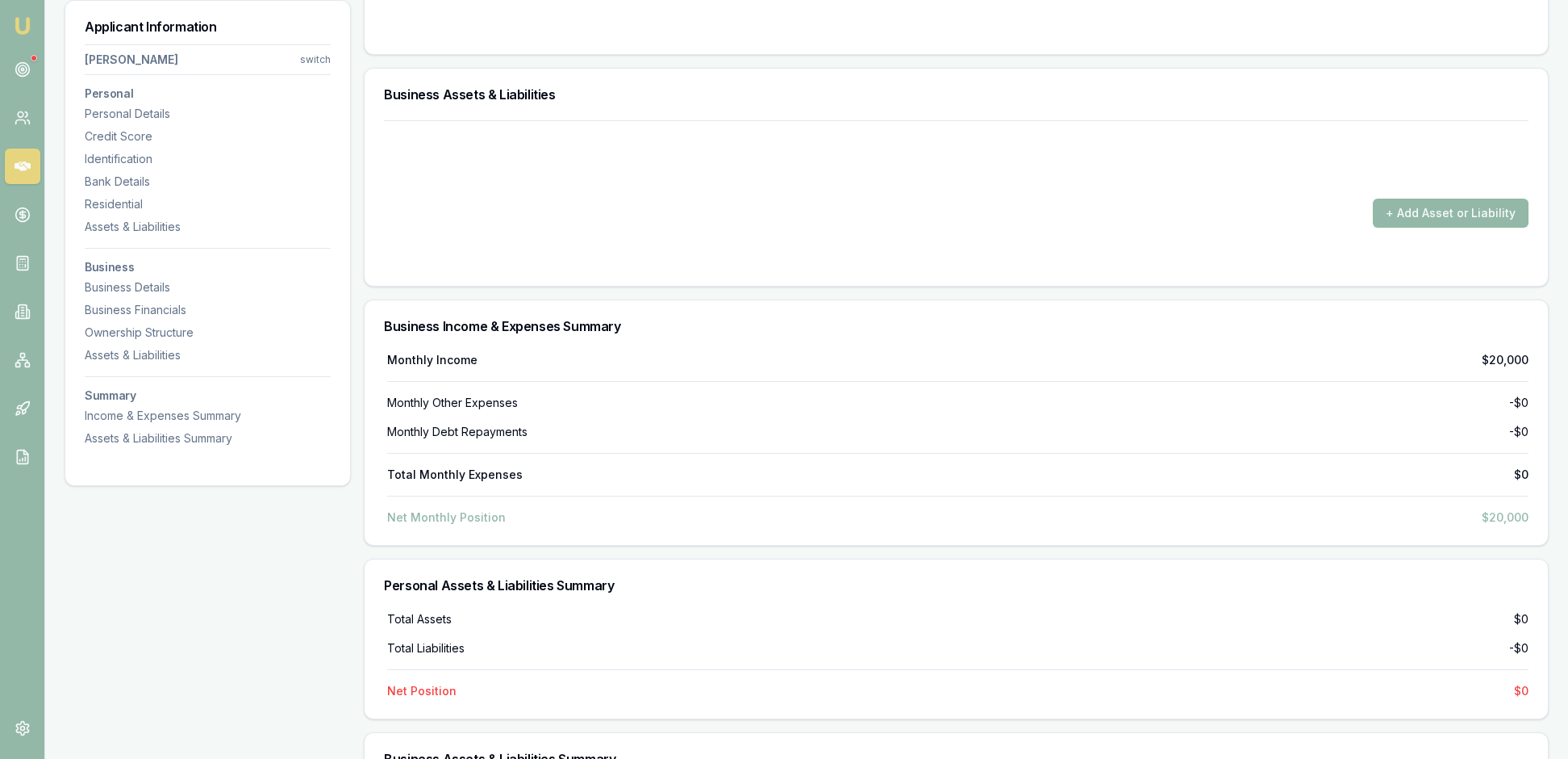
drag, startPoint x: 481, startPoint y: 166, endPoint x: 392, endPoint y: 168, distance: 89.0
type input "$10,000"
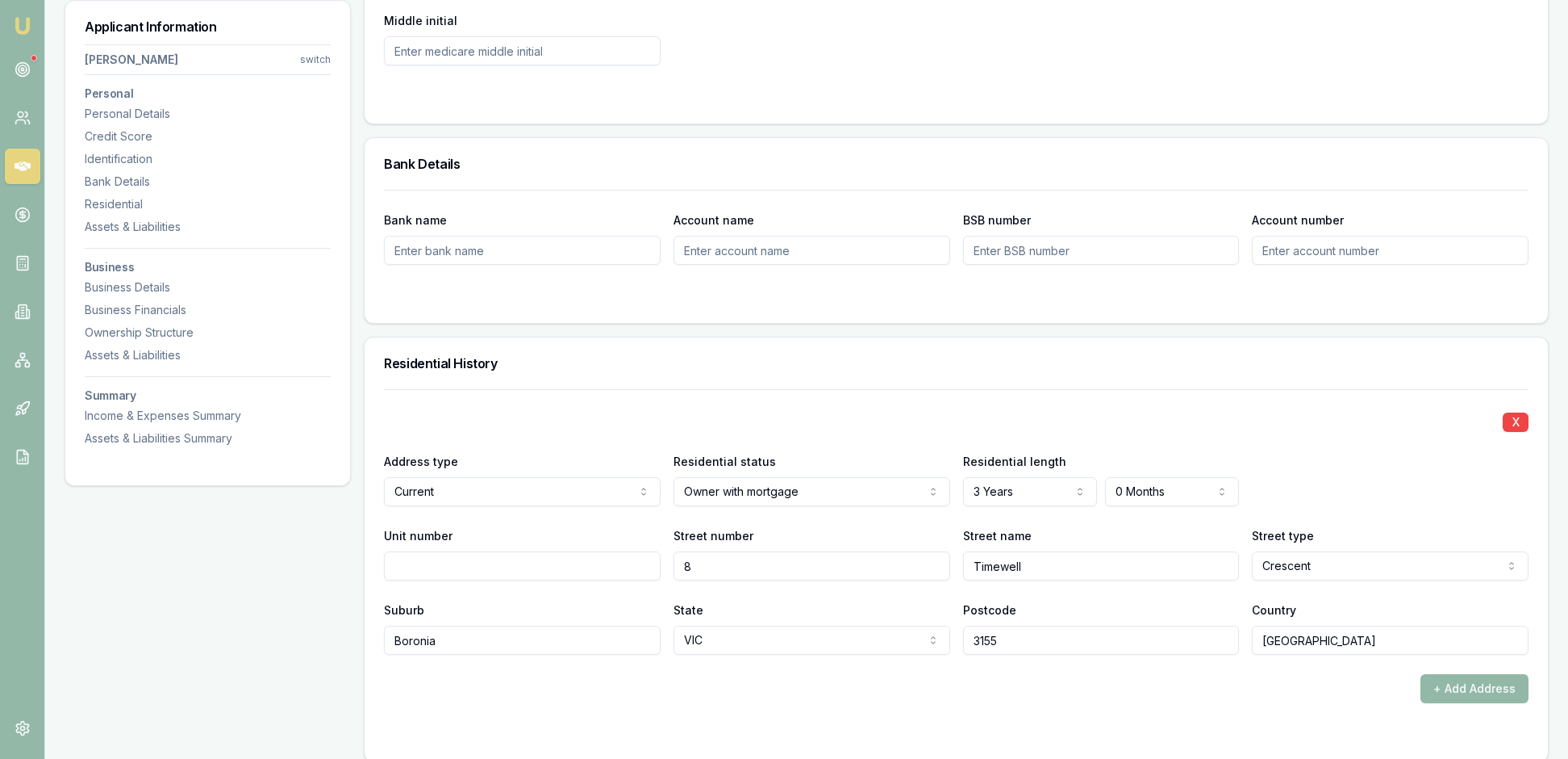
scroll to position [1209, 0]
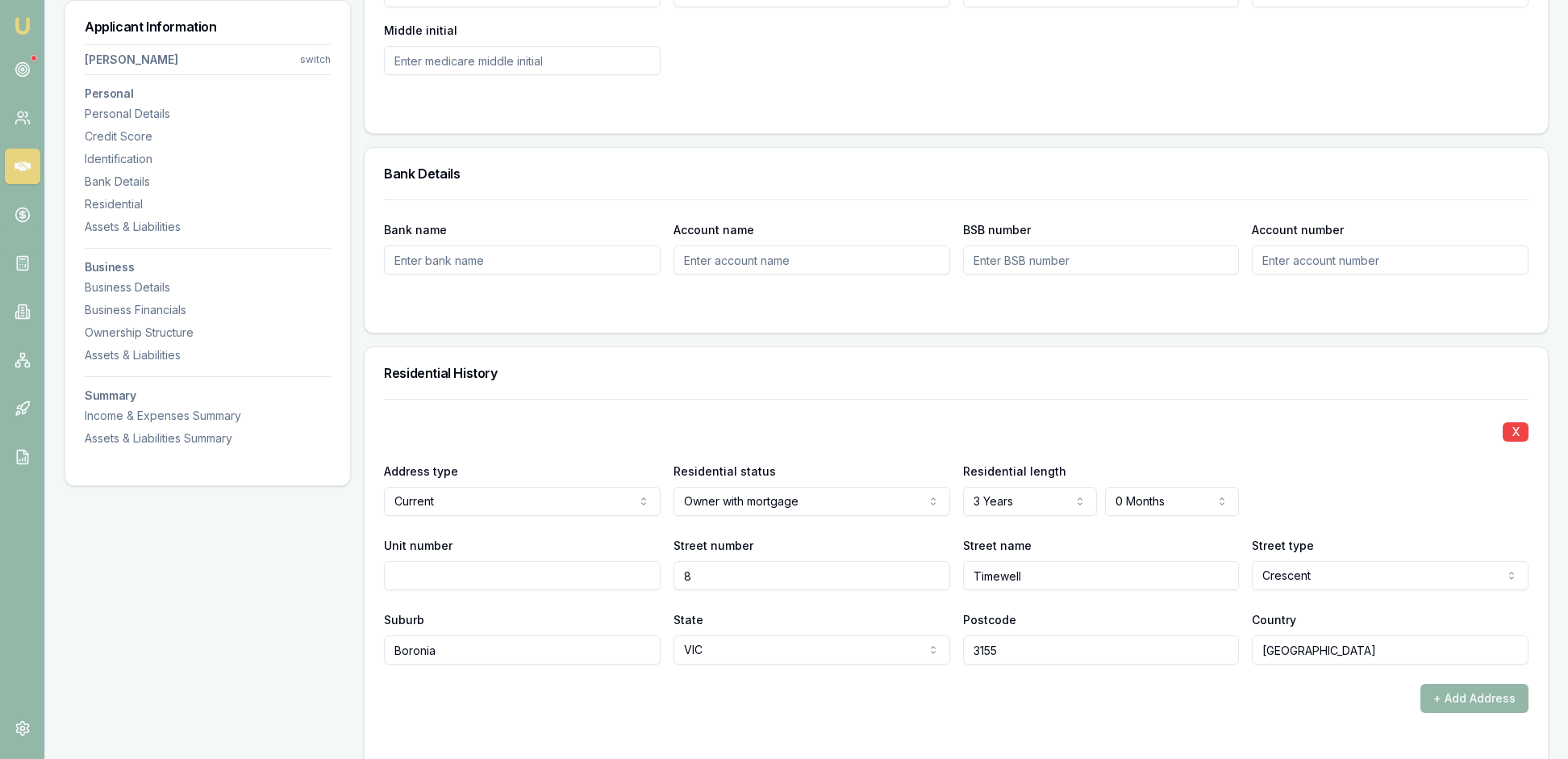
click at [861, 200] on div "Bank Details" at bounding box center [956, 173] width 1184 height 52
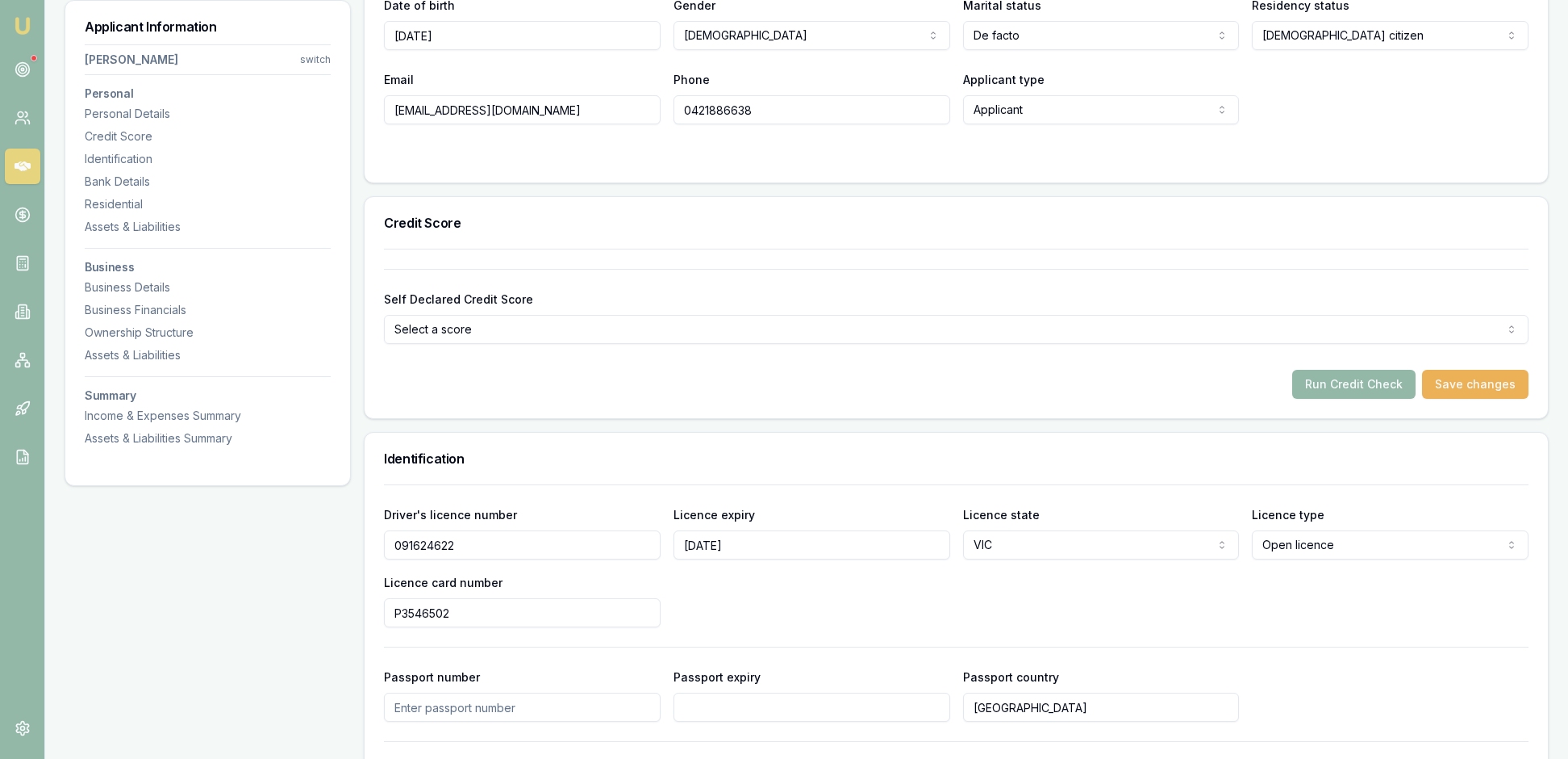
scroll to position [380, 0]
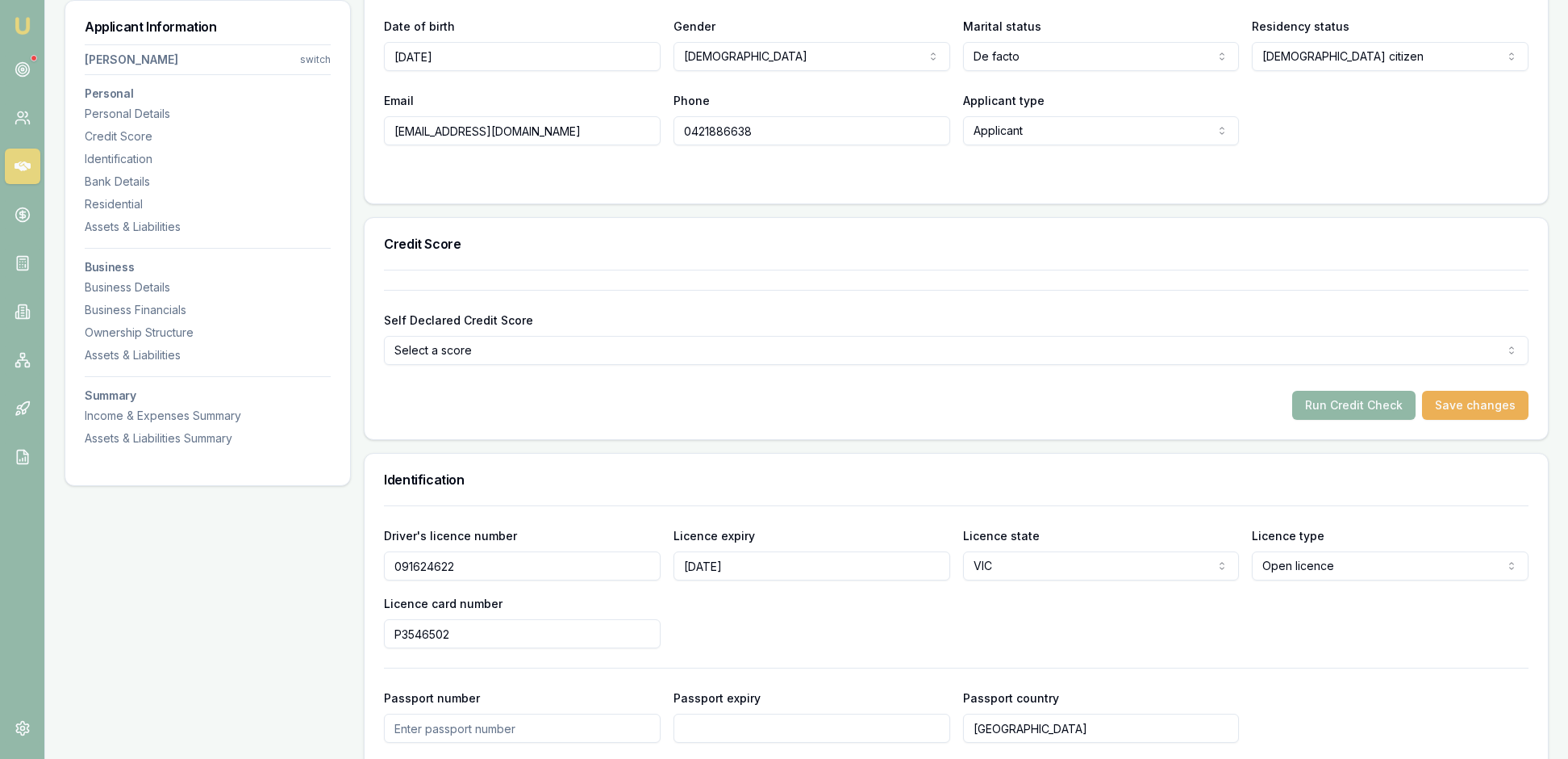
click at [1323, 419] on button "Run Credit Check" at bounding box center [1353, 405] width 123 height 29
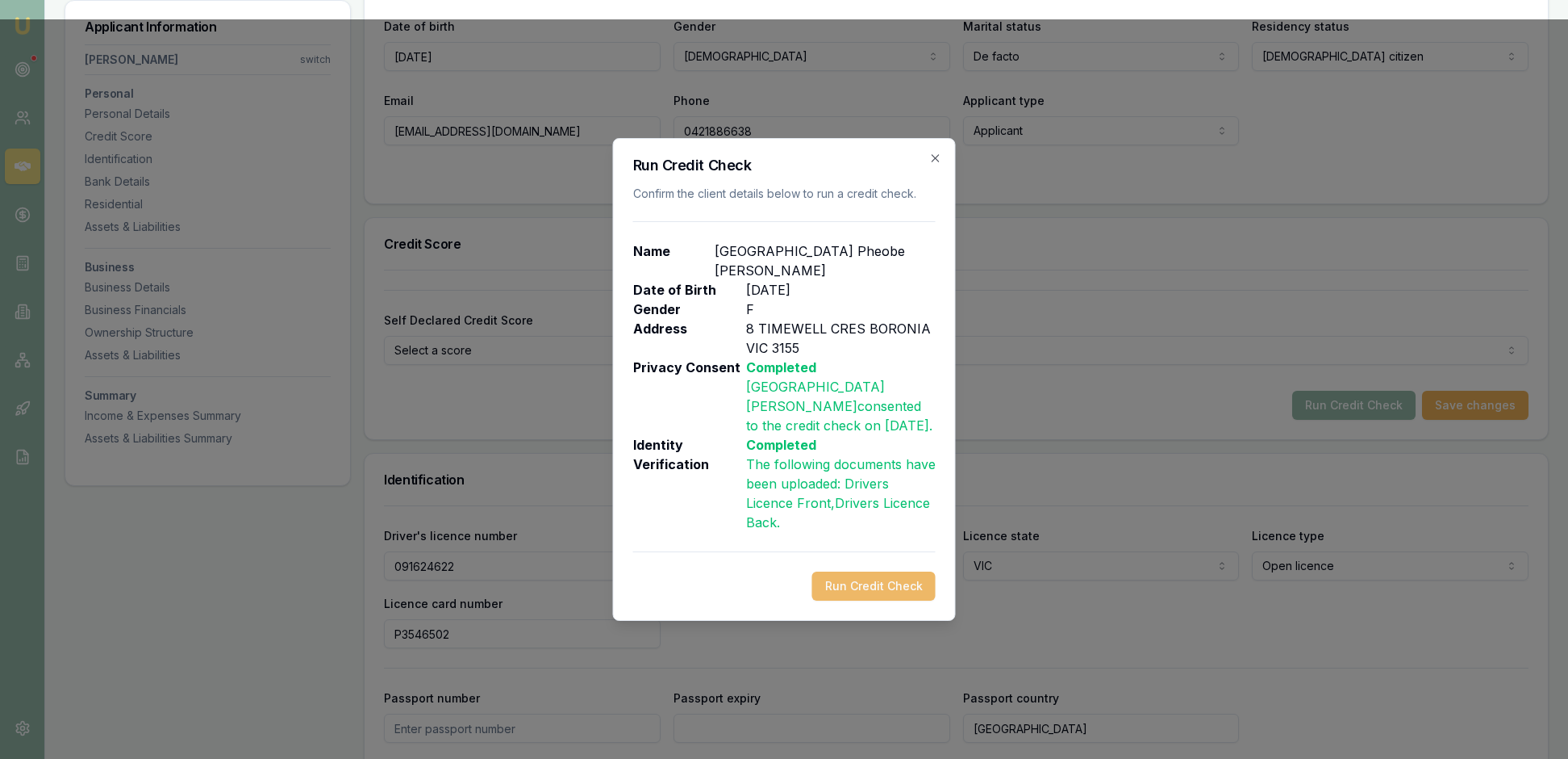
click at [857, 599] on button "Run Credit Check" at bounding box center [873, 586] width 123 height 29
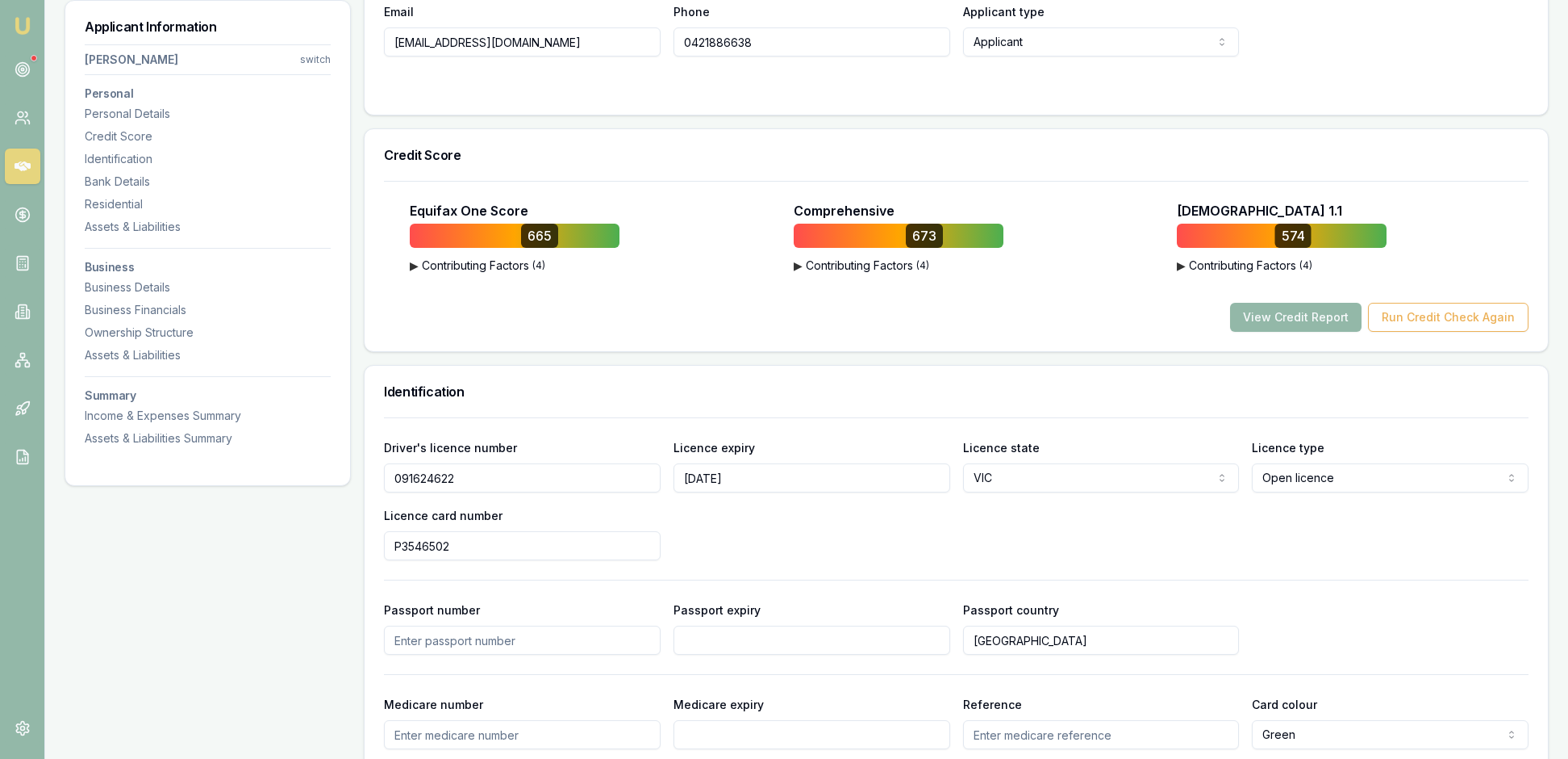
scroll to position [442, 0]
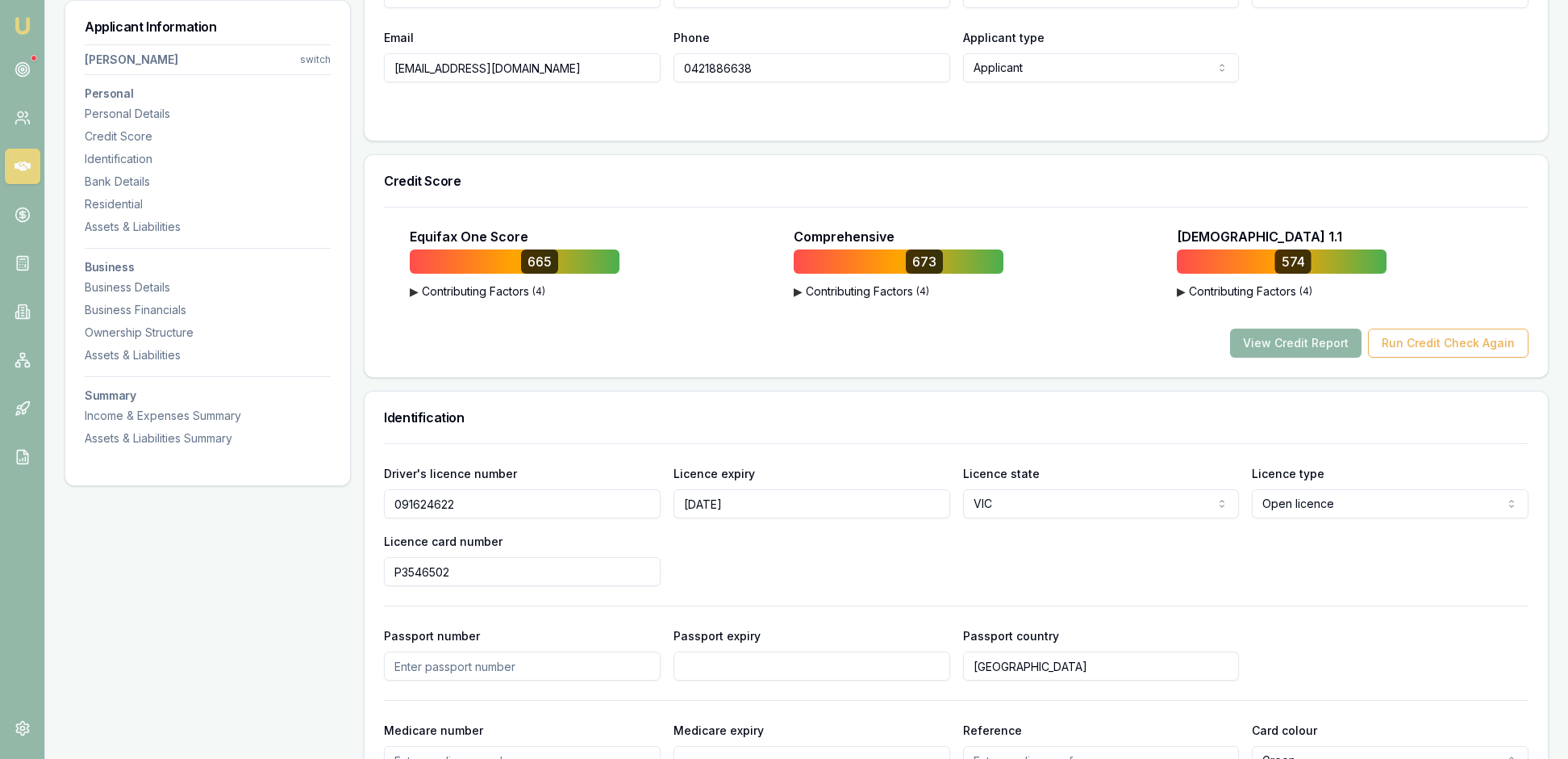
click at [1250, 357] on button "View Credit Report" at bounding box center [1296, 343] width 132 height 29
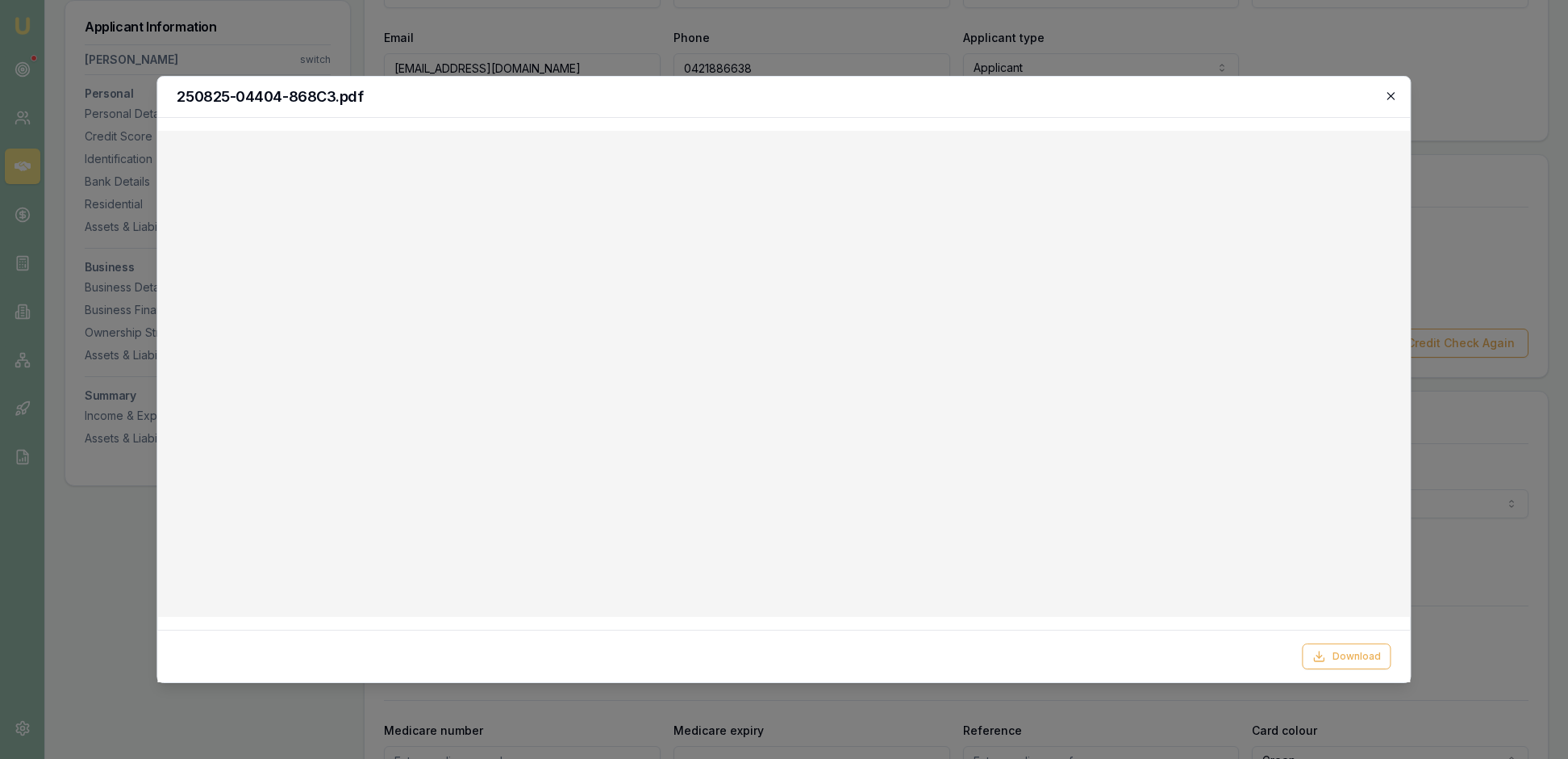
click at [1391, 93] on icon "button" at bounding box center [1391, 96] width 13 height 13
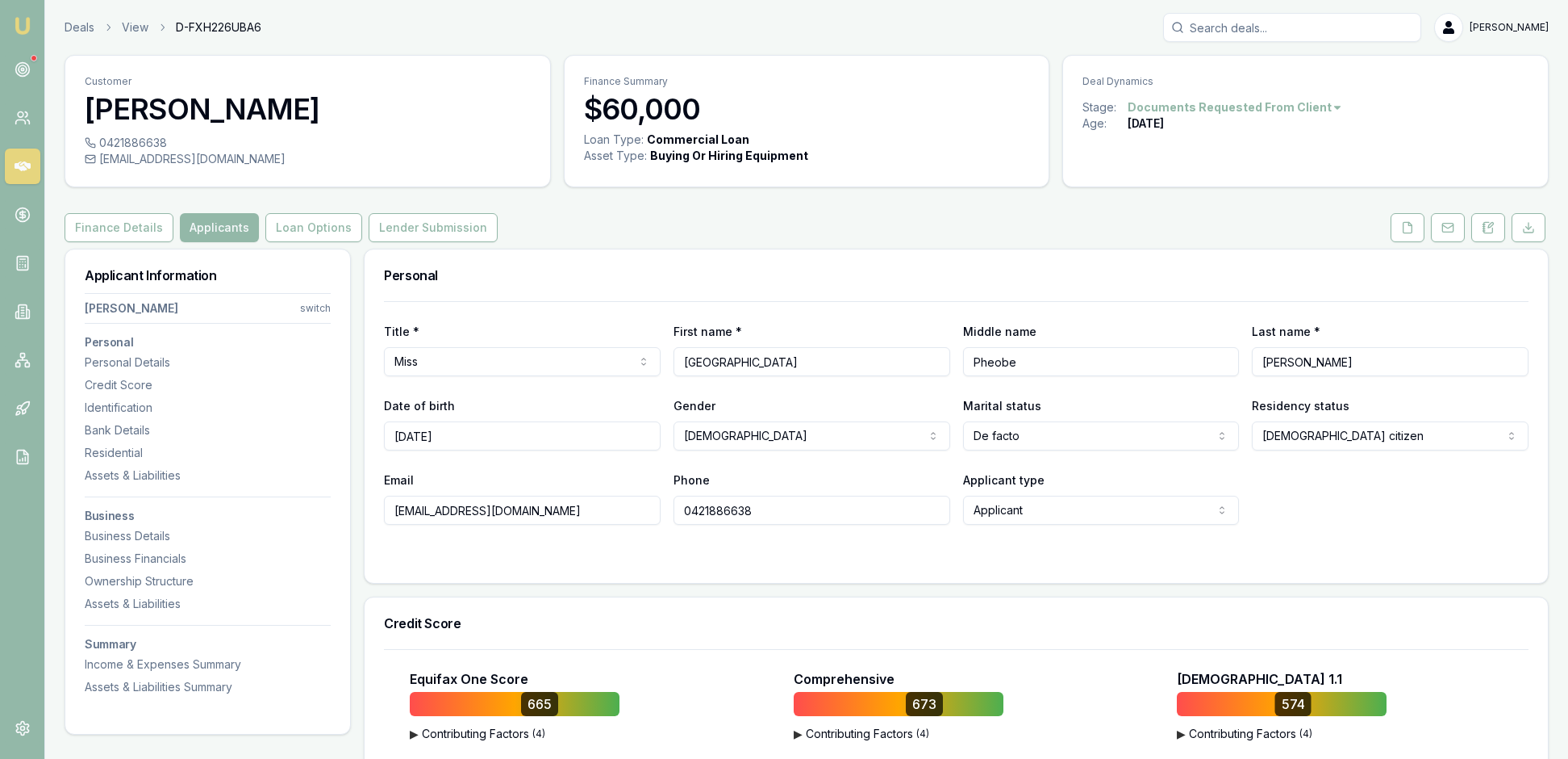
scroll to position [0, 0]
click at [815, 242] on div "Finance Details Applicants Loan Options Lender Submission" at bounding box center [806, 228] width 1484 height 29
click at [362, 242] on button "Loan Options" at bounding box center [314, 228] width 97 height 29
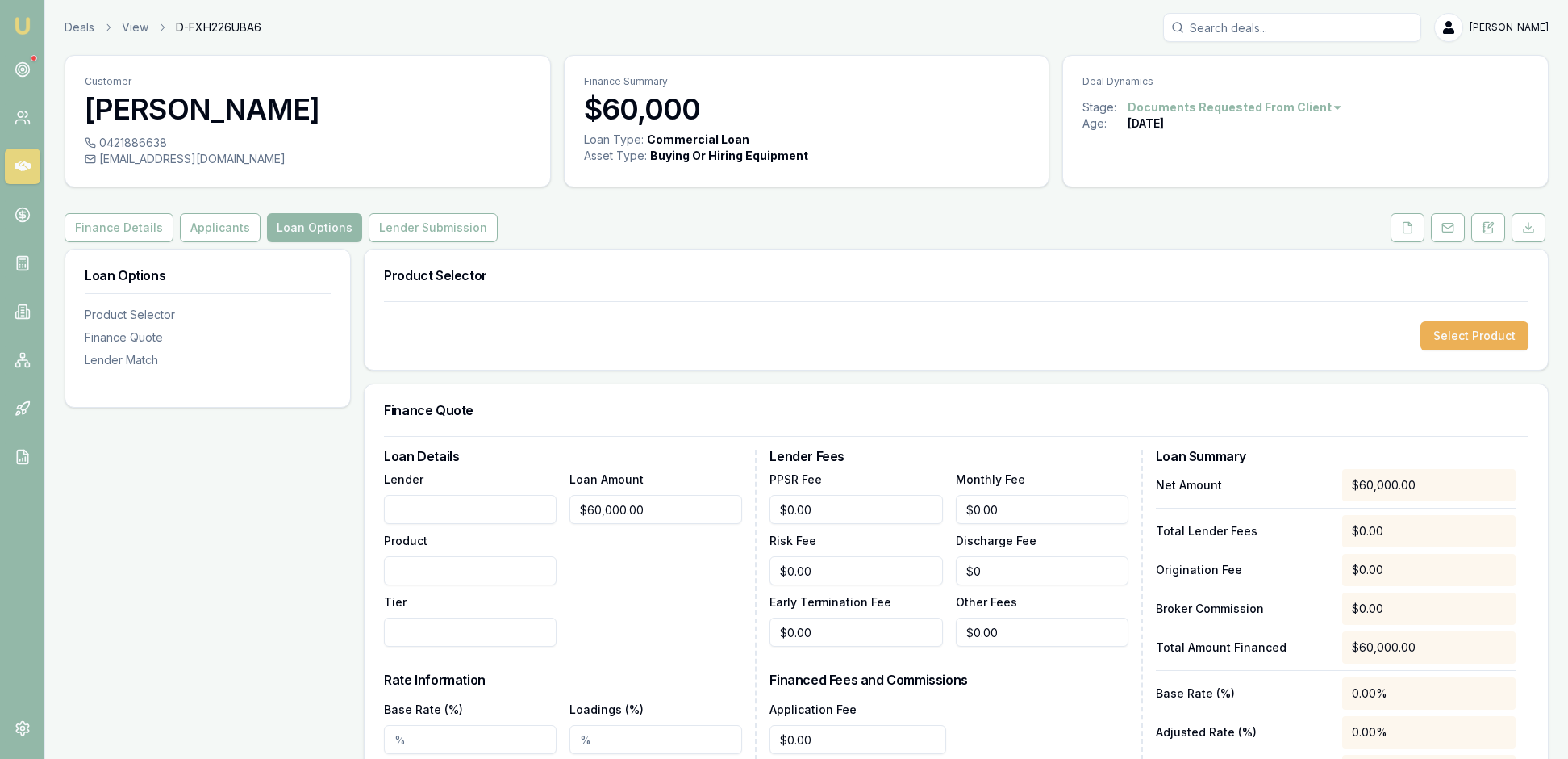
click at [845, 301] on div "Product Selector" at bounding box center [956, 275] width 1184 height 52
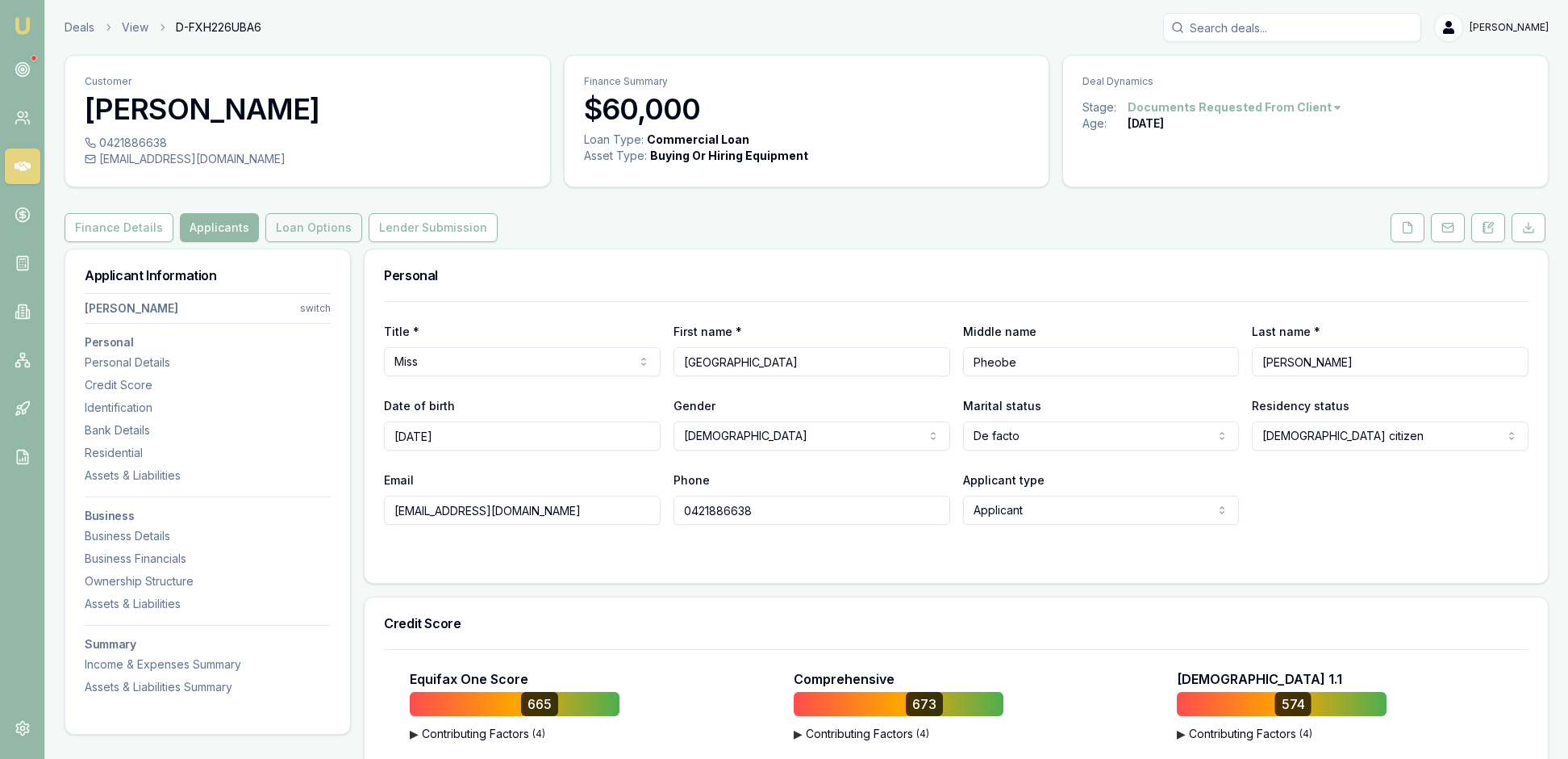
click at [362, 242] on button "Loan Options" at bounding box center [314, 228] width 97 height 29
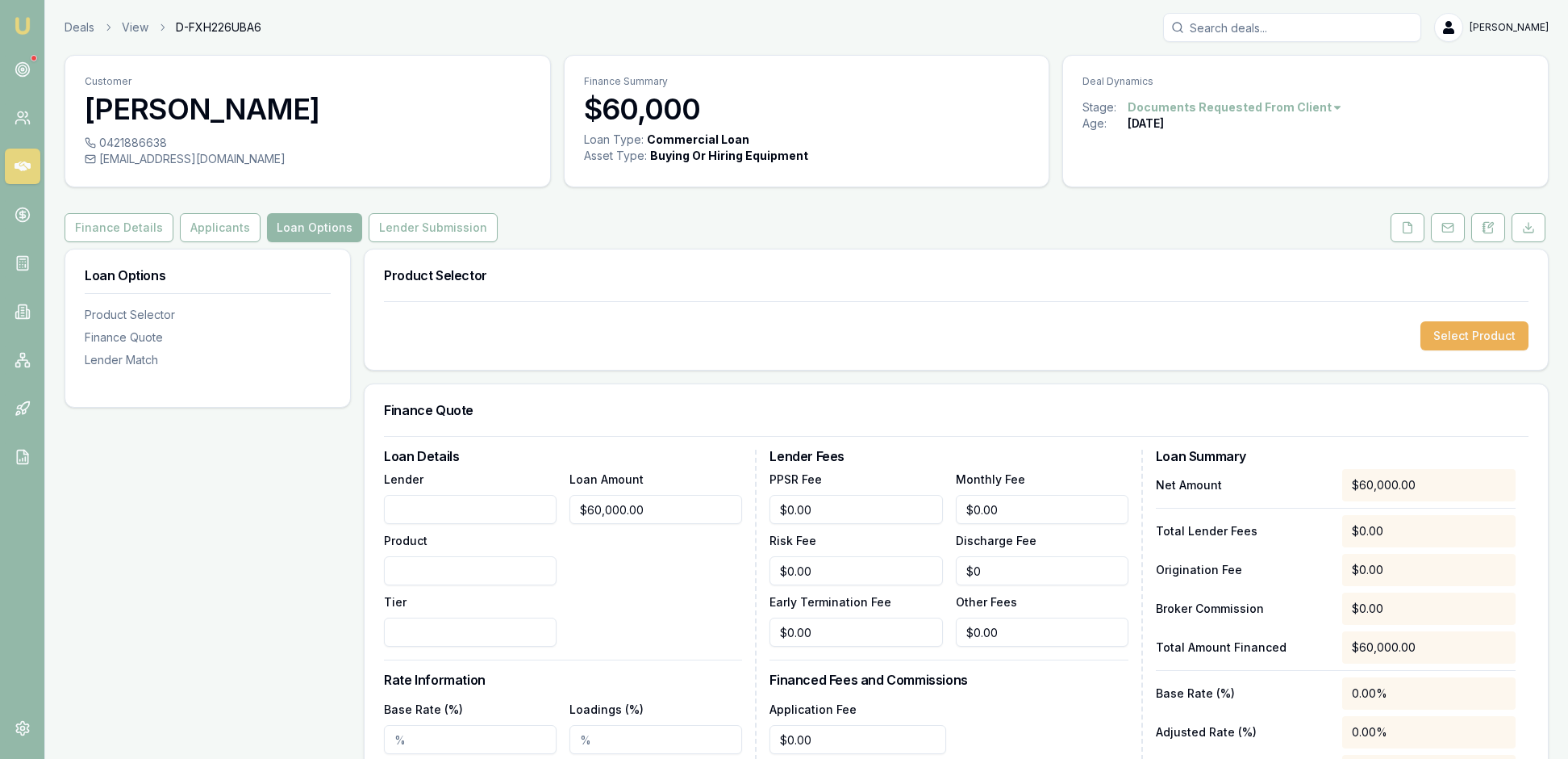
click at [1086, 351] on div "Select Product" at bounding box center [956, 335] width 1184 height 69
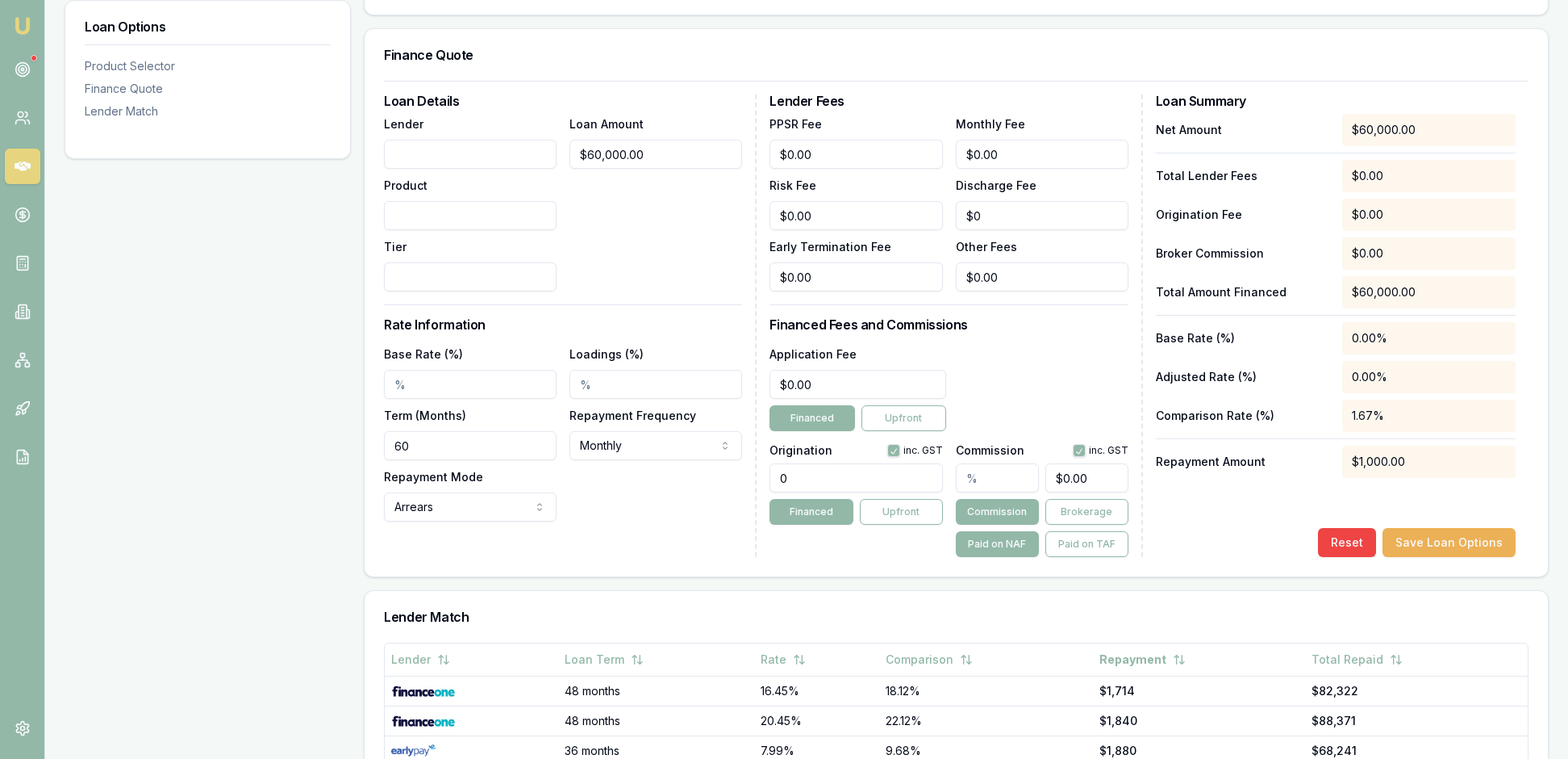
scroll to position [329, 0]
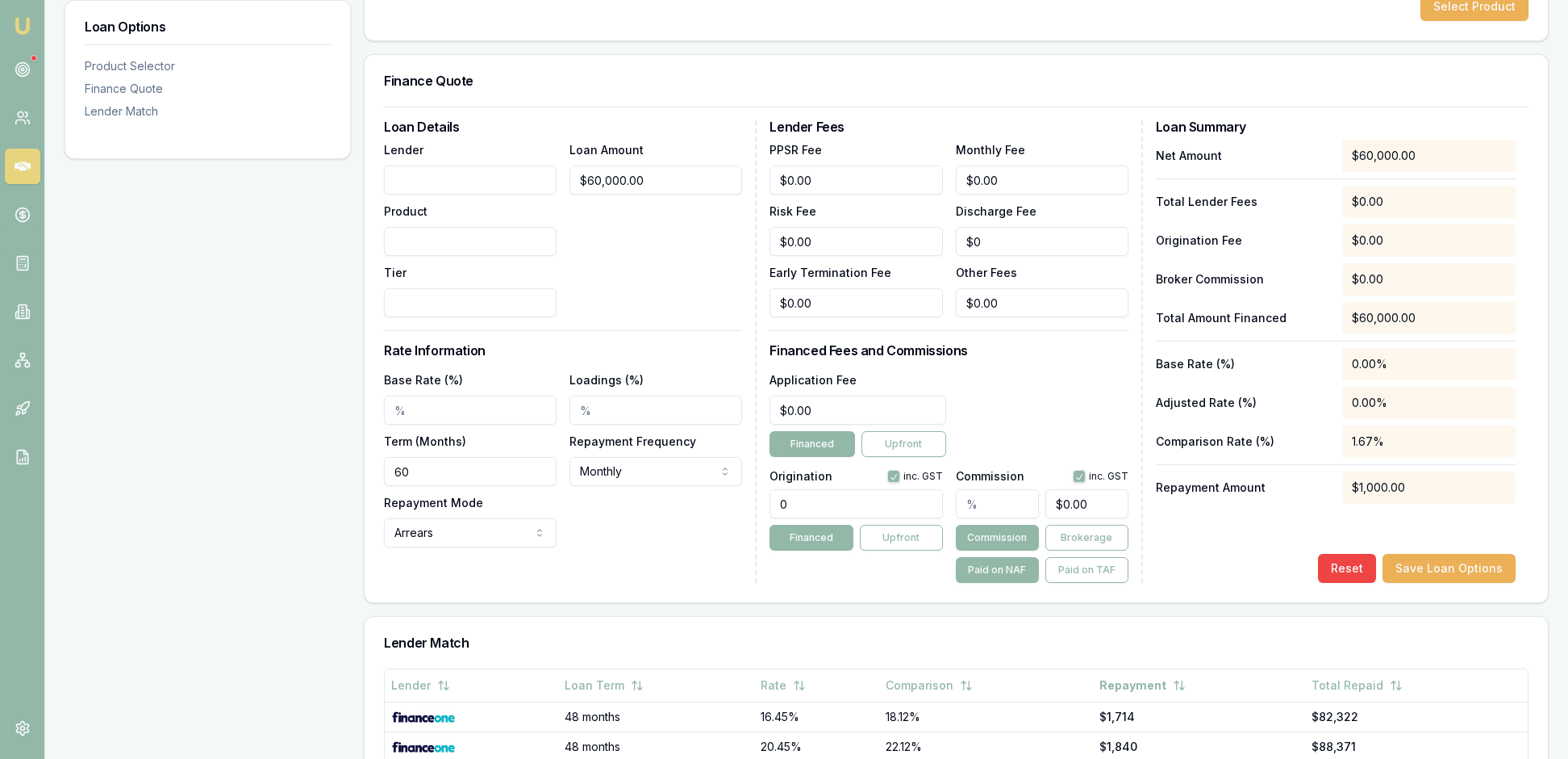
click at [753, 315] on div "Loan Details Lender Product Tier Loan Amount $60,000.00 Rate Information Base R…" at bounding box center [570, 351] width 372 height 463
click at [1453, 21] on button "Select Product" at bounding box center [1474, 6] width 108 height 29
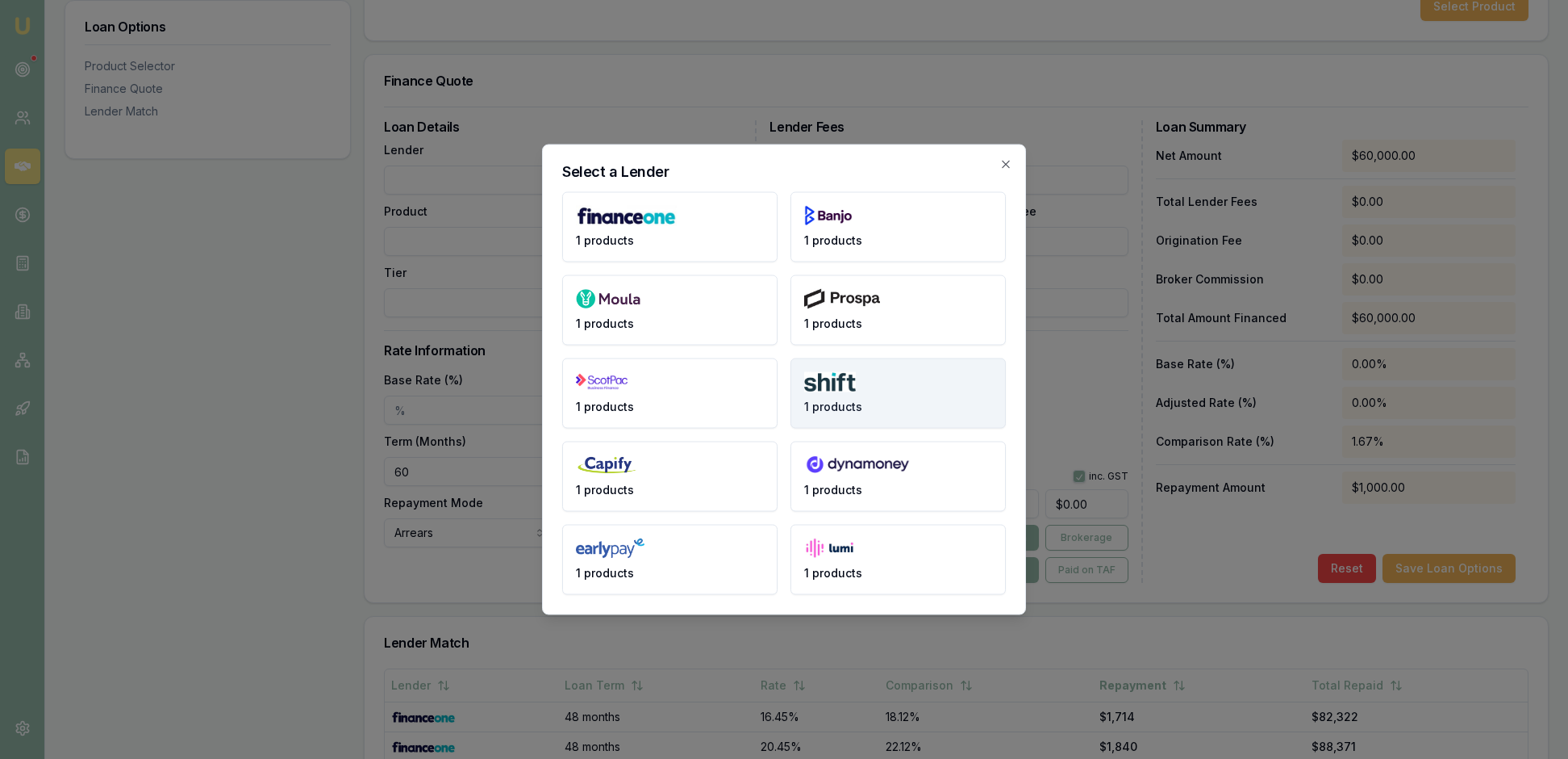
click at [918, 385] on button "1 products" at bounding box center [899, 393] width 216 height 70
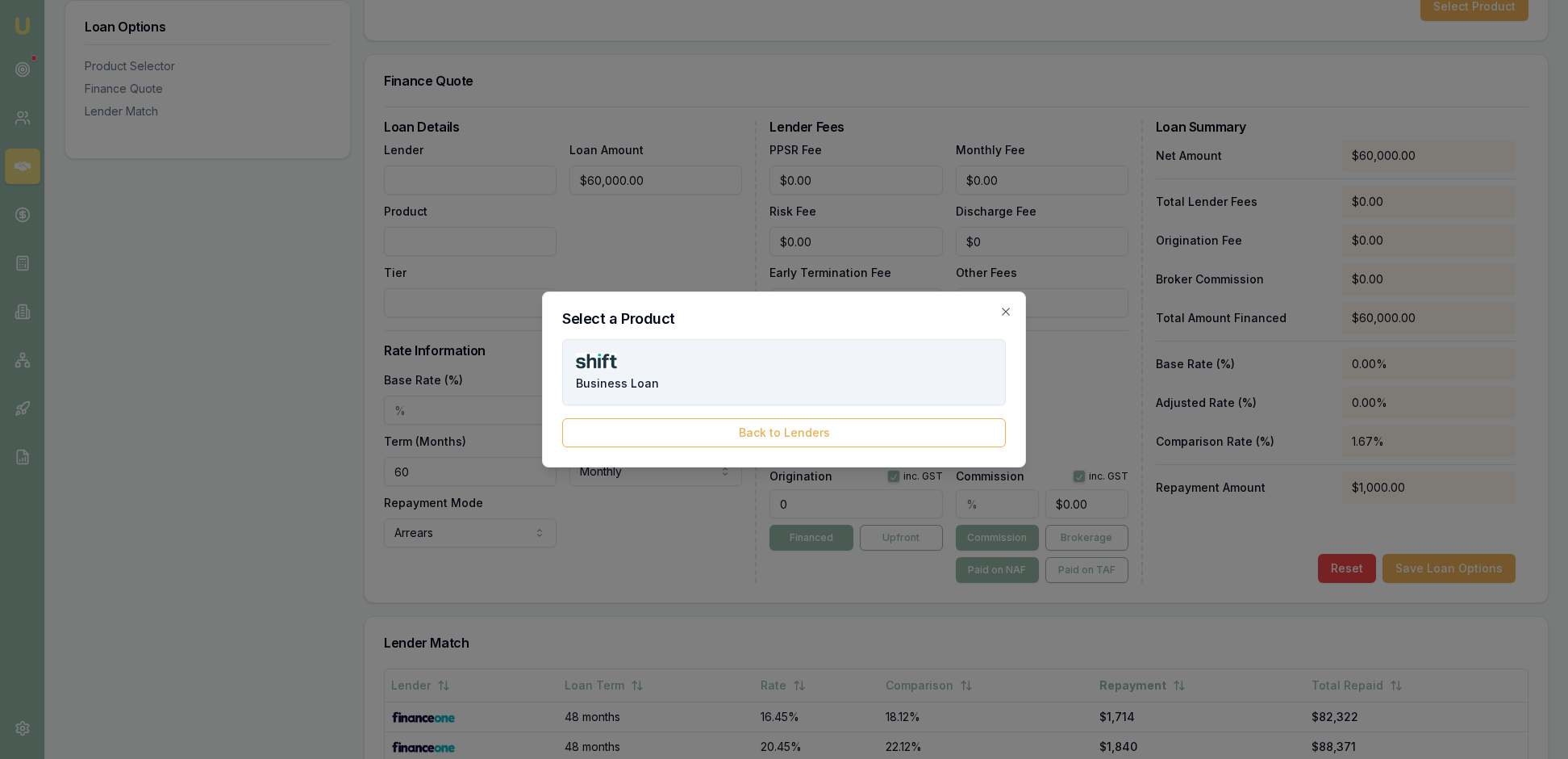
click at [768, 371] on button "Business Loan" at bounding box center [784, 372] width 444 height 66
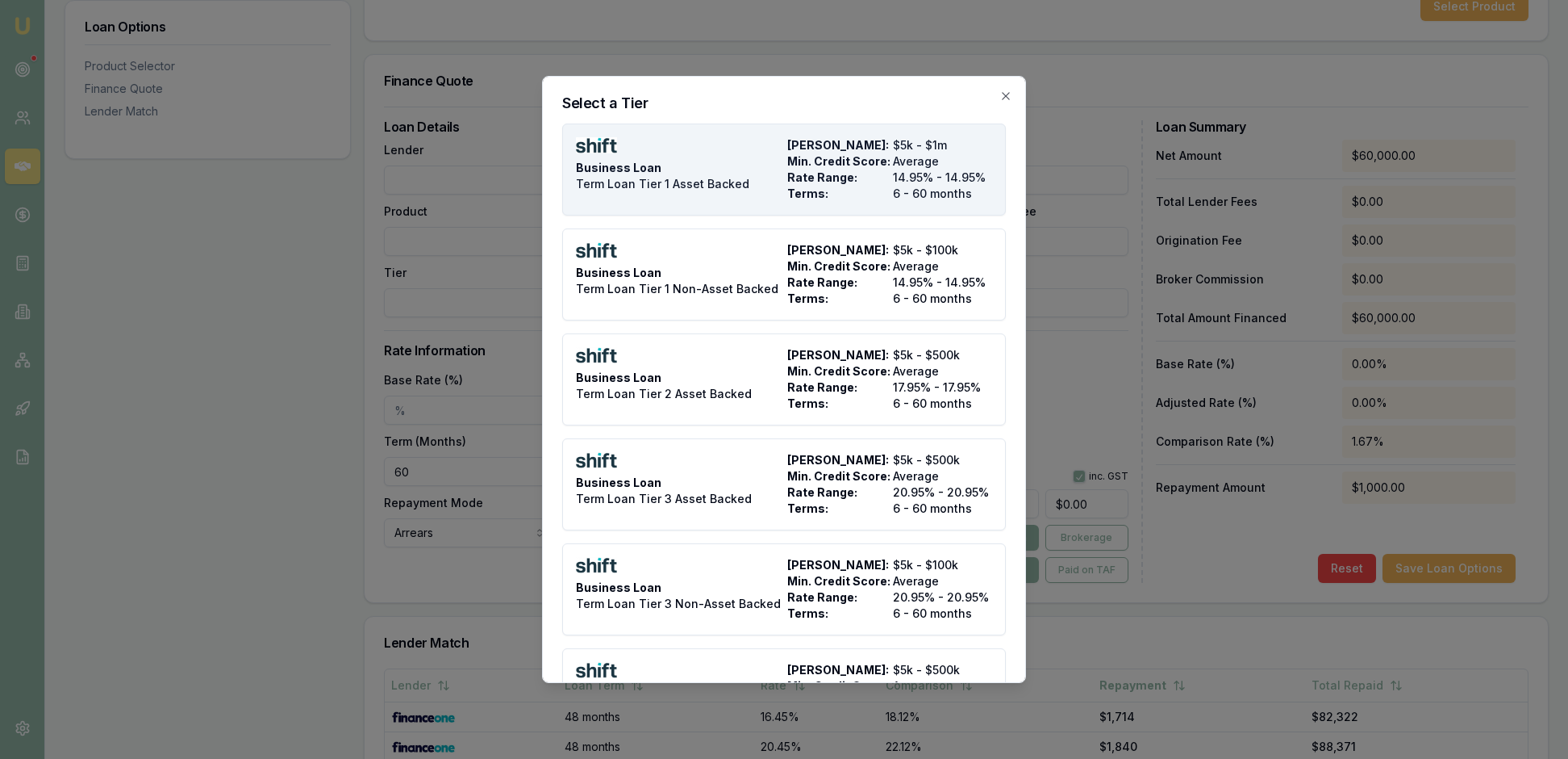
click at [876, 179] on span "Rate Range:" at bounding box center [837, 177] width 99 height 16
type input "Shift"
type input "Business Loan"
type input "Term Loan Tier 1 Asset Backed"
type input "14.95"
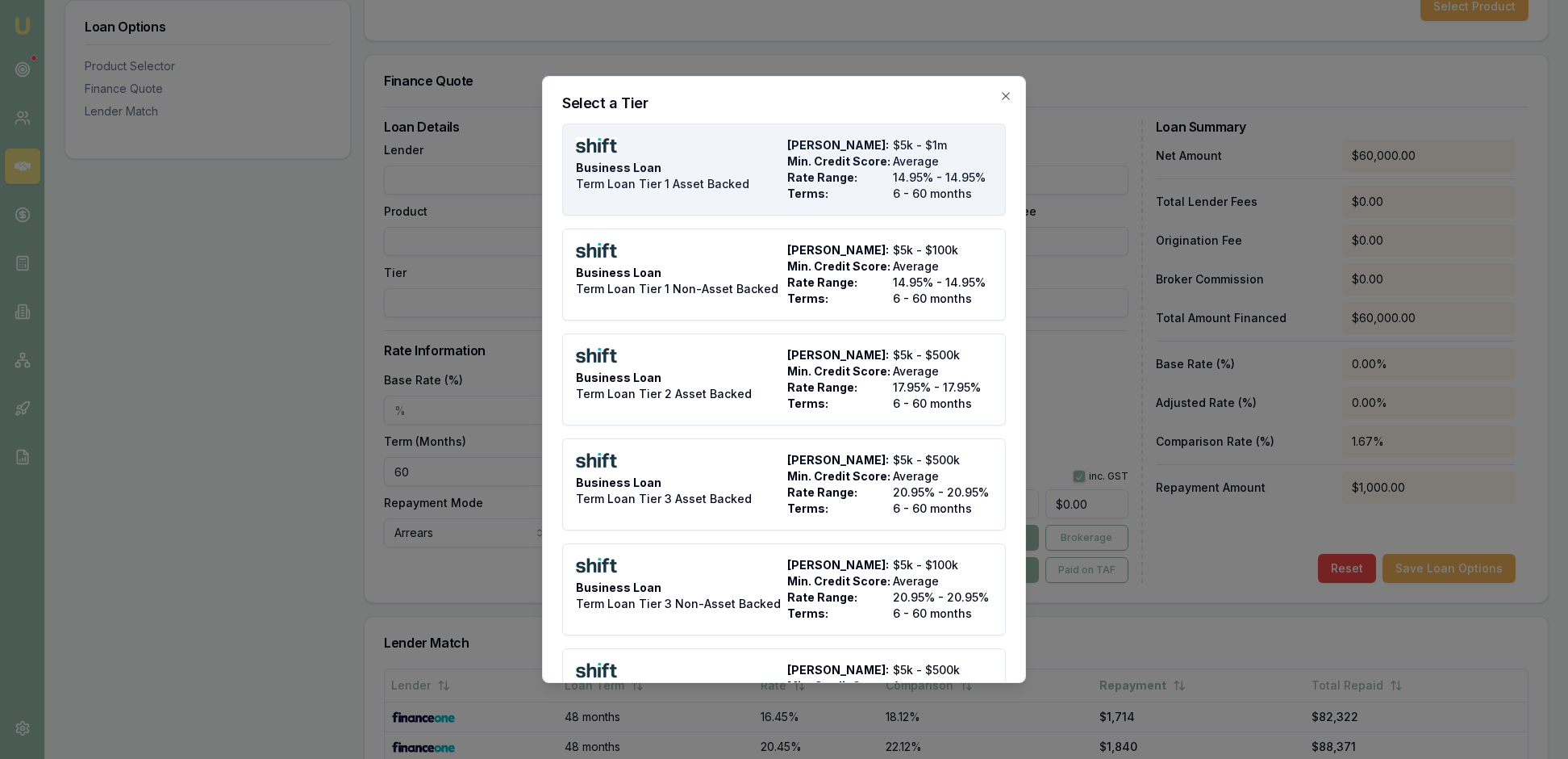
type input "6"
type input "4"
type input "$2,400.00"
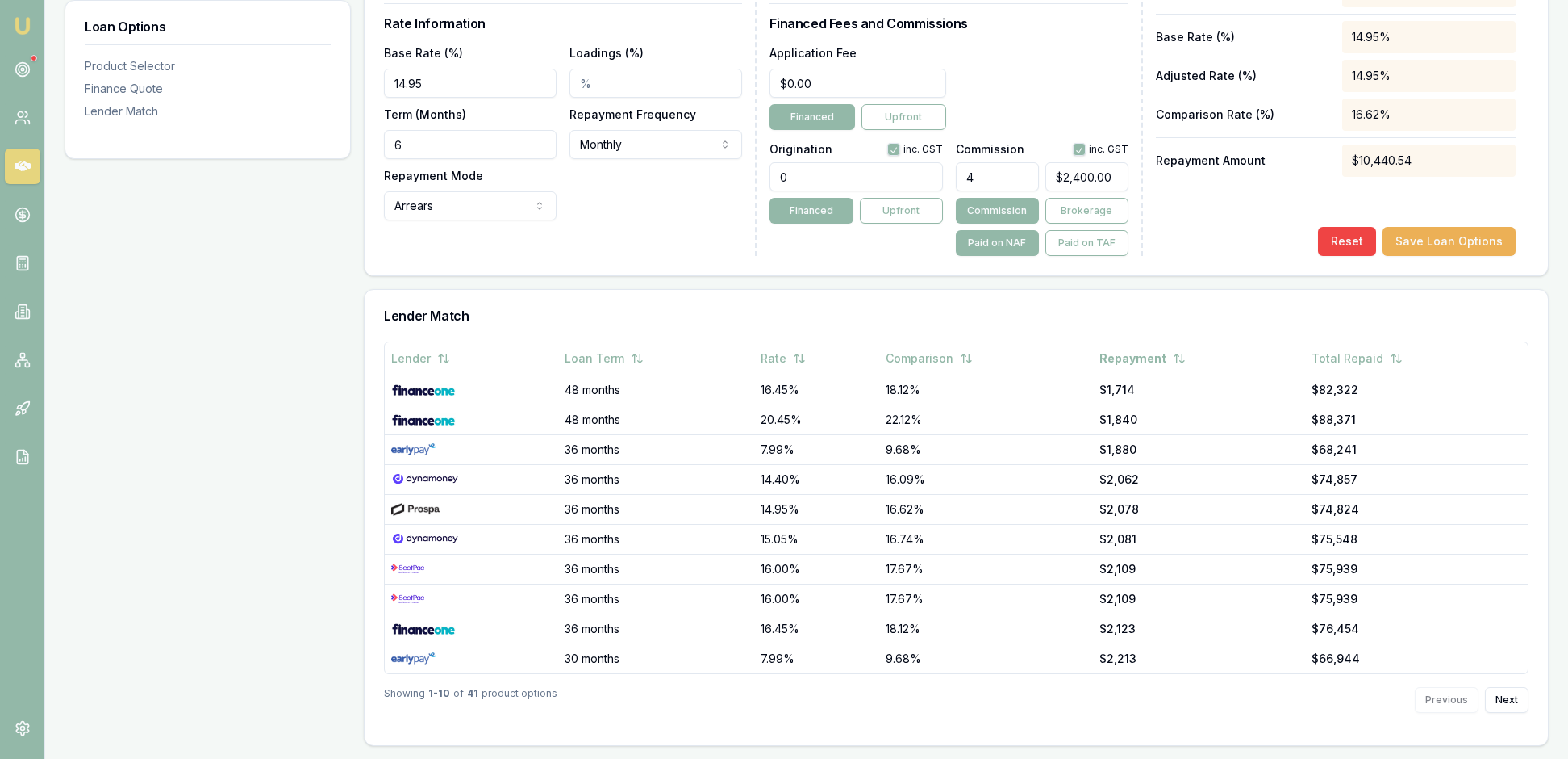
scroll to position [733, 0]
drag, startPoint x: 444, startPoint y: 206, endPoint x: 387, endPoint y: 206, distance: 57.0
click at [387, 206] on div "Loan Details Lender Shift Product Business Loan Tier Term Loan Tier 1 Asset Bac…" at bounding box center [956, 27] width 1184 height 496
type input "60"
click at [630, 221] on div "Base Rate (%) 14.95 Loadings (%) Term (Months) 60 Repayment Frequency Monthly W…" at bounding box center [563, 131] width 358 height 177
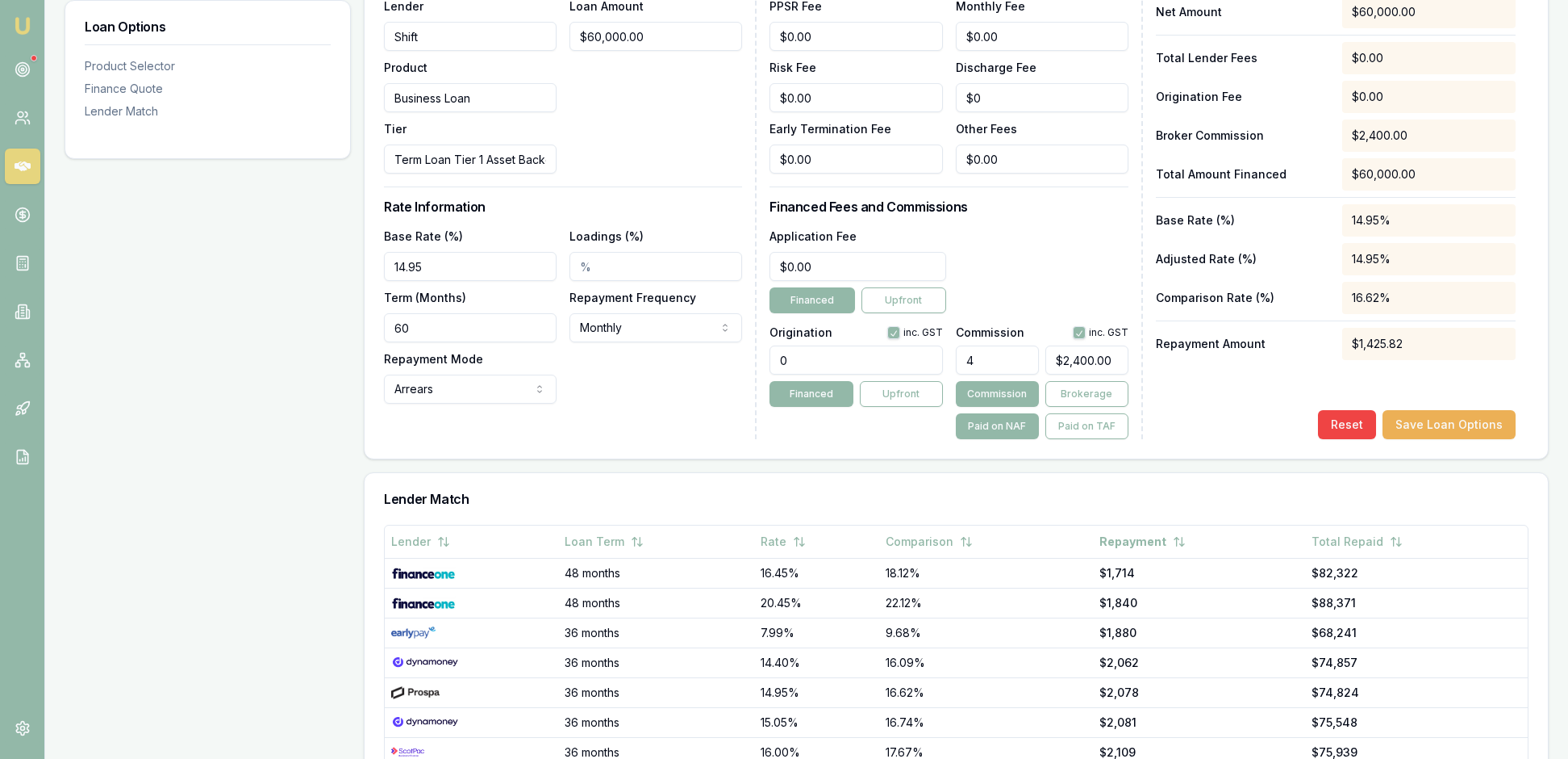
scroll to position [578, 0]
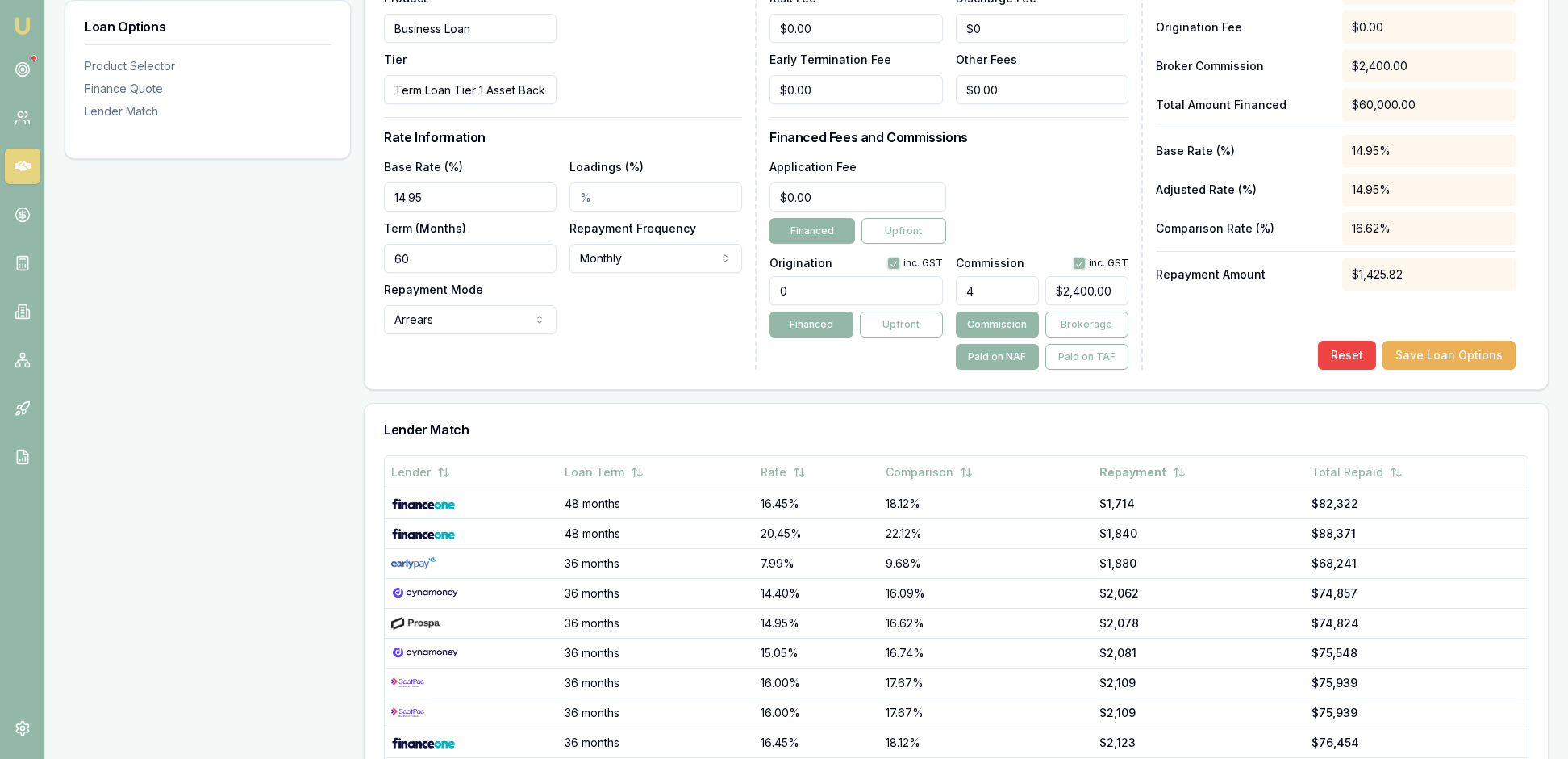
click at [682, 369] on div "Loan Details Lender Shift Product Business Loan Tier Term Loan Tier 1 Asset Bac…" at bounding box center [570, 138] width 372 height 463
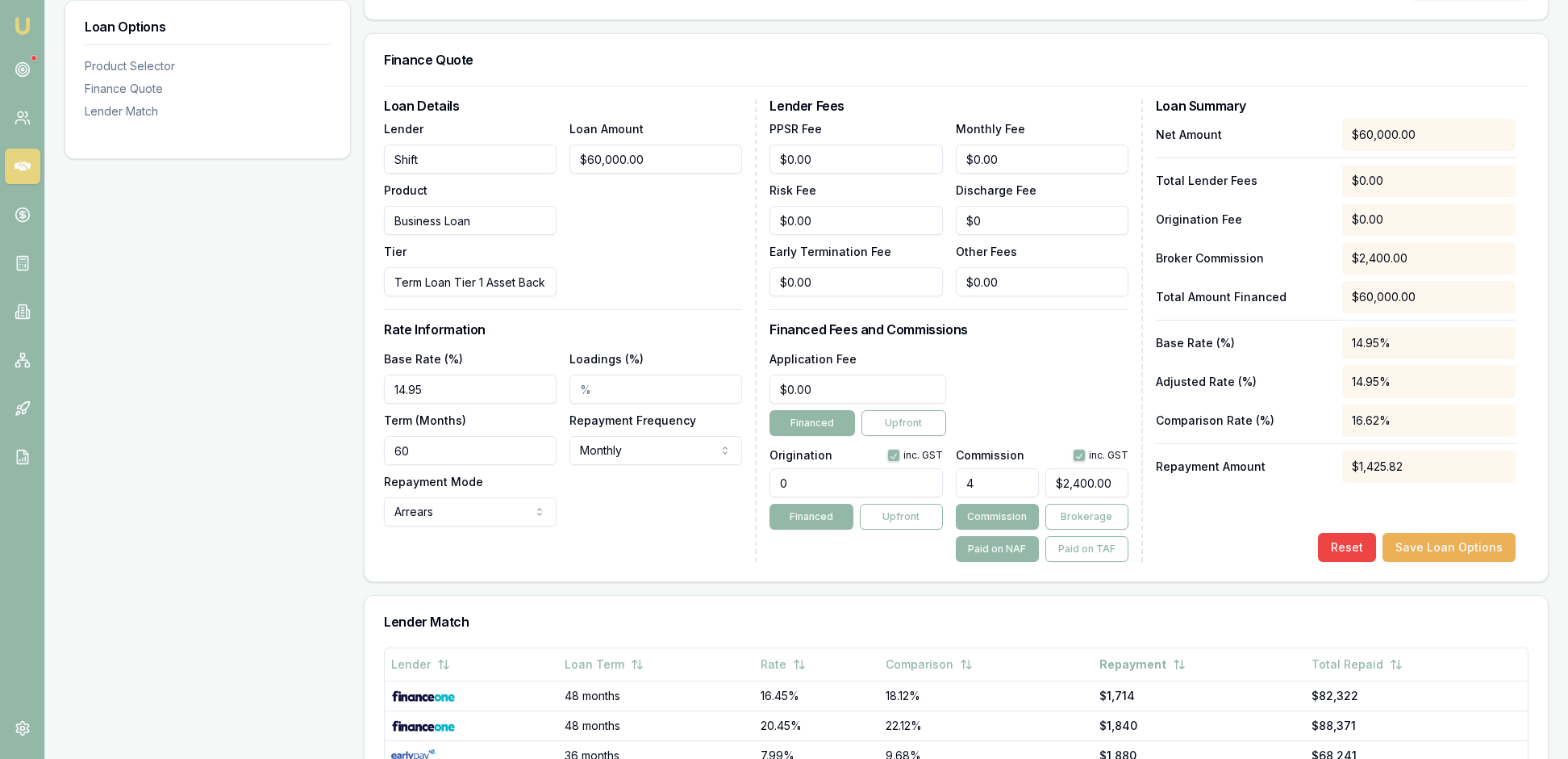
scroll to position [381, 0]
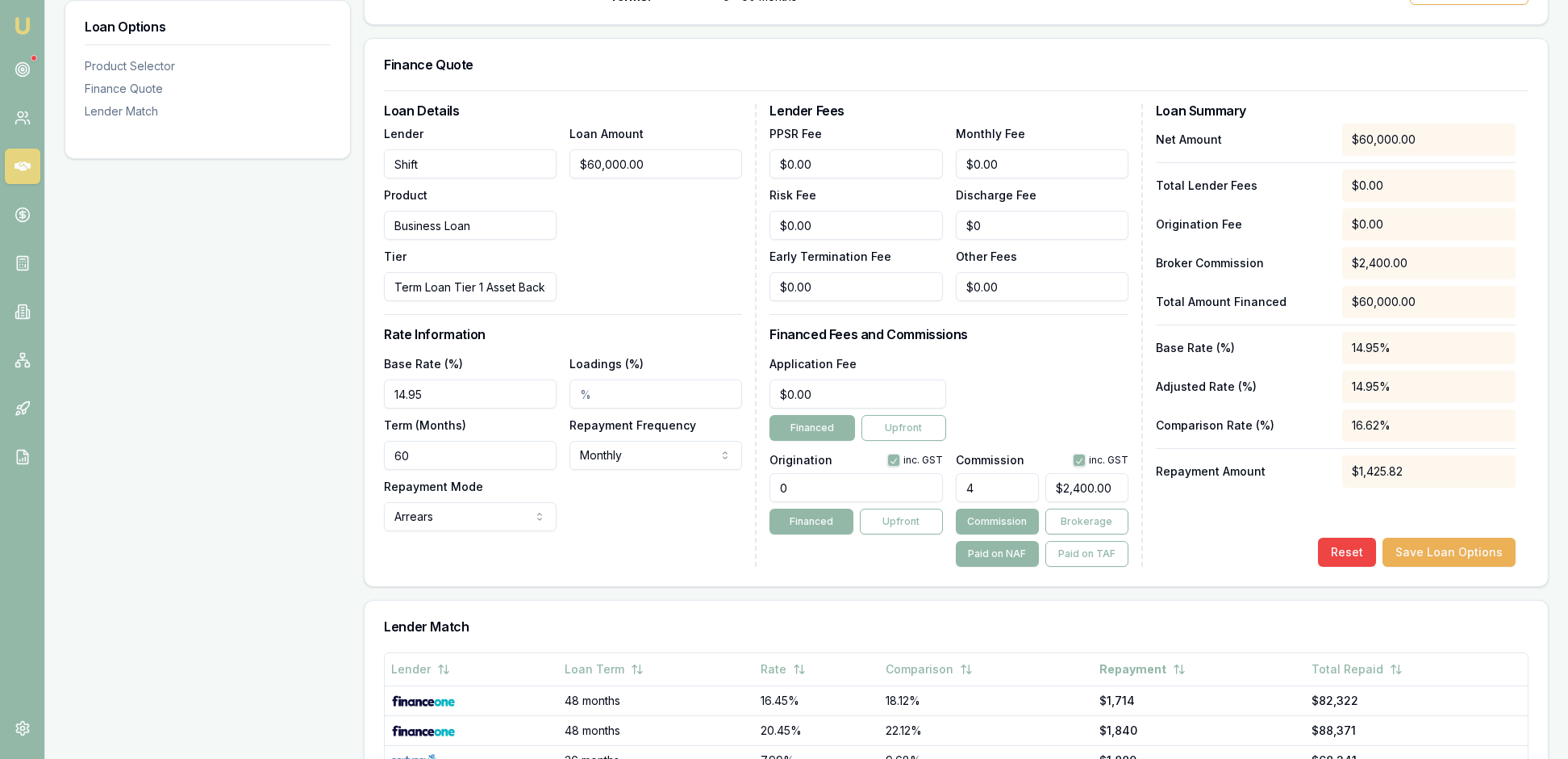
click at [1020, 441] on div "Application Fee $0.00 Financed Upfront" at bounding box center [949, 396] width 358 height 87
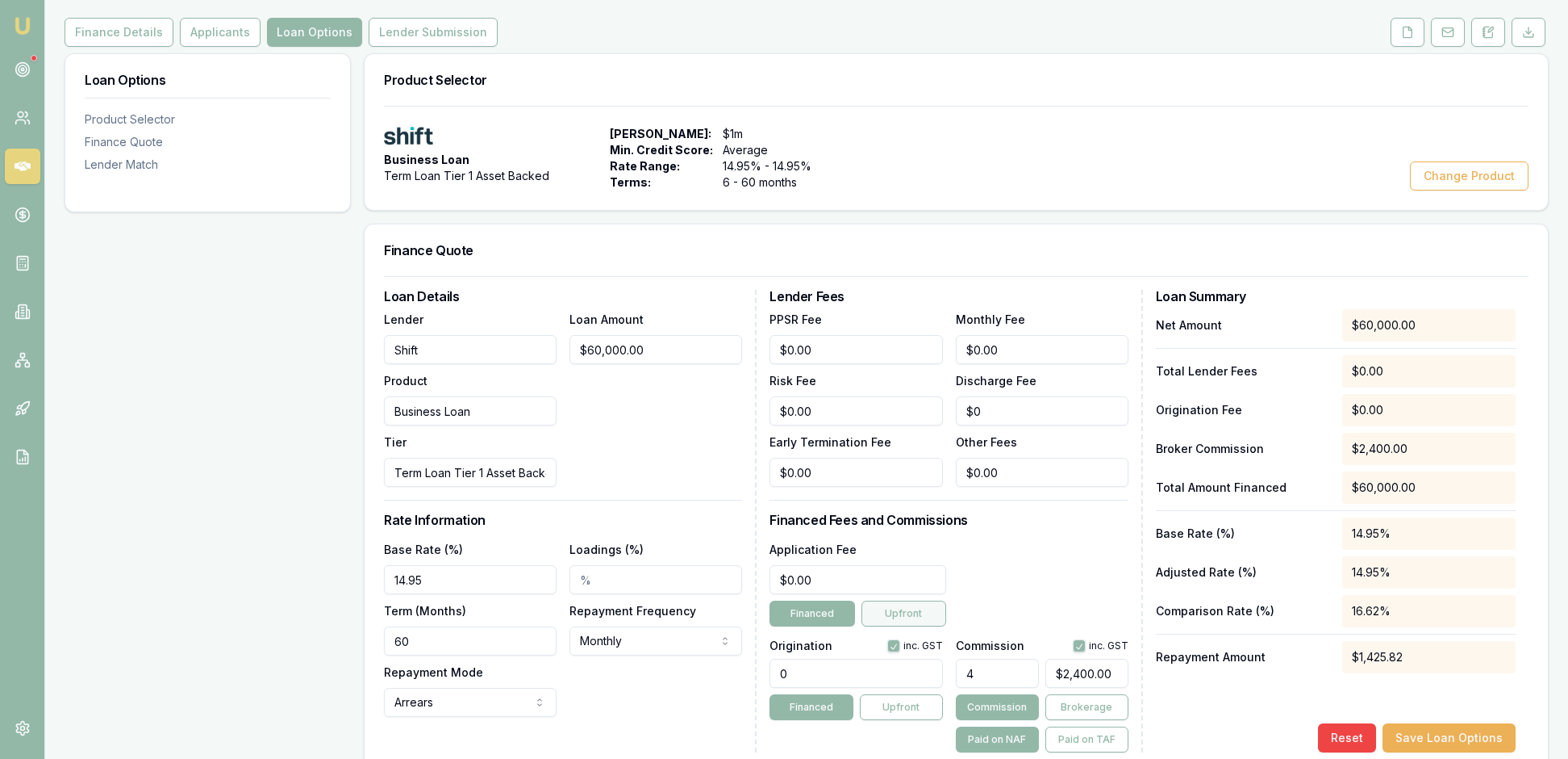
scroll to position [158, 0]
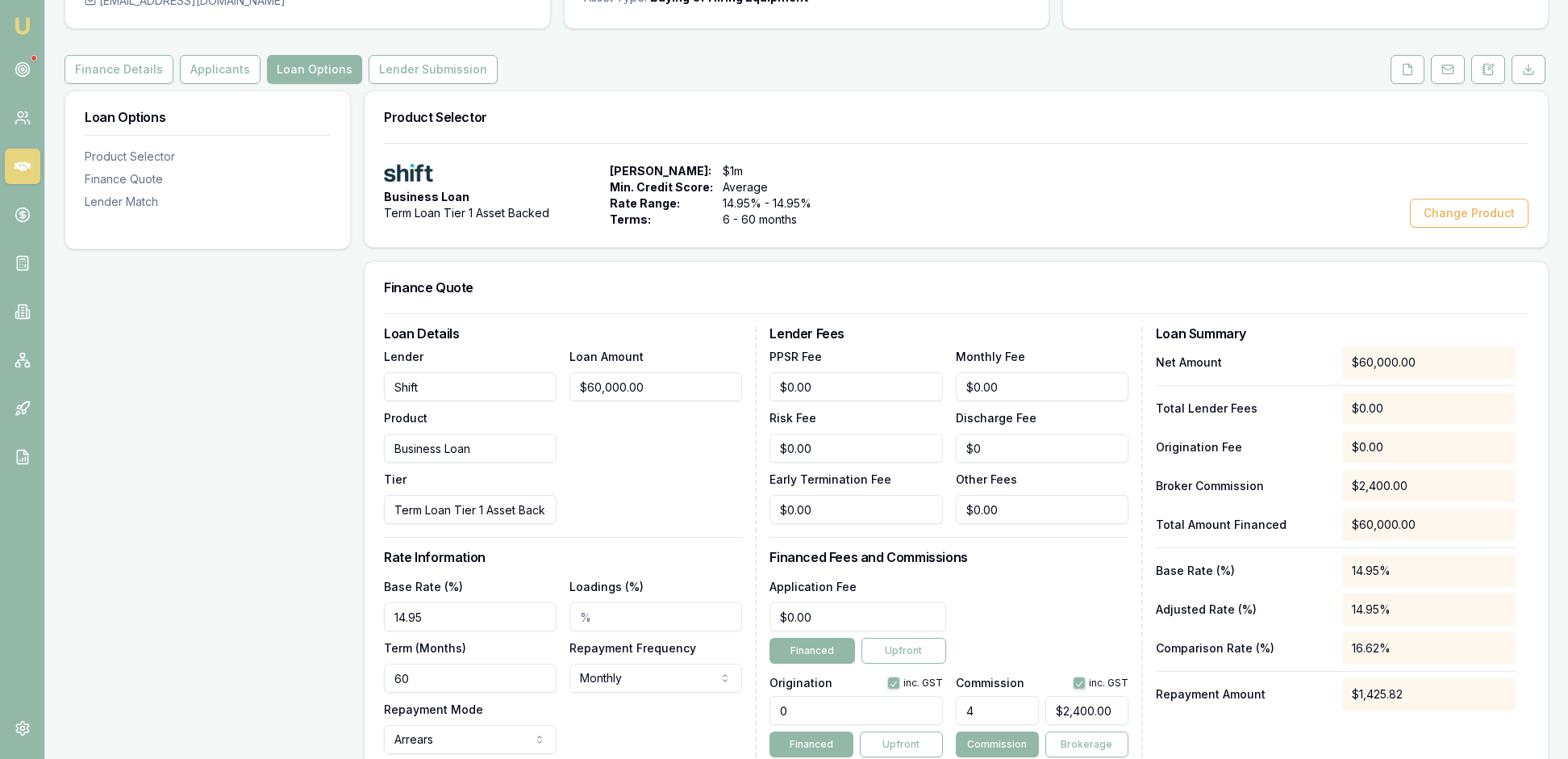
click at [992, 294] on h3 "Finance Quote" at bounding box center [956, 287] width 1145 height 13
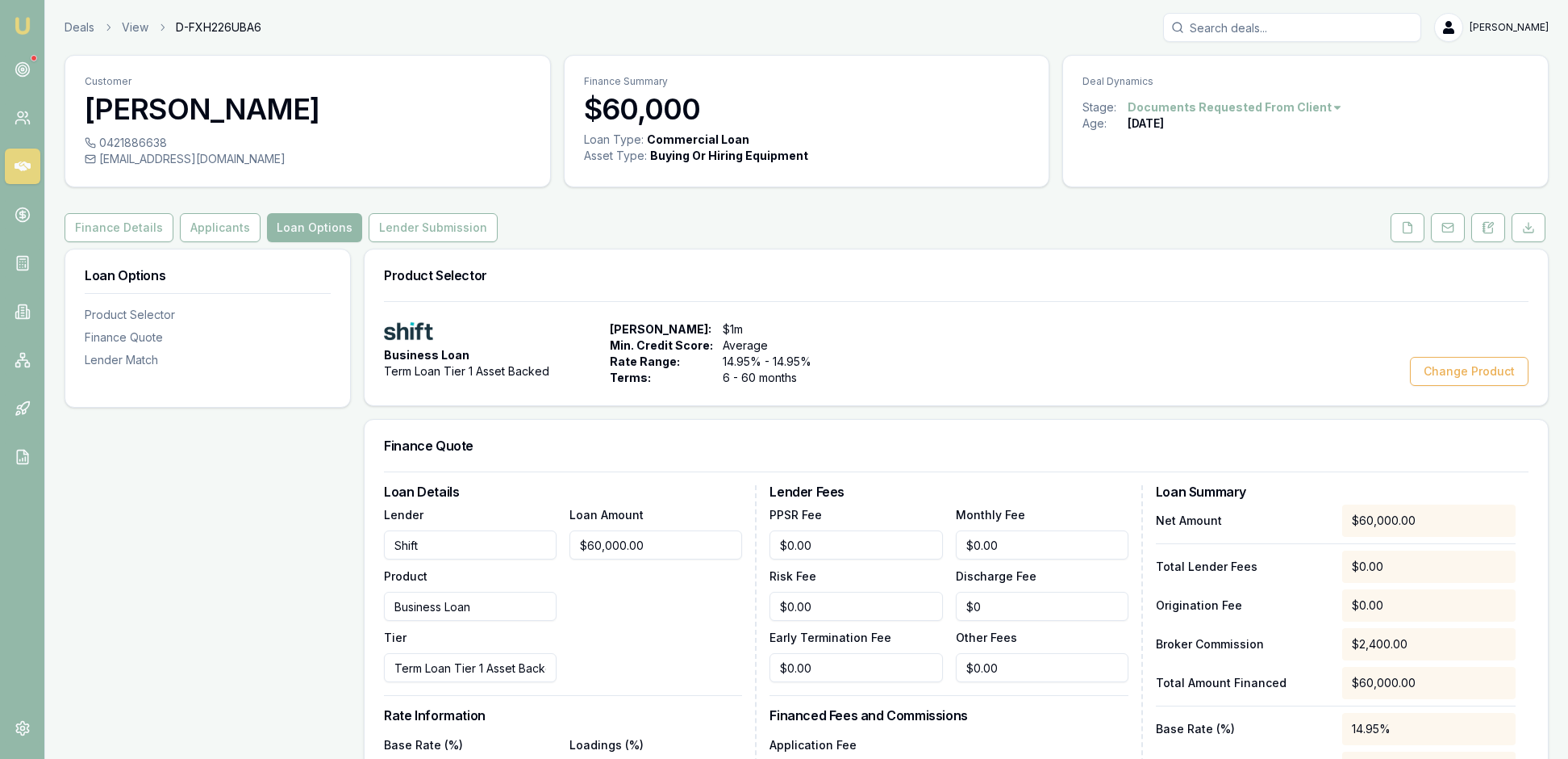
scroll to position [0, 0]
click at [1039, 374] on div "Business Loan Term Loan Tier 1 Asset Backed Max Loan Amount: $1m Min. Credit Sc…" at bounding box center [956, 353] width 1145 height 65
click at [24, 70] on circle at bounding box center [22, 69] width 3 height 3
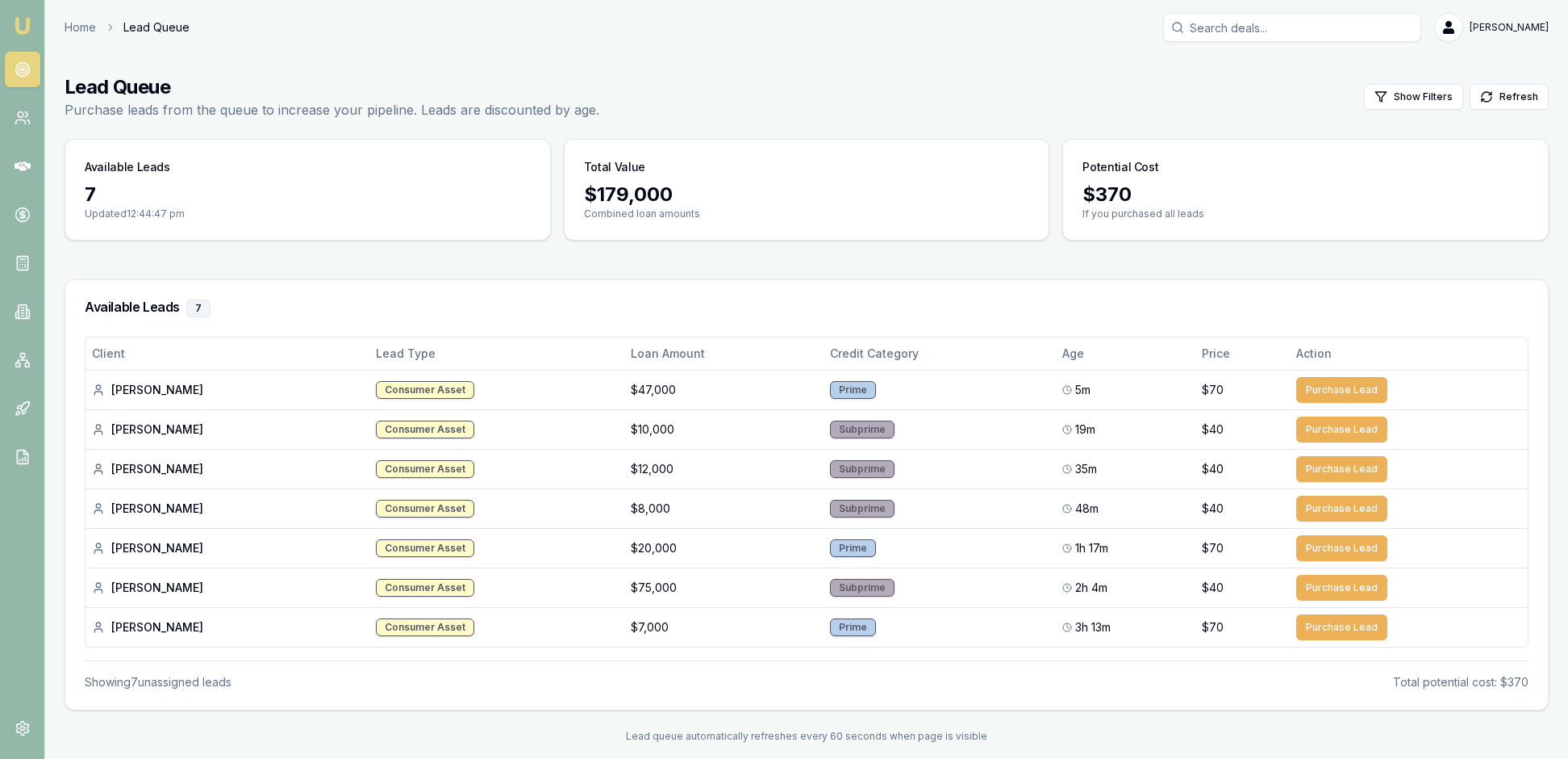
click at [775, 315] on div "Available Leads 7" at bounding box center [806, 308] width 1482 height 57
click at [25, 29] on img at bounding box center [22, 25] width 20 height 20
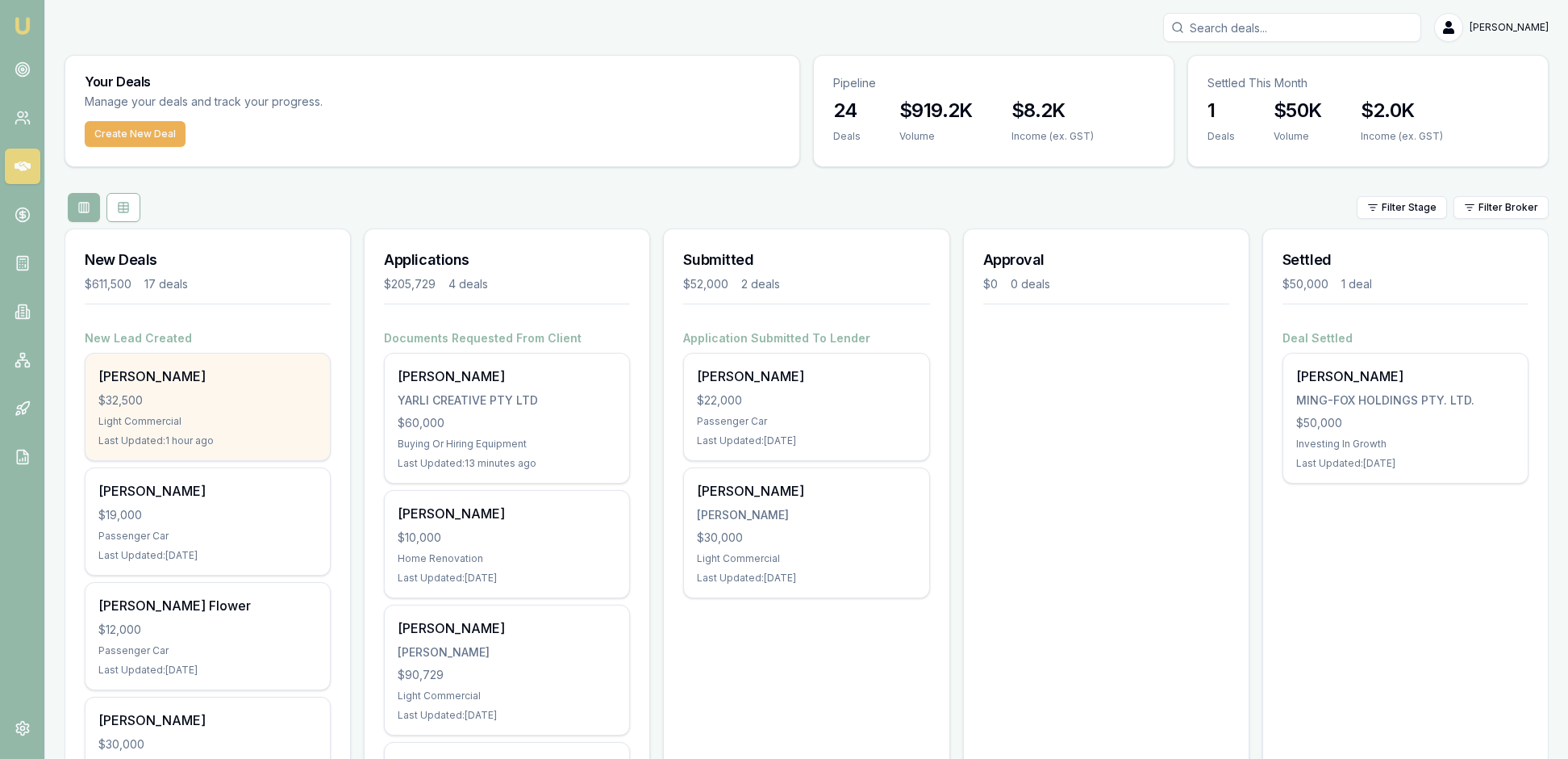
click at [237, 408] on div "$32,500" at bounding box center [208, 400] width 219 height 16
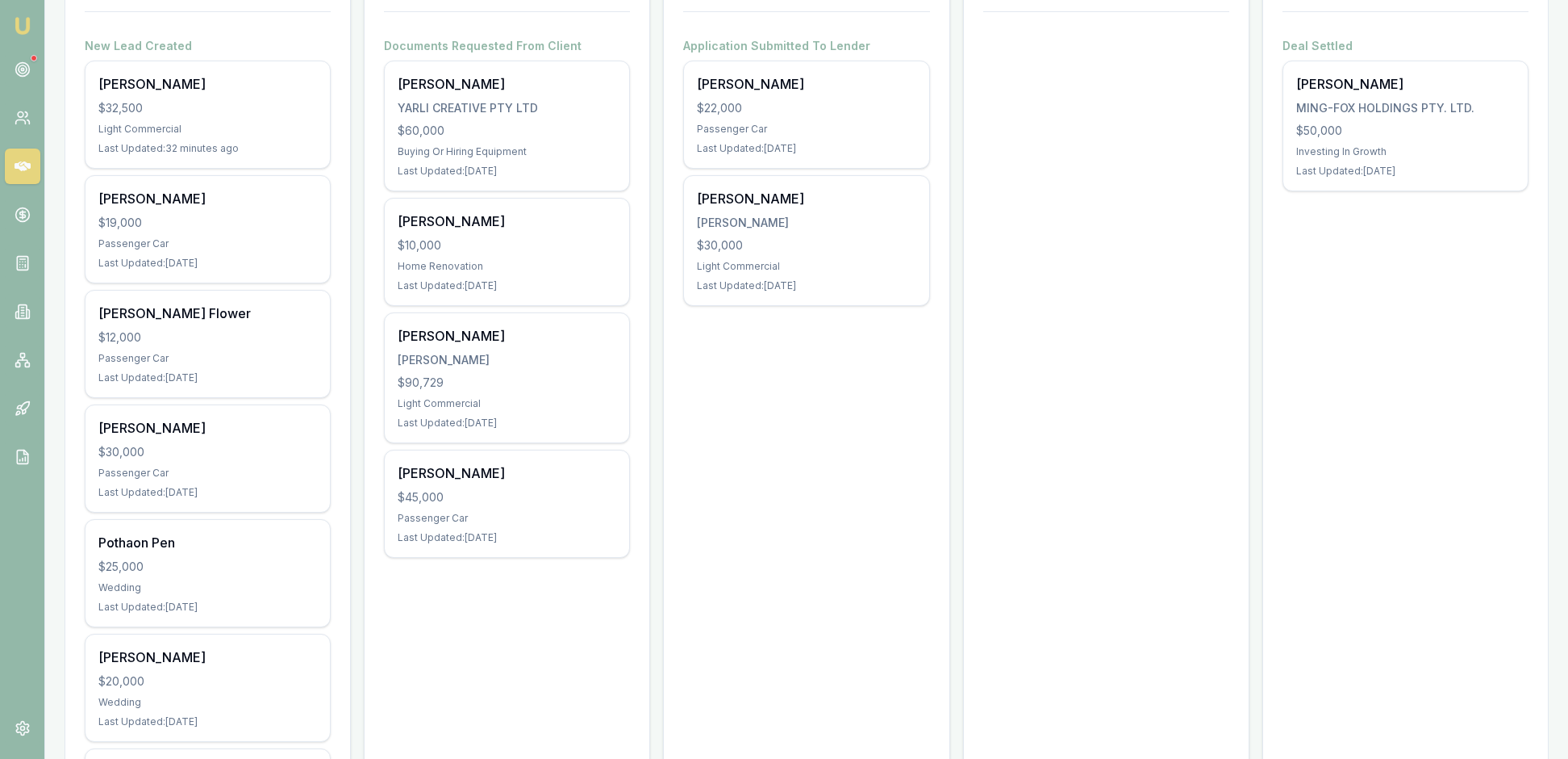
scroll to position [331, 0]
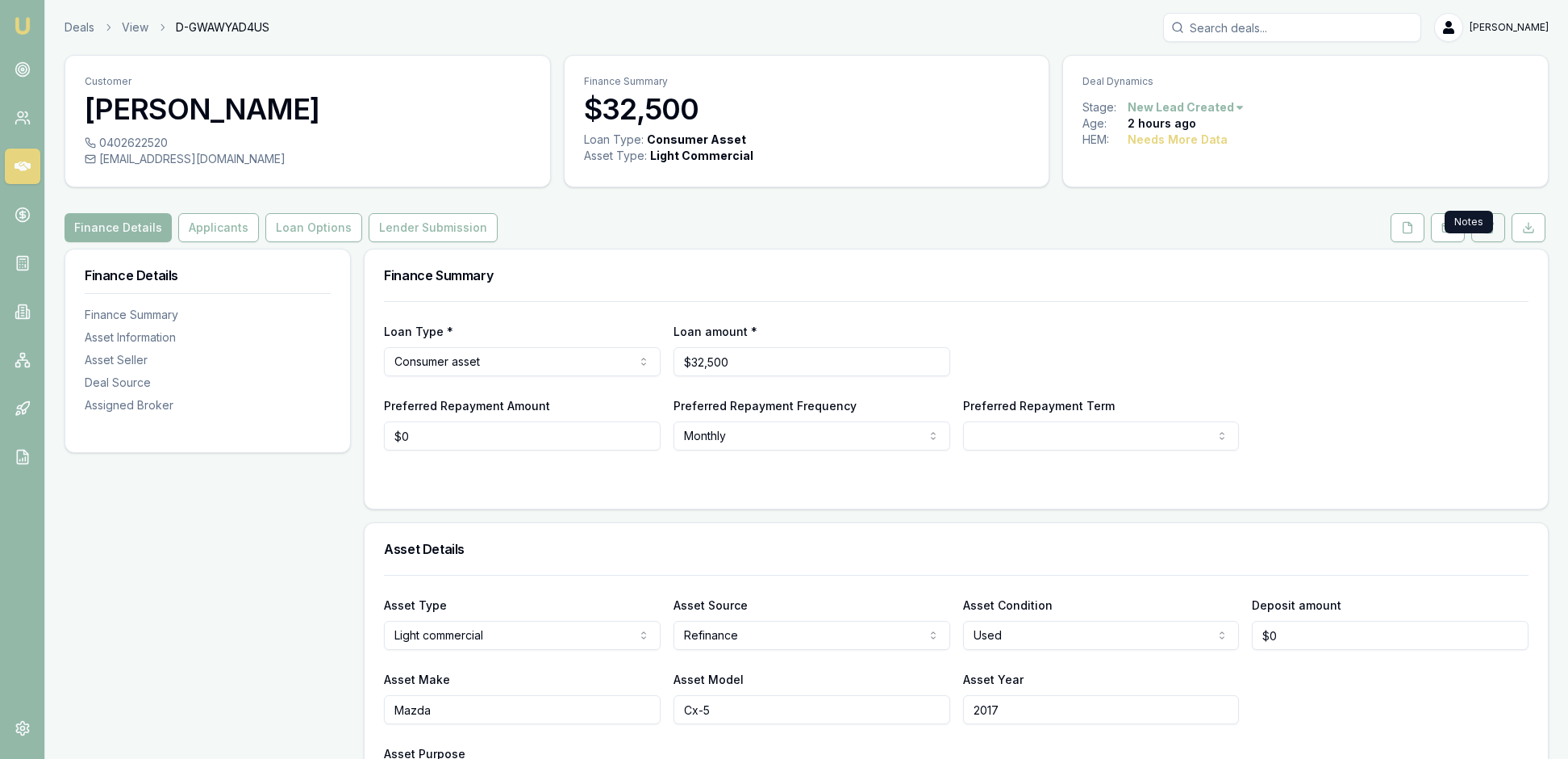
click at [1481, 234] on icon at bounding box center [1487, 227] width 13 height 13
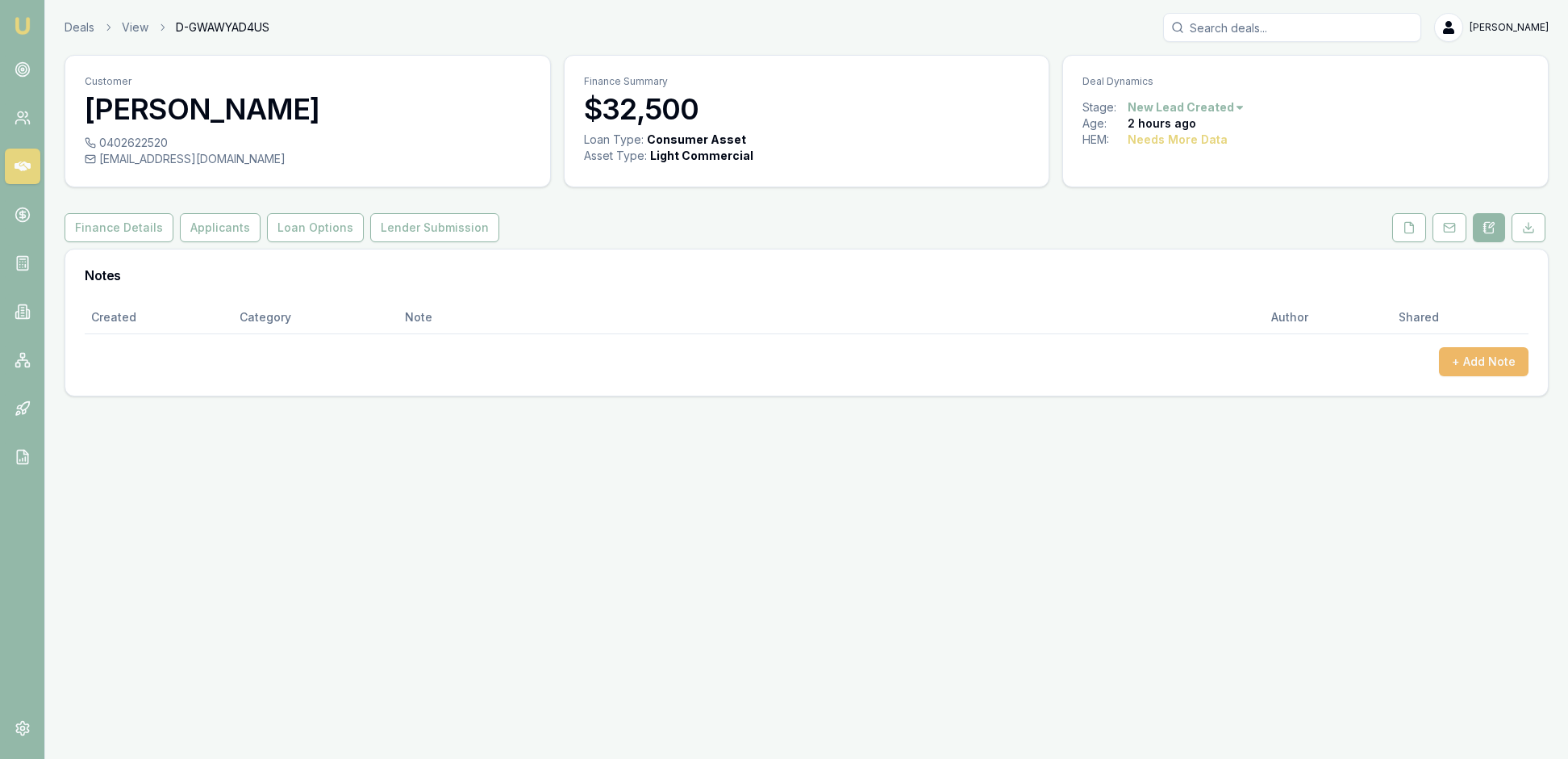
click at [1481, 376] on button "+ Add Note" at bounding box center [1484, 362] width 90 height 29
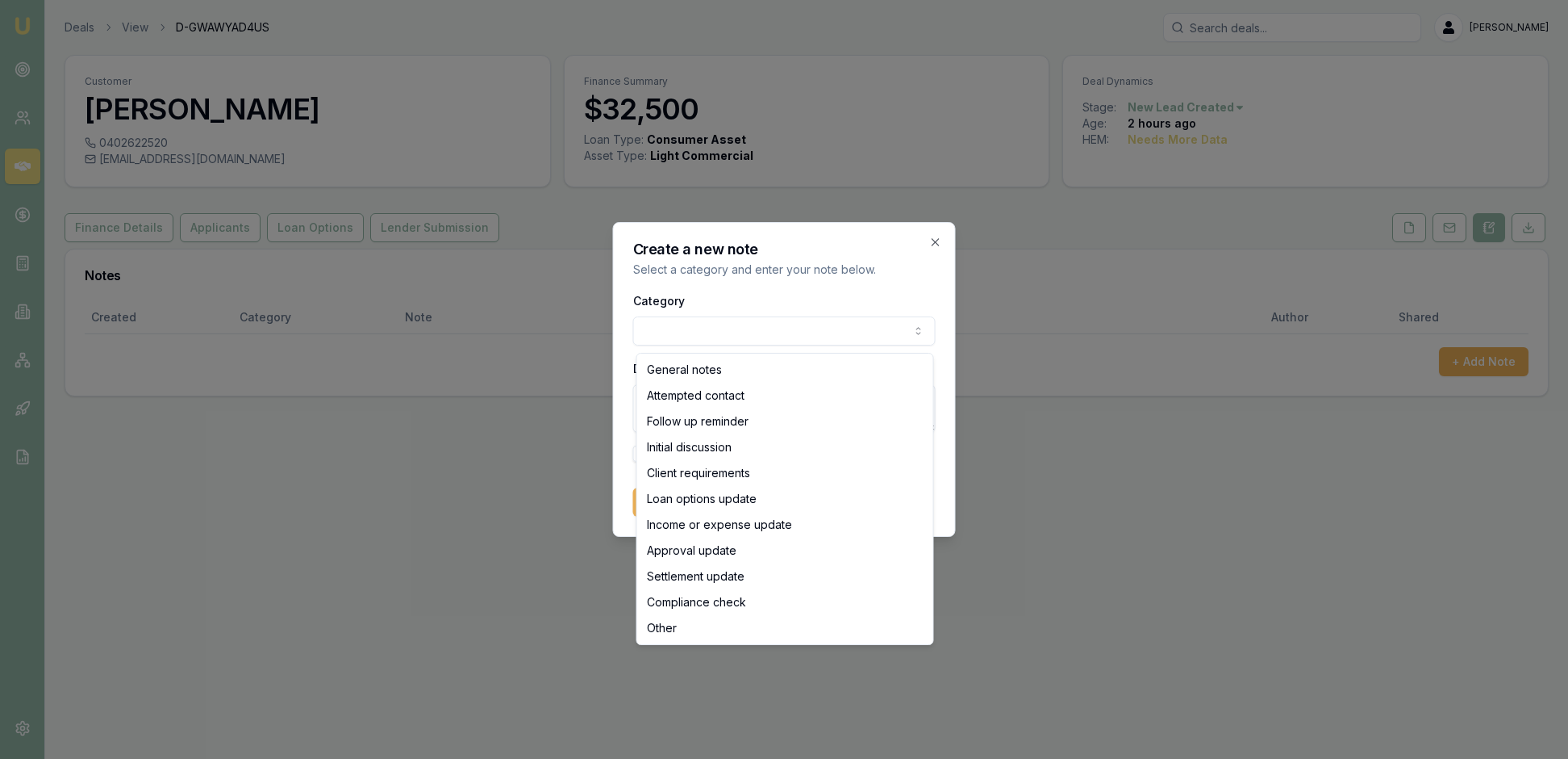
click at [910, 326] on body "Emu Broker Deals View D-GWAWYAD4US [PERSON_NAME] Toggle Menu Customer [PERSON_N…" at bounding box center [784, 380] width 1568 height 759
select select "ATTEMPTED_CONTACT"
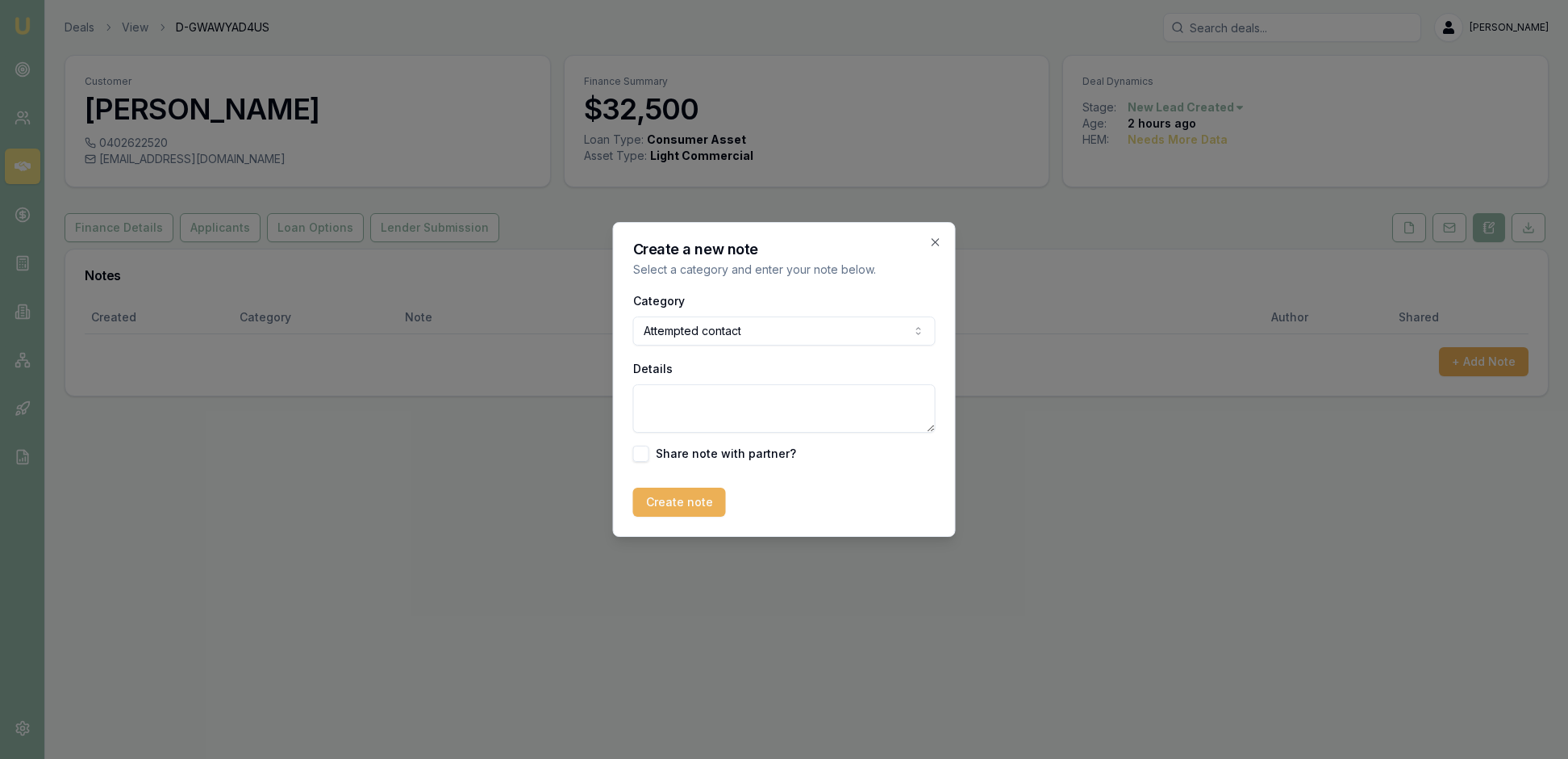
click at [668, 399] on textarea "Details" at bounding box center [784, 408] width 302 height 48
type textarea "LMTC"
click at [698, 516] on button "Create note" at bounding box center [679, 502] width 92 height 29
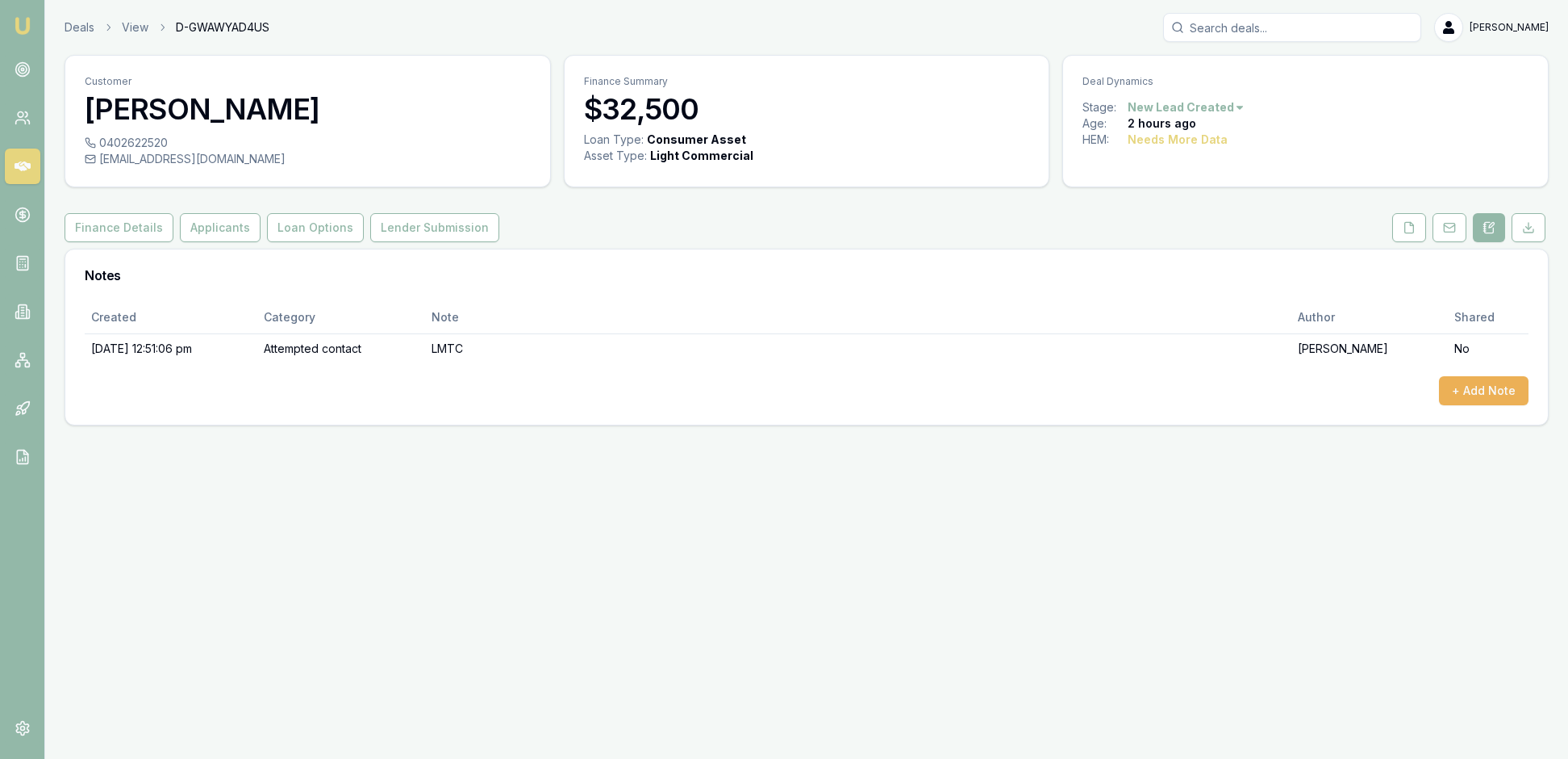
click at [485, 25] on div "Deals View D-GWAWYAD4US [PERSON_NAME]" at bounding box center [806, 27] width 1484 height 29
click at [1460, 405] on button "+ Add Note" at bounding box center [1484, 391] width 90 height 29
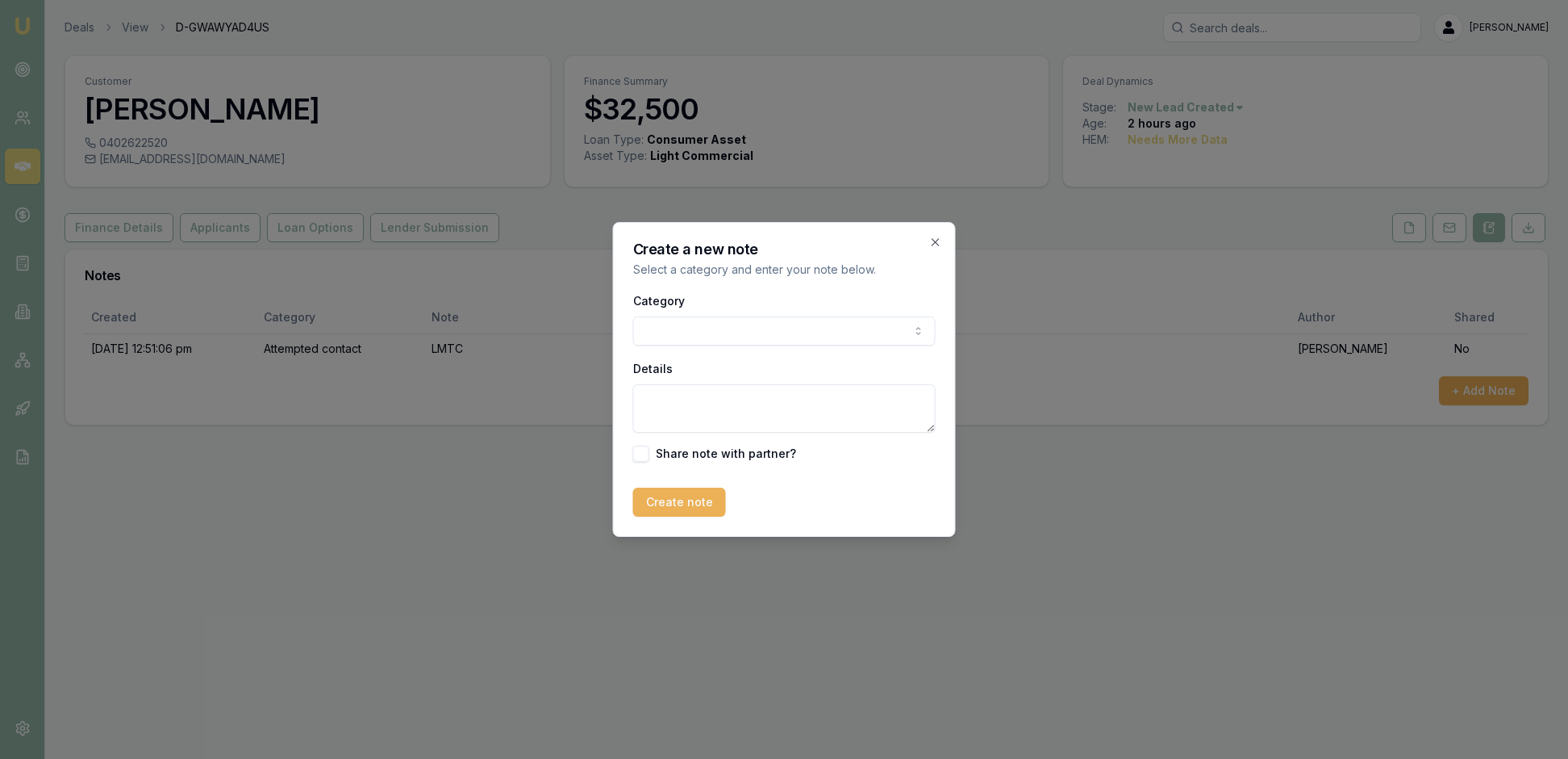
click at [913, 331] on body "Emu Broker Deals View D-GWAWYAD4US [PERSON_NAME] Toggle Menu Customer [PERSON_N…" at bounding box center [784, 380] width 1568 height 759
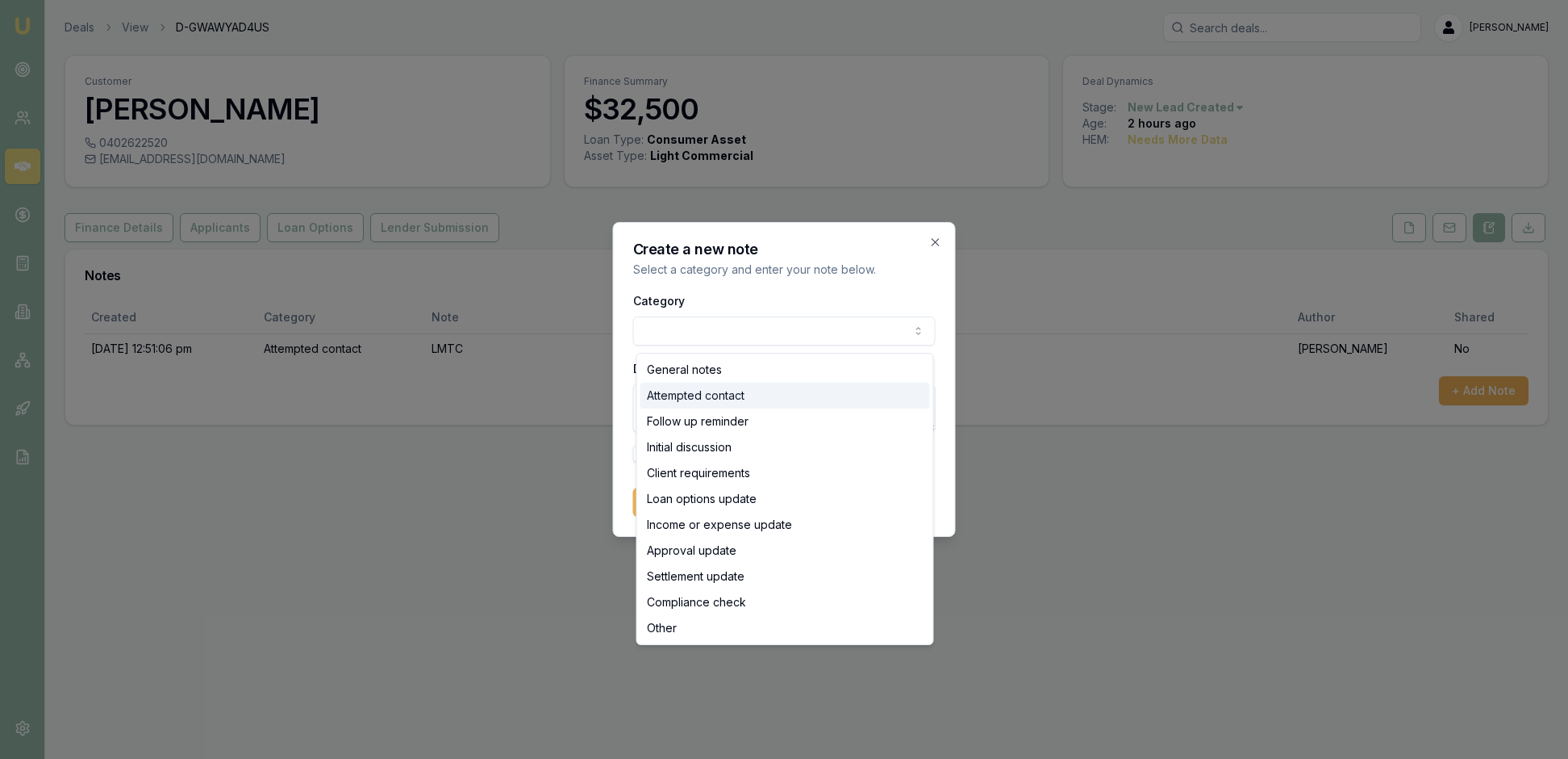
select select "ATTEMPTED_CONTACT"
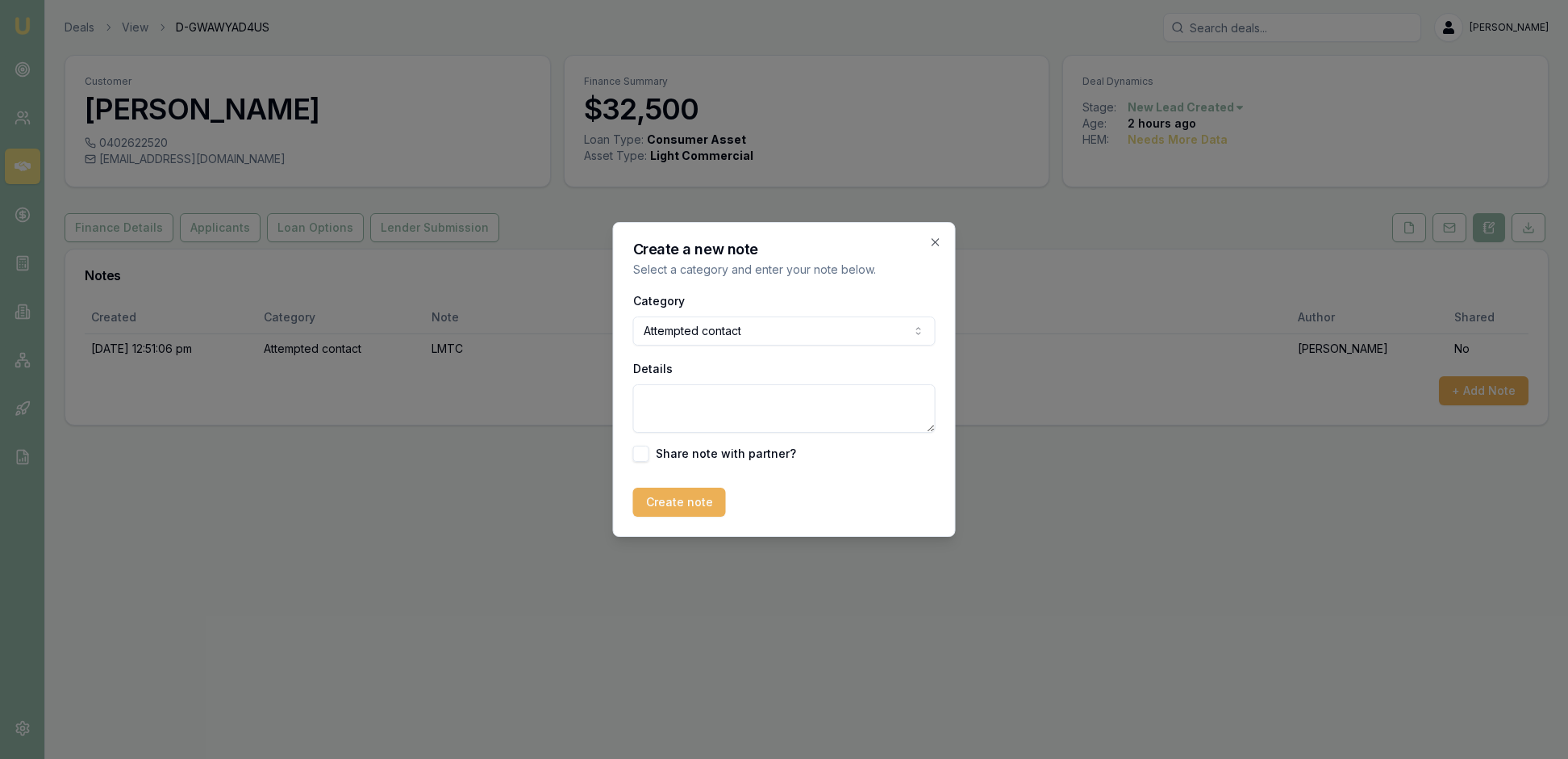
click at [671, 412] on textarea "Details" at bounding box center [784, 408] width 302 height 48
click at [797, 412] on textarea "Sent text message" at bounding box center [784, 408] width 302 height 48
type textarea "Sent text message to call"
click at [686, 516] on button "Create note" at bounding box center [679, 502] width 92 height 29
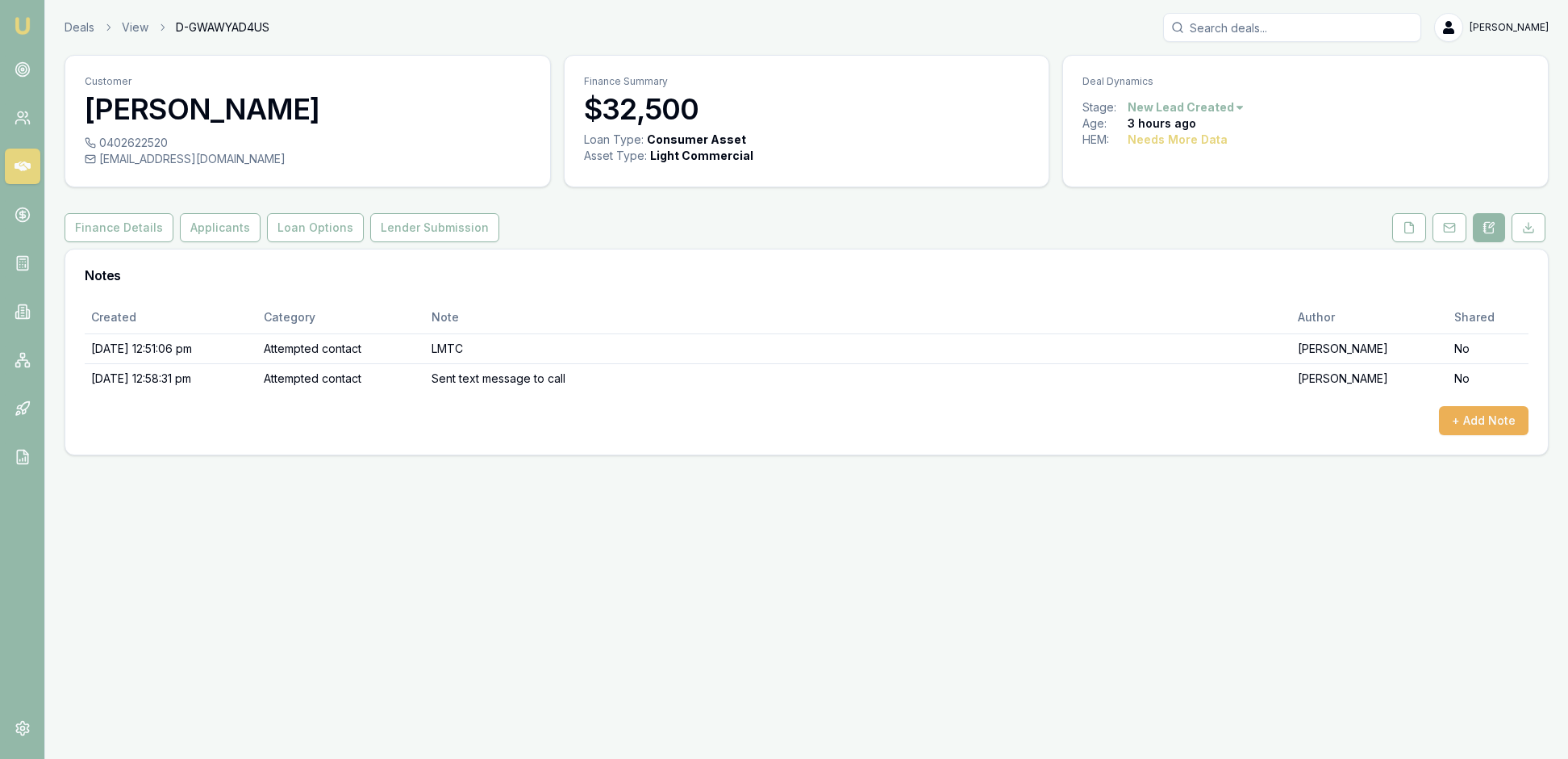
click at [25, 27] on img at bounding box center [22, 25] width 20 height 20
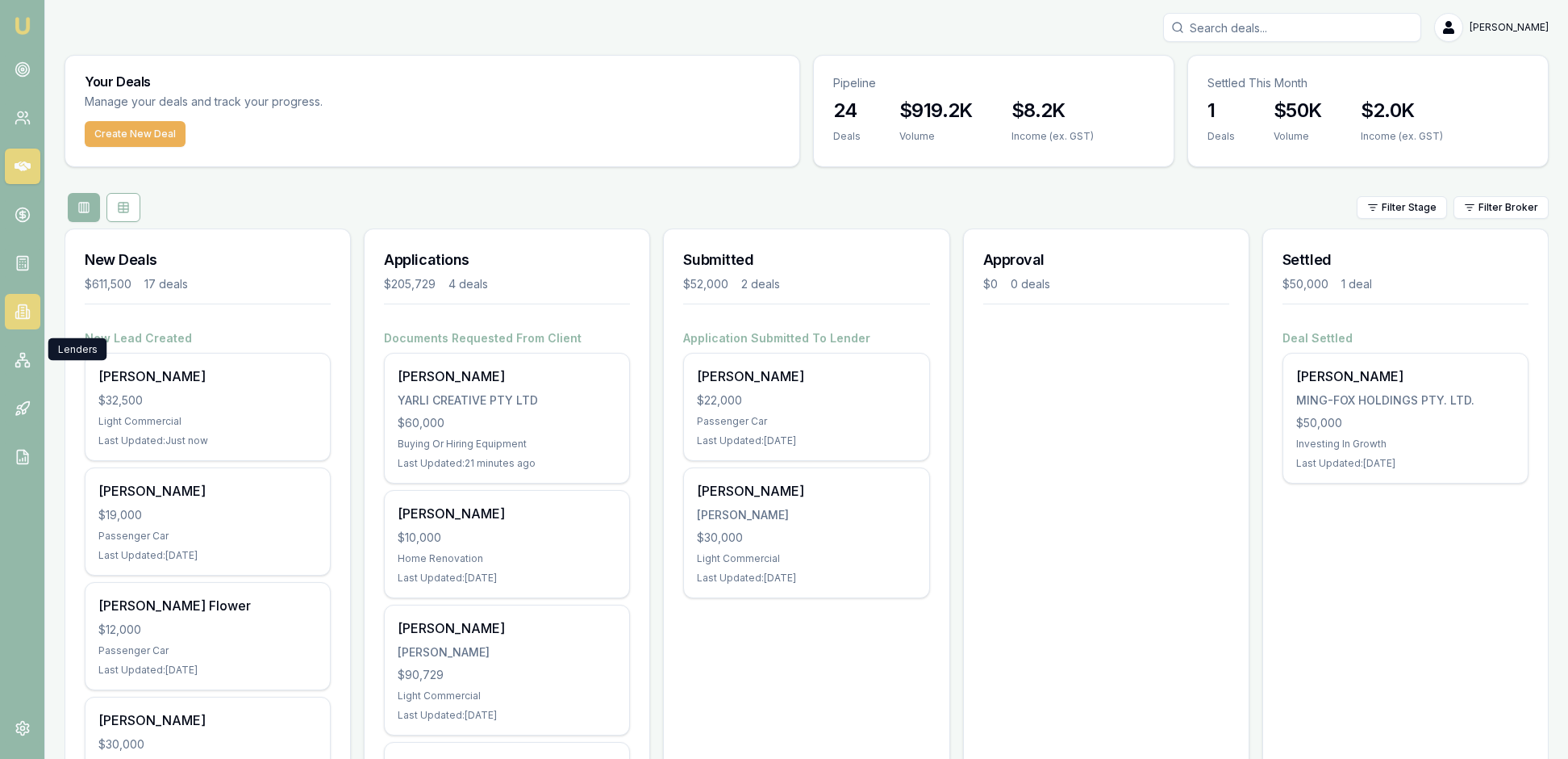
click at [29, 319] on icon at bounding box center [27, 314] width 3 height 8
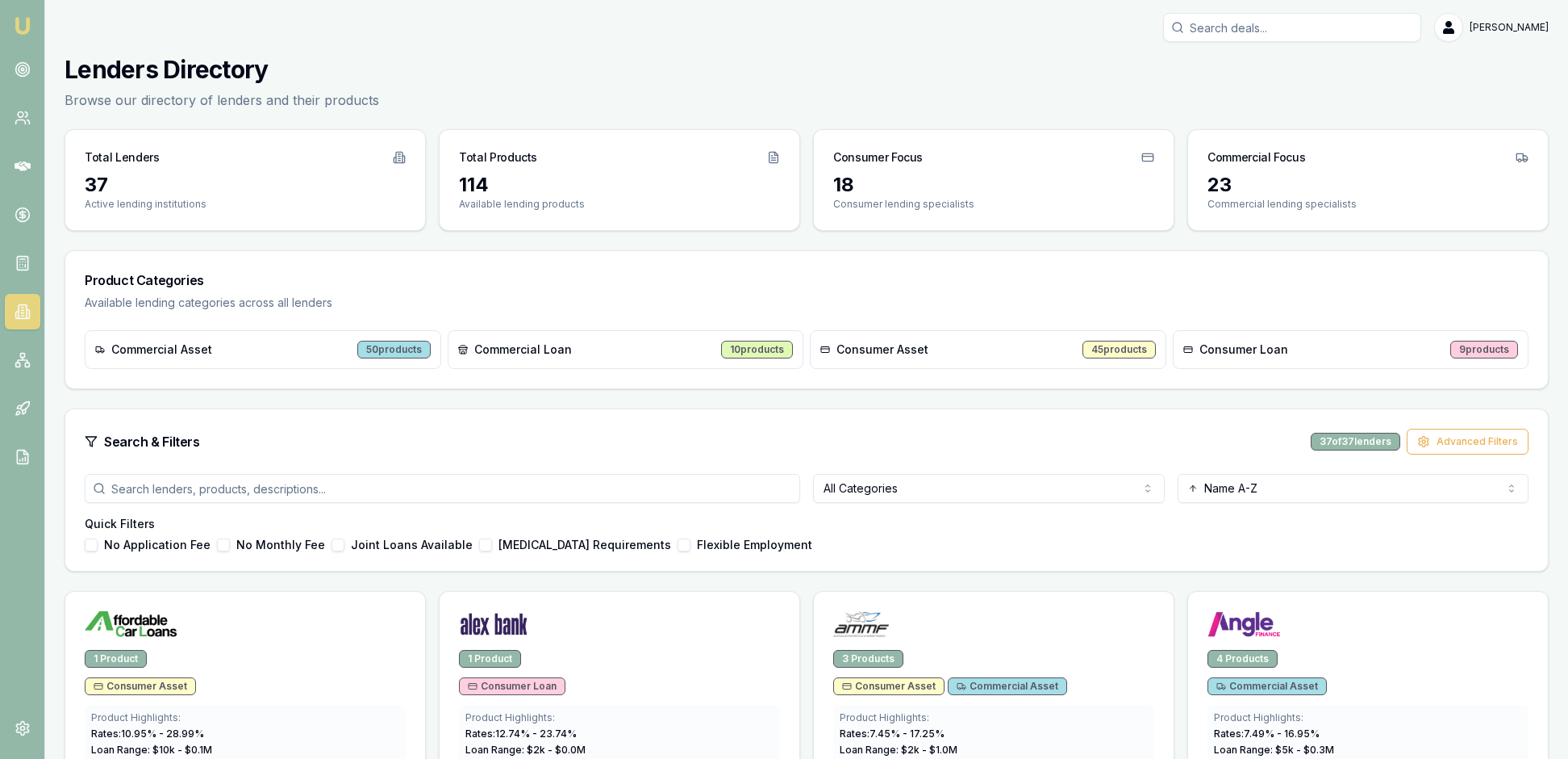
click at [147, 503] on input "search" at bounding box center [442, 488] width 715 height 29
click at [1446, 454] on button "Advanced Filters" at bounding box center [1468, 441] width 122 height 25
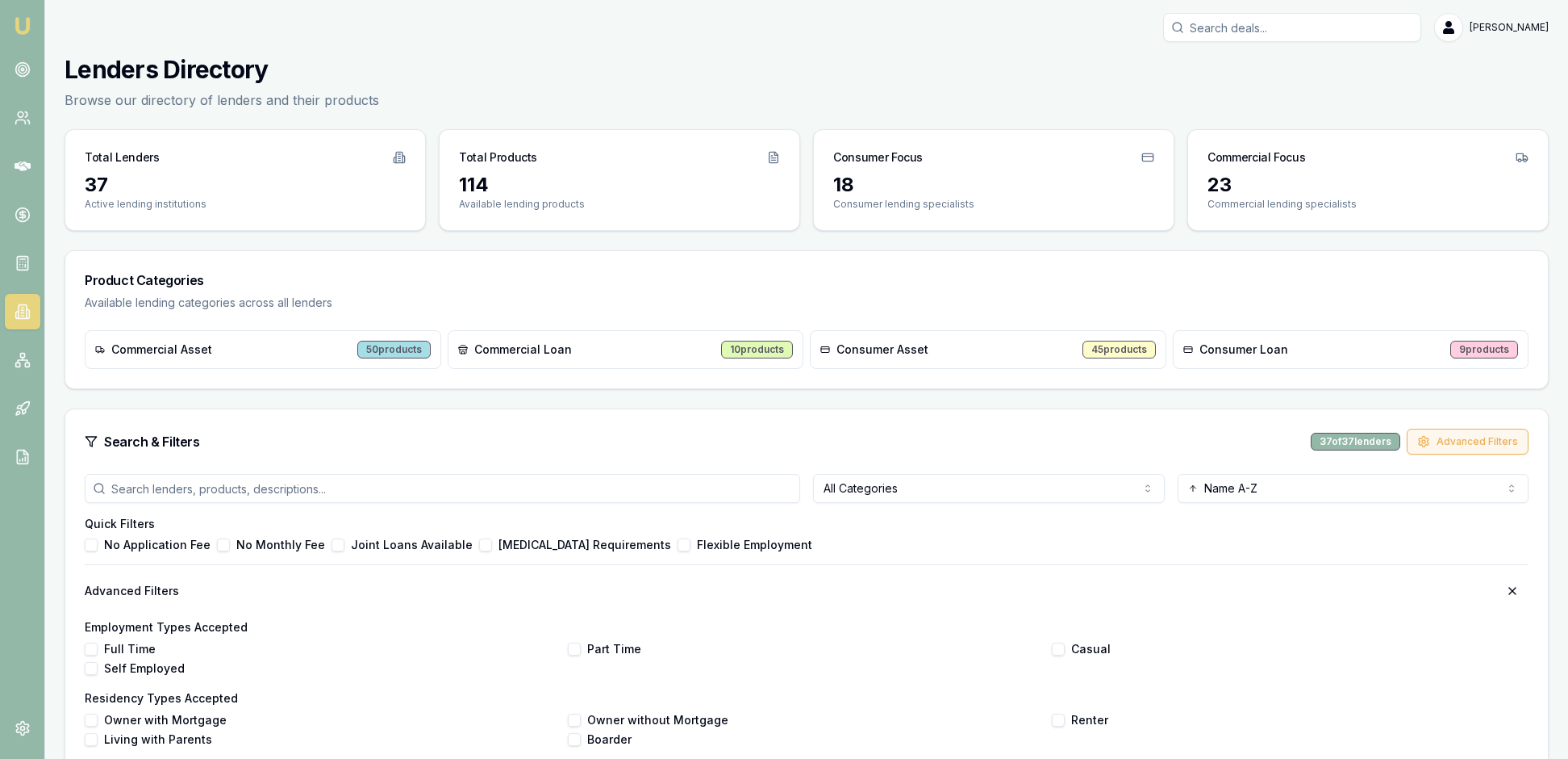
click at [1453, 454] on button "Advanced Filters" at bounding box center [1468, 441] width 122 height 25
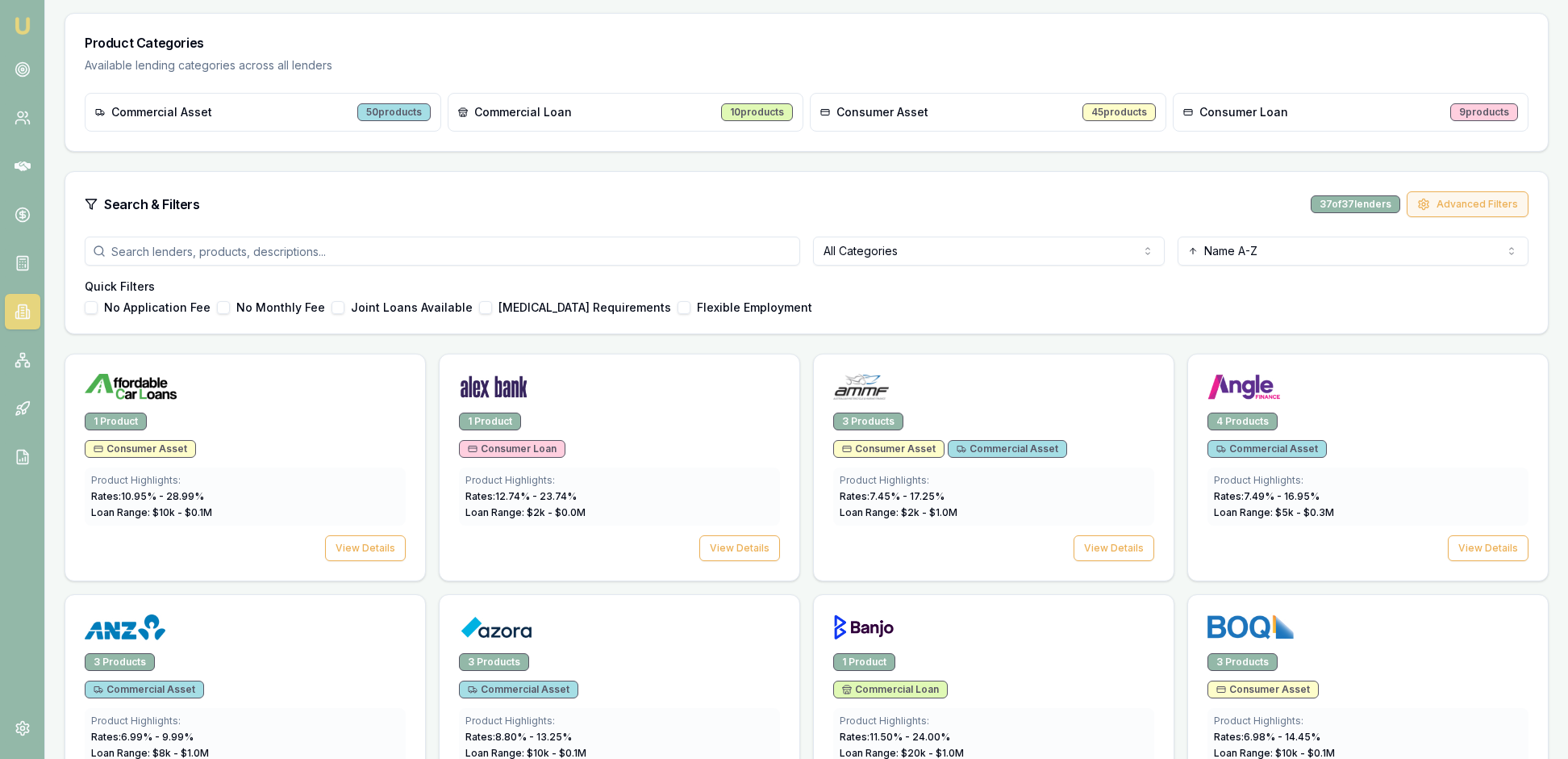
scroll to position [239, 0]
click at [360, 264] on input "search" at bounding box center [442, 250] width 715 height 29
click at [1144, 310] on html "Emu Broker [PERSON_NAME] Toggle Menu Lenders Directory Browse our directory of …" at bounding box center [784, 141] width 1568 height 759
